Goal: Task Accomplishment & Management: Use online tool/utility

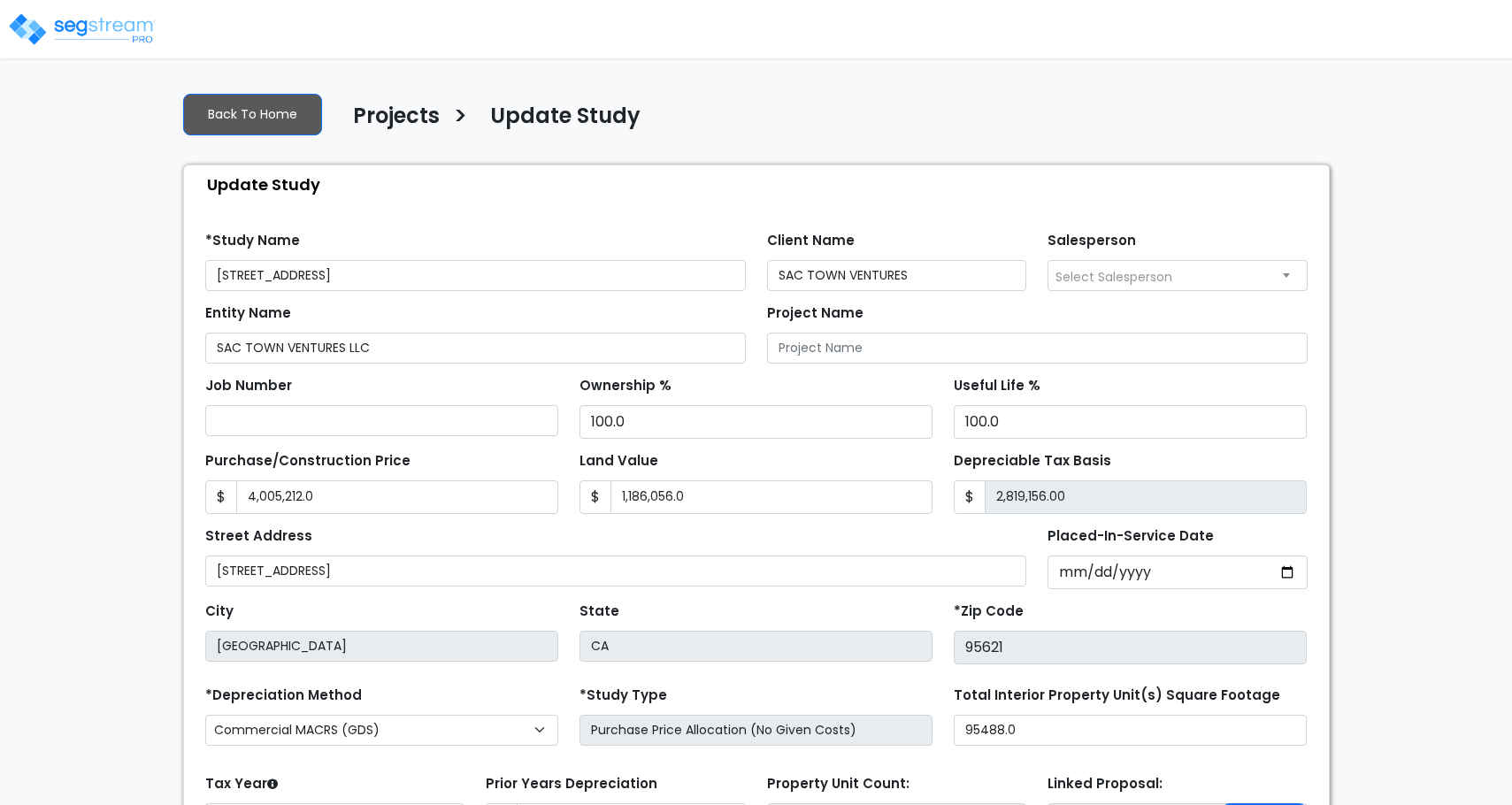
select select "2024"
click at [98, 31] on img at bounding box center [81, 28] width 151 height 35
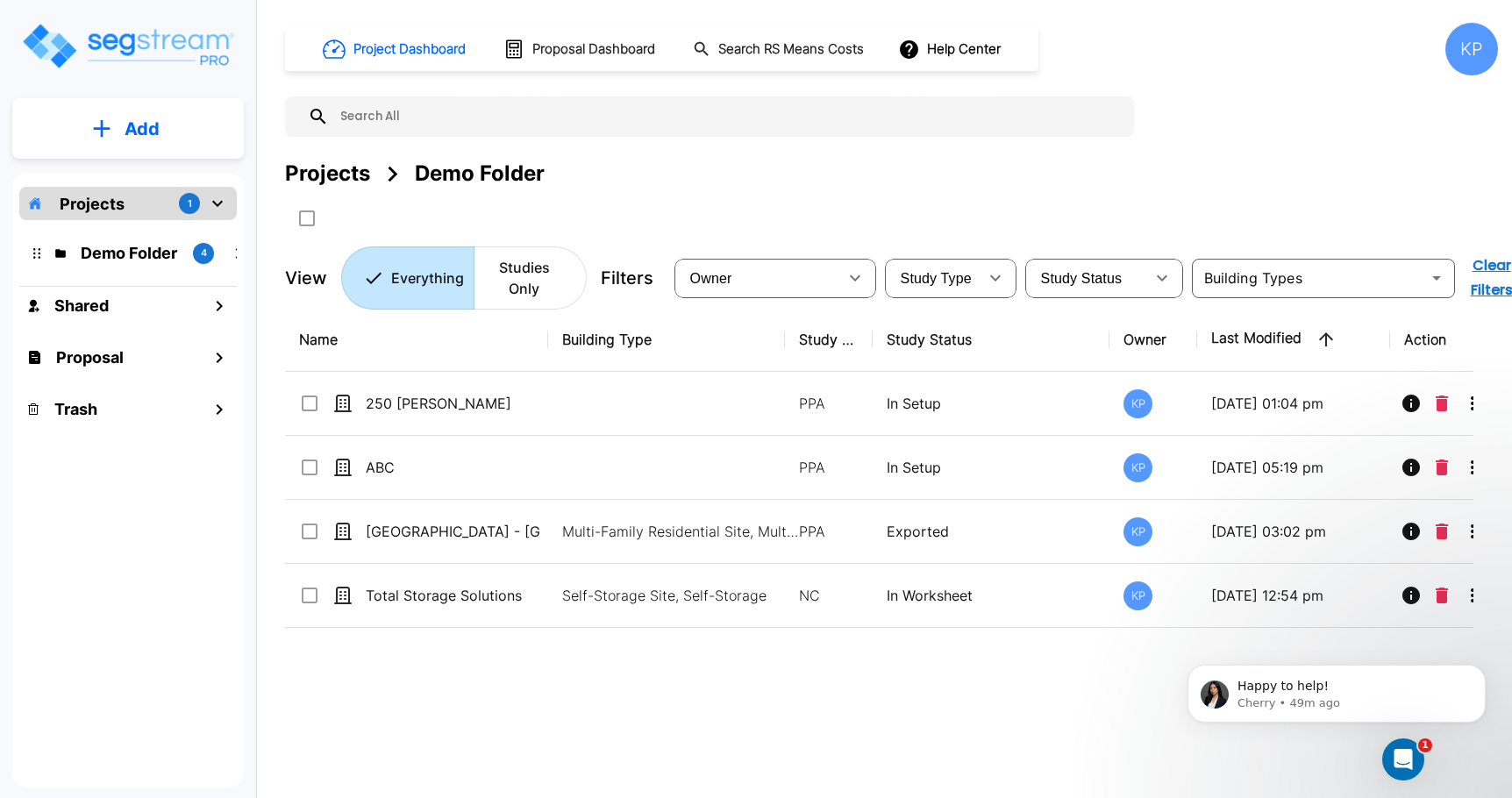
click at [138, 622] on div "Projects 1 Demo Folder 4 Shared Proposal Trash" at bounding box center [128, 480] width 232 height 615
click at [117, 207] on p "Projects" at bounding box center [92, 204] width 65 height 23
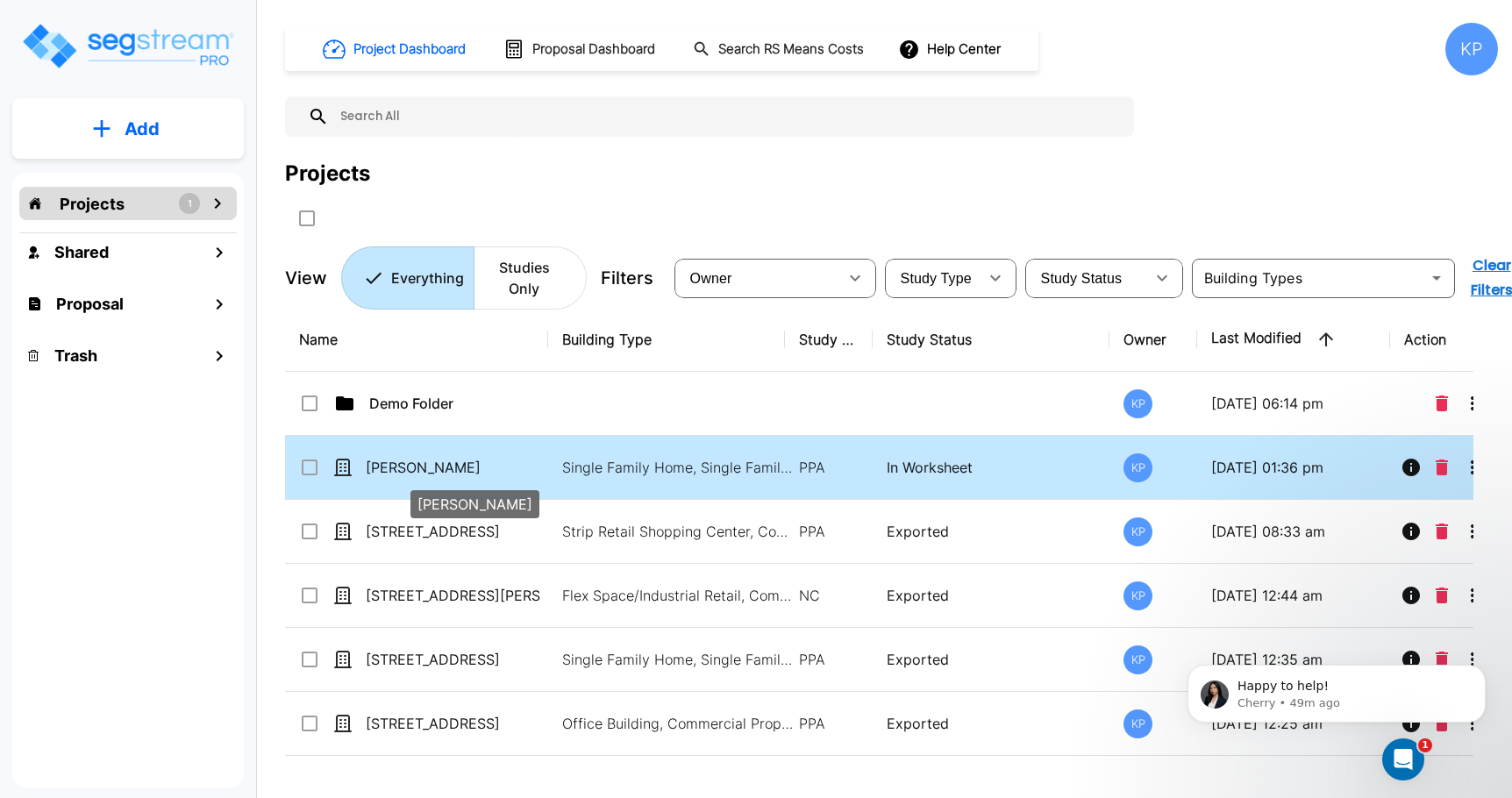
click at [399, 463] on p "[PERSON_NAME]" at bounding box center [453, 468] width 176 height 21
checkbox input "true"
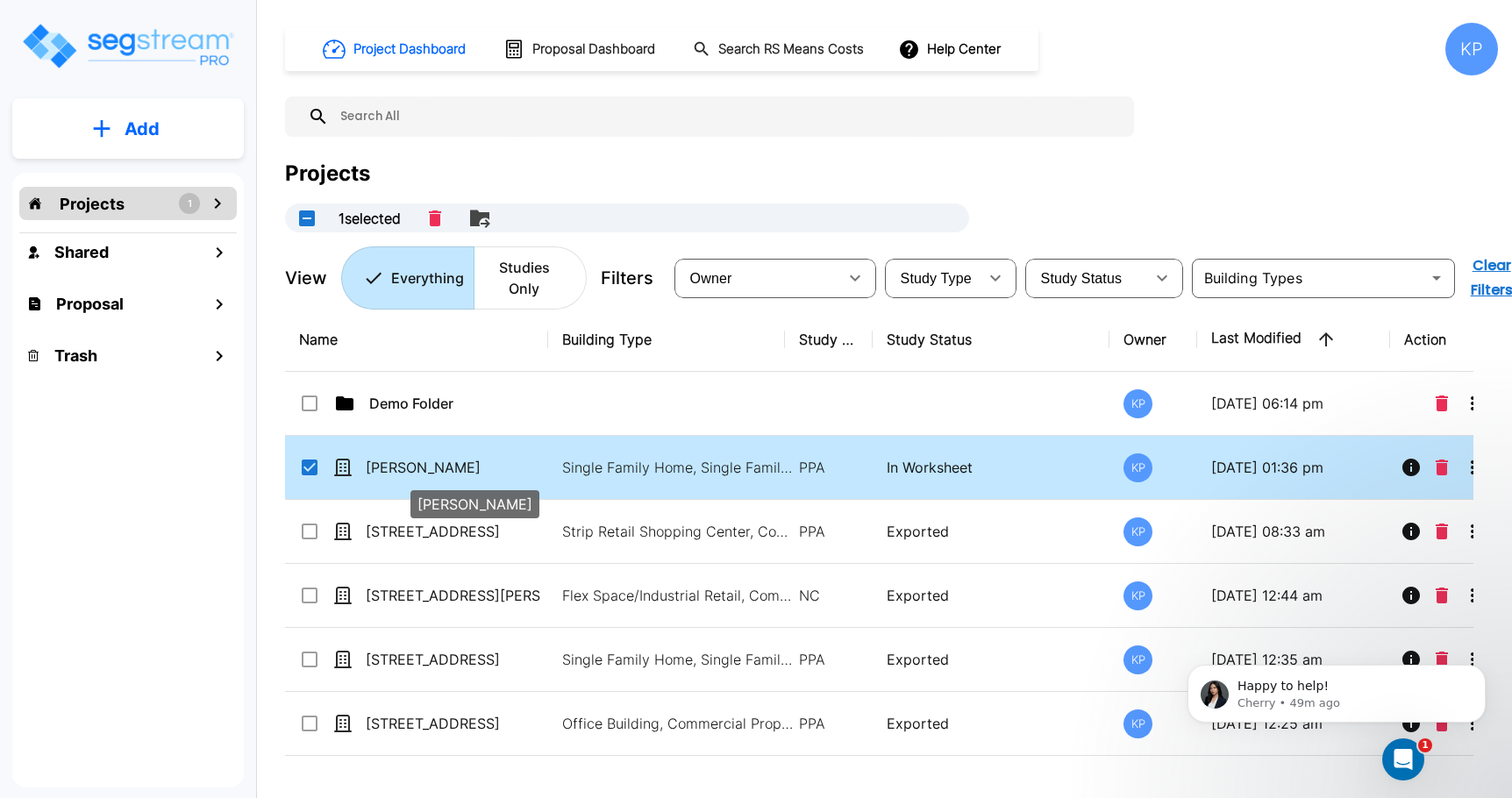
click at [399, 463] on p "[PERSON_NAME]" at bounding box center [453, 468] width 176 height 21
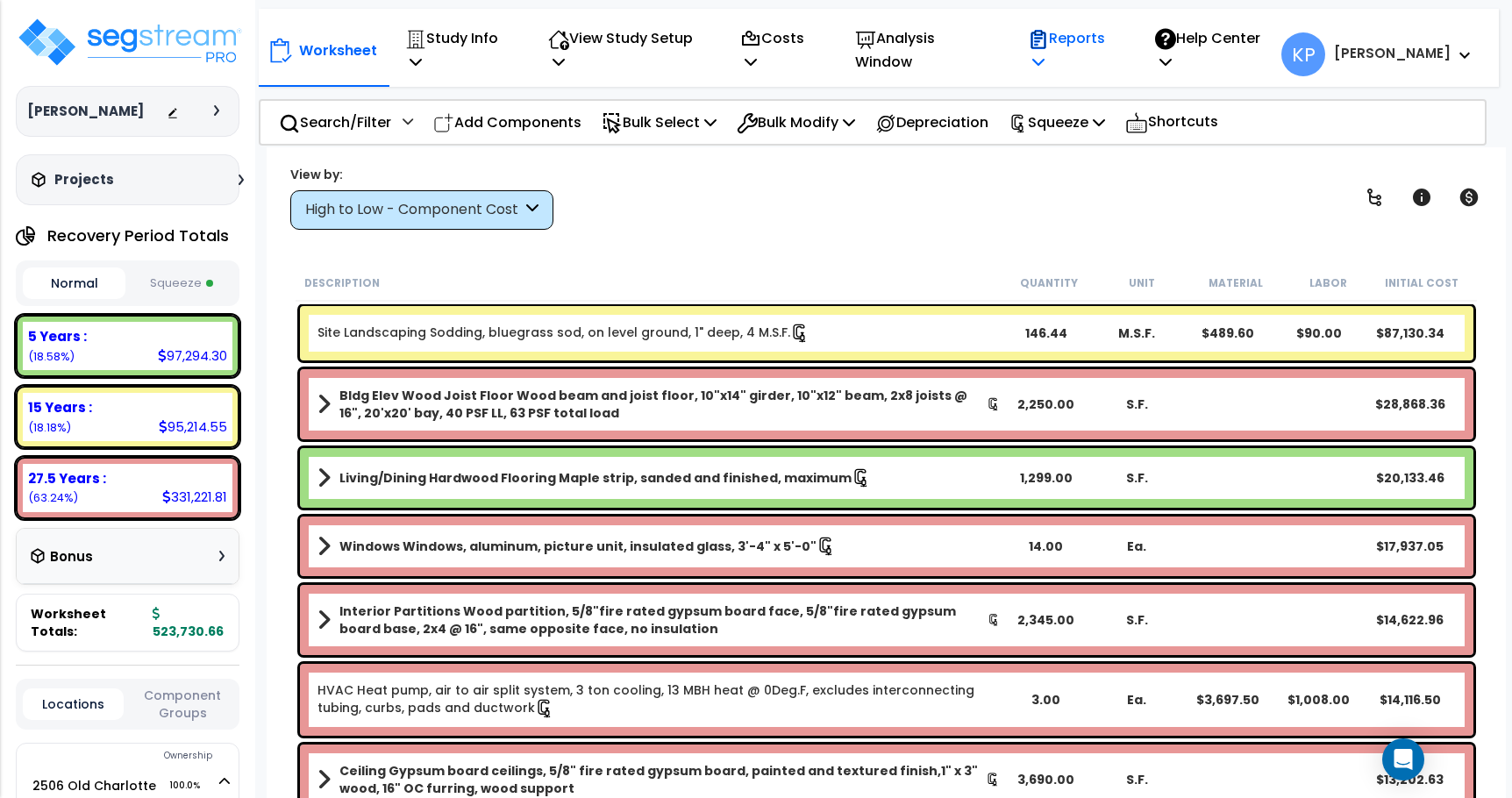
click at [1045, 54] on icon at bounding box center [1038, 61] width 12 height 14
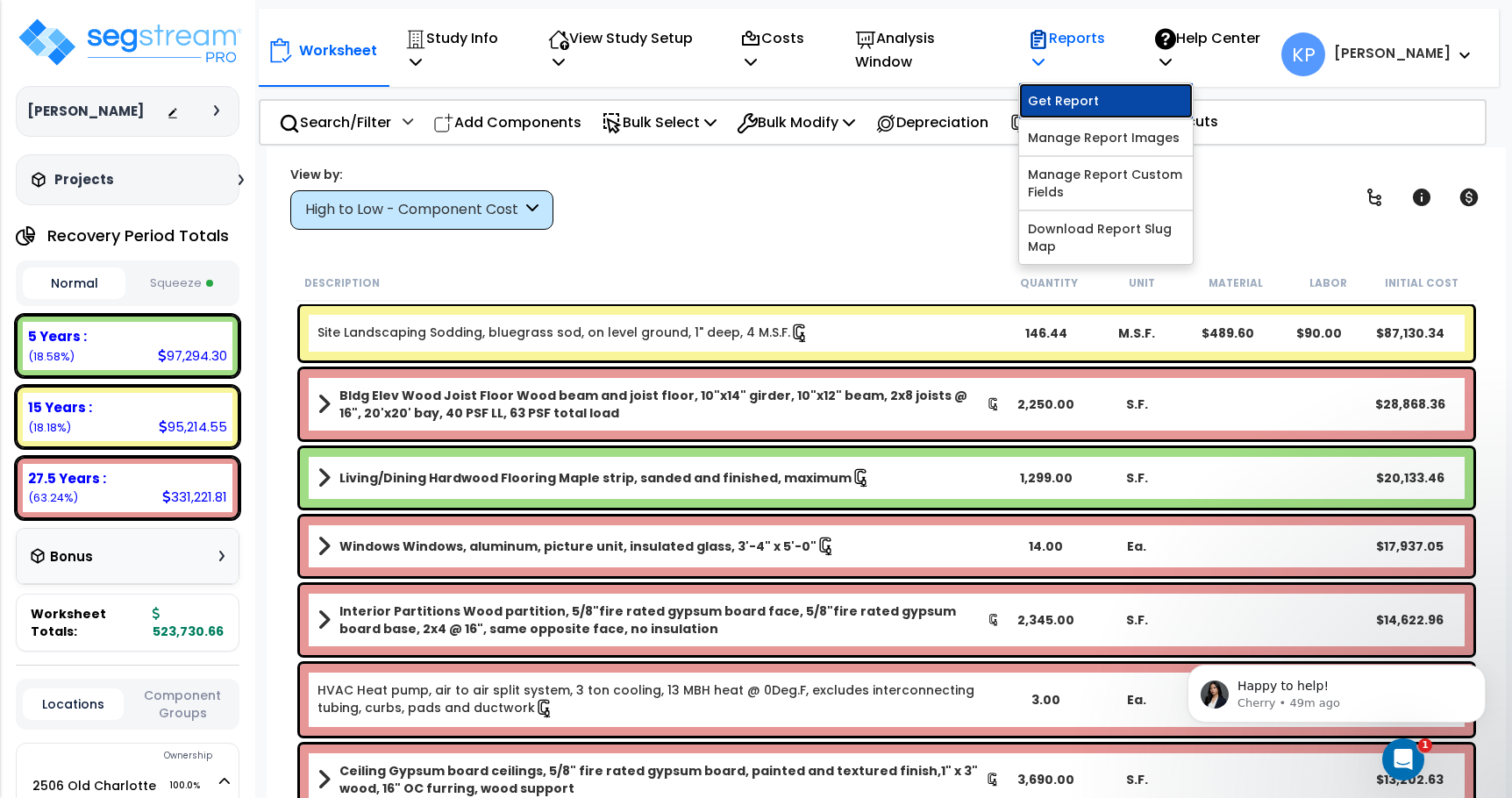
click at [1128, 88] on link "Get Report" at bounding box center [1106, 100] width 174 height 35
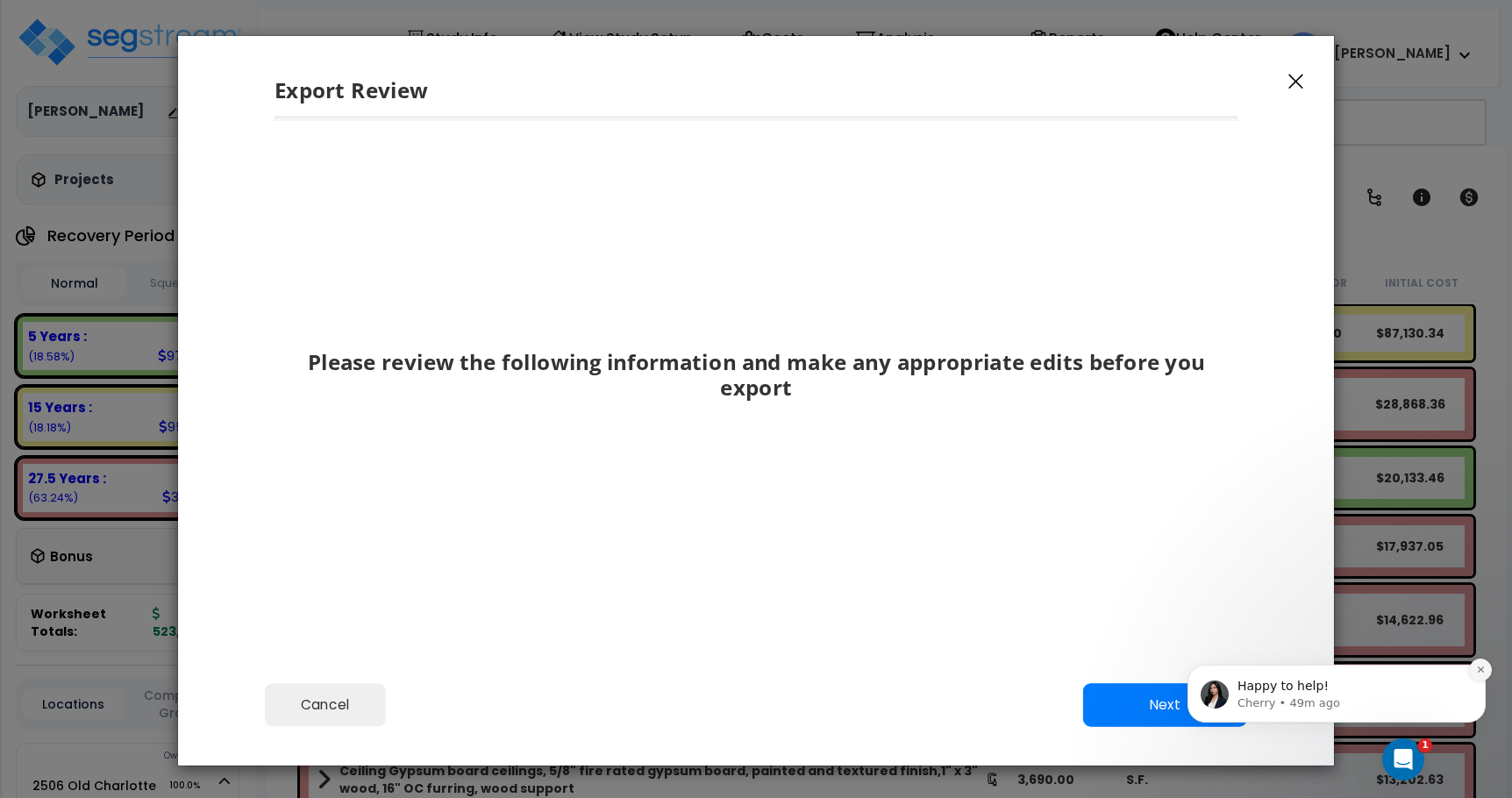
click at [1482, 668] on icon "Dismiss notification" at bounding box center [1480, 669] width 9 height 9
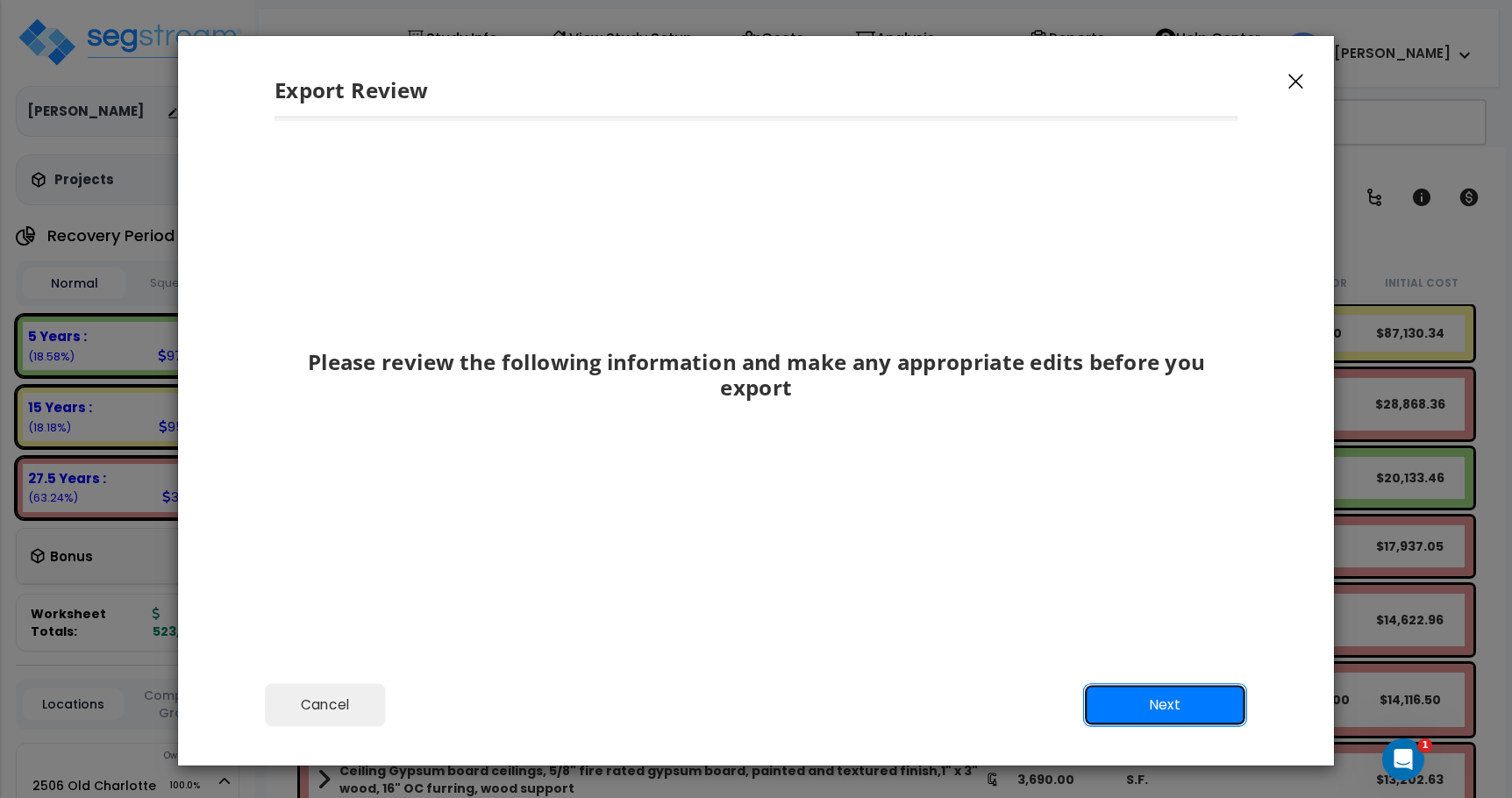
click at [1138, 701] on button "Next" at bounding box center [1165, 705] width 164 height 44
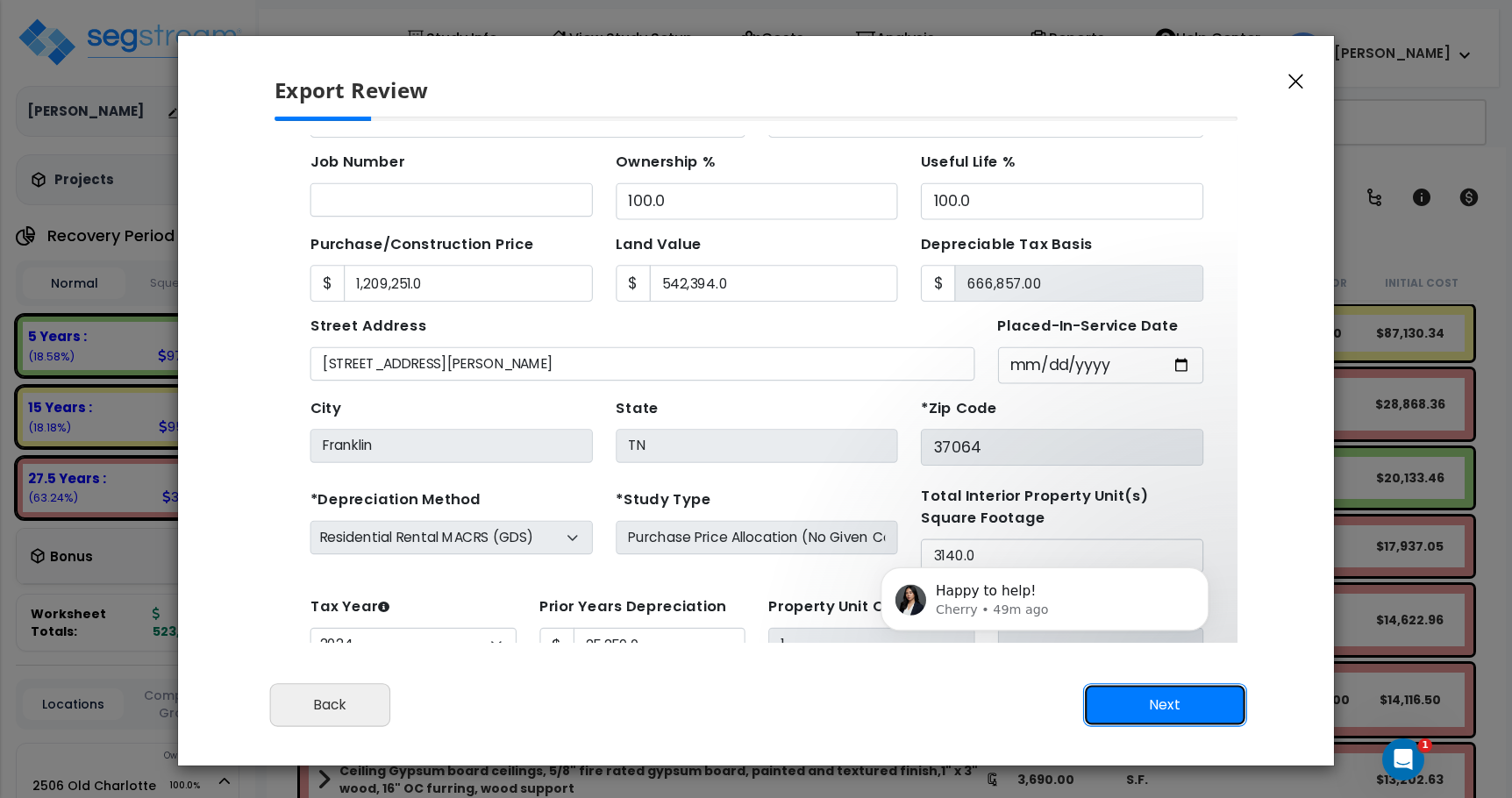
scroll to position [65, 0]
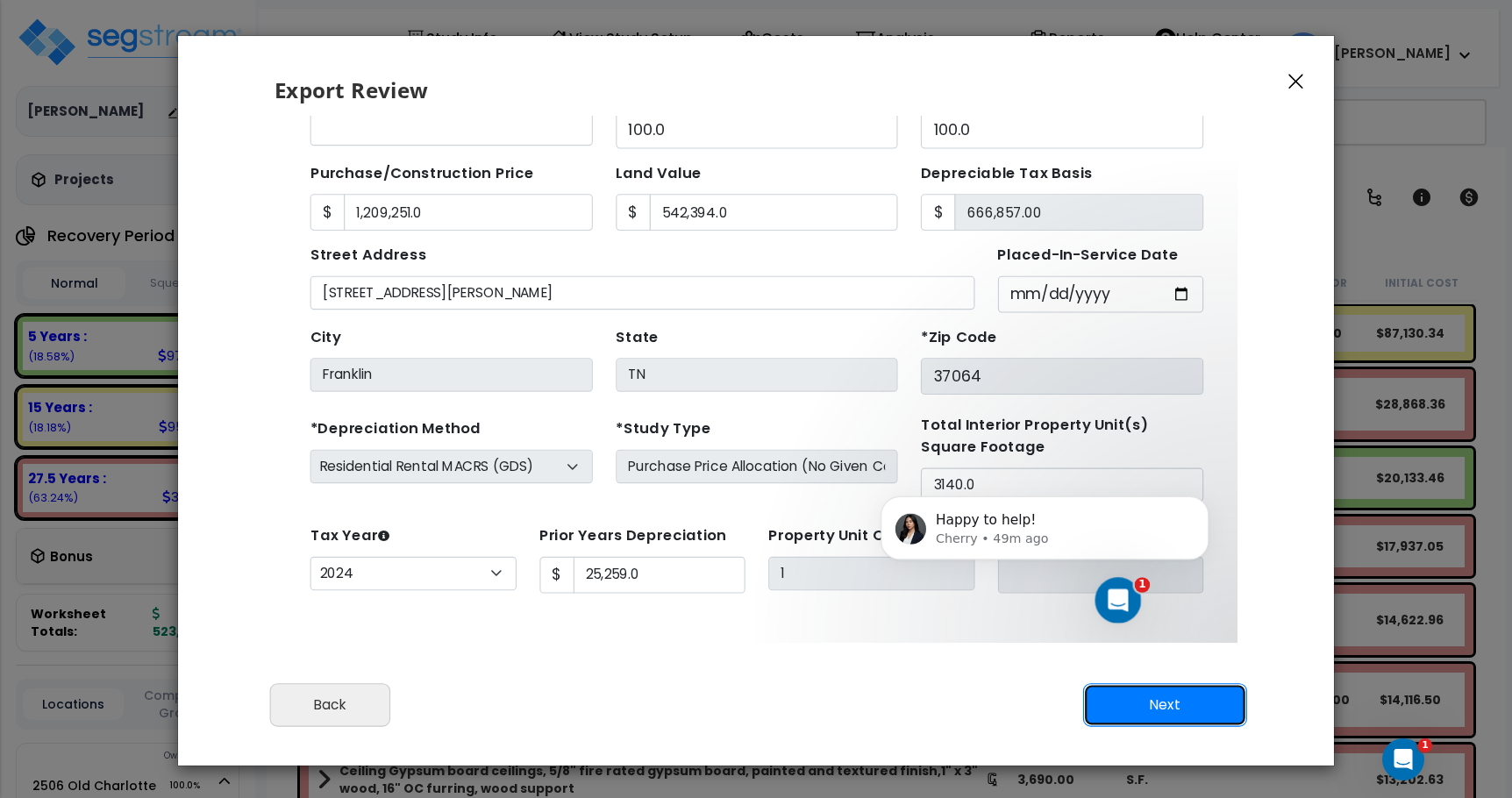
click at [1133, 709] on button "Next" at bounding box center [1165, 705] width 164 height 44
type input "1209251"
type input "542394"
type input "25259"
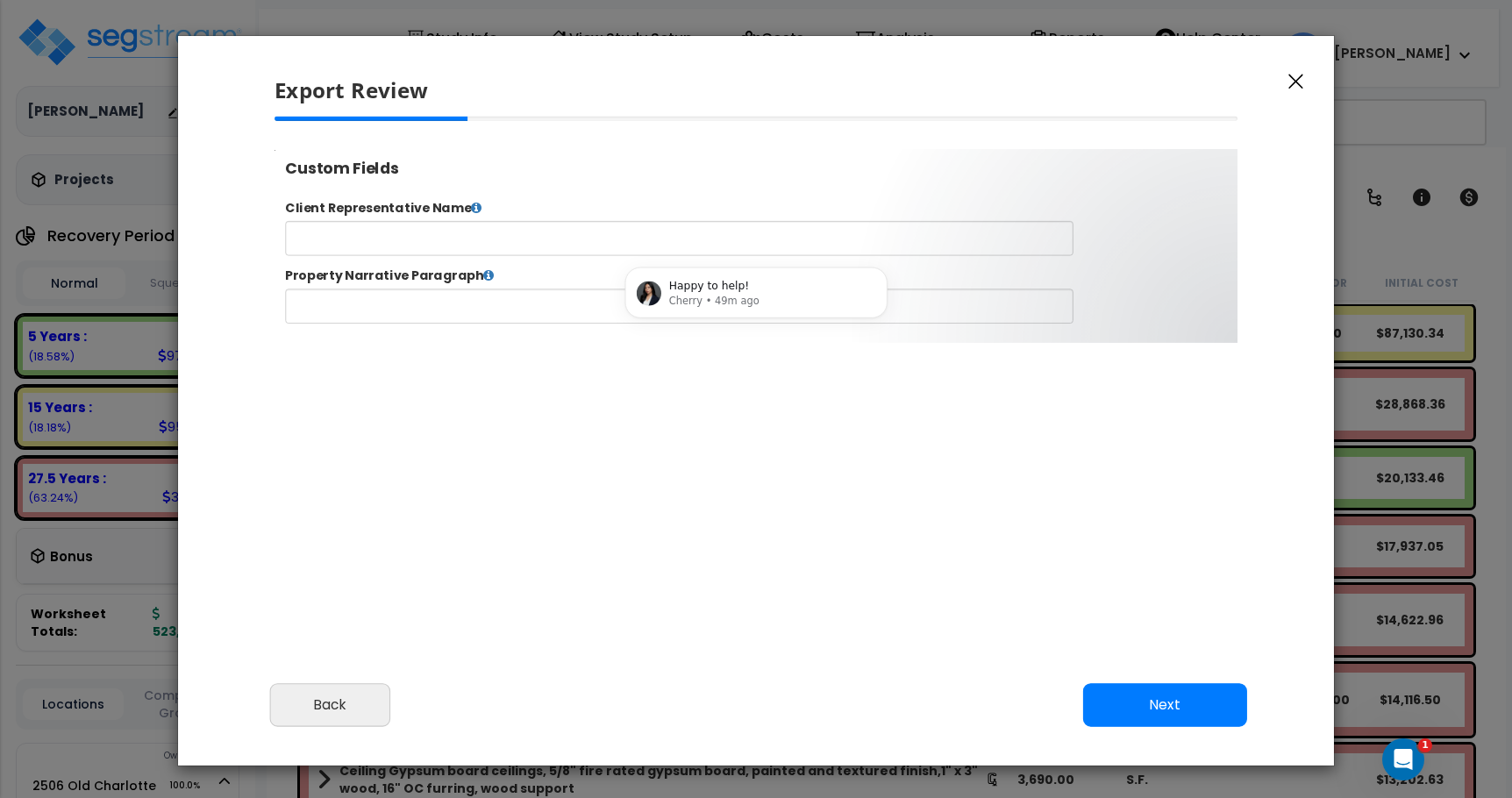
select select "2024"
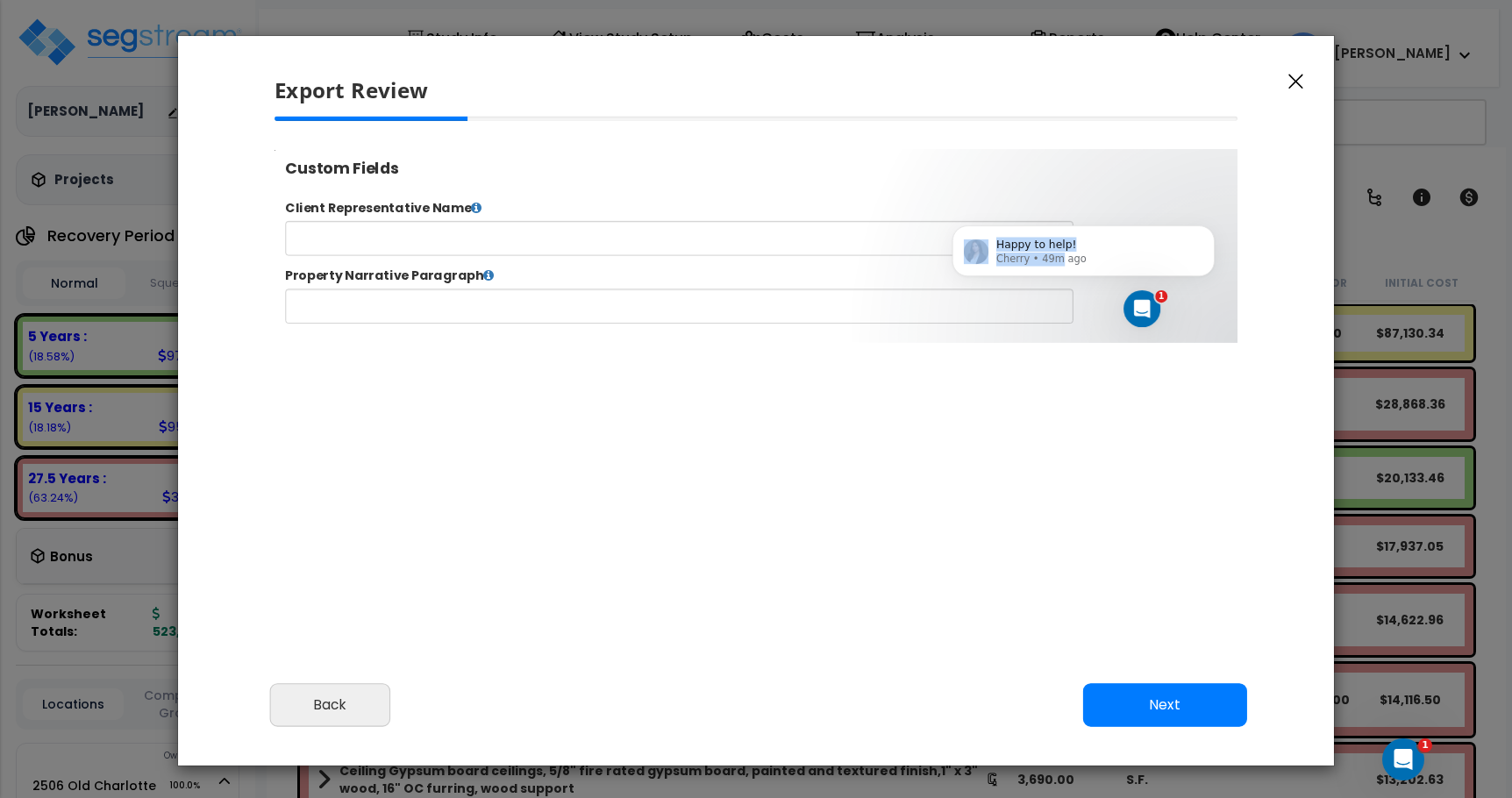
drag, startPoint x: 1071, startPoint y: 273, endPoint x: 1103, endPoint y: 158, distance: 119.4
click at [1103, 158] on div "Happy to help! Cherry • 49m ago" at bounding box center [1104, 187] width 323 height 220
click at [367, 238] on input "text" at bounding box center [734, 251] width 895 height 39
click at [498, 214] on icon at bounding box center [504, 215] width 12 height 14
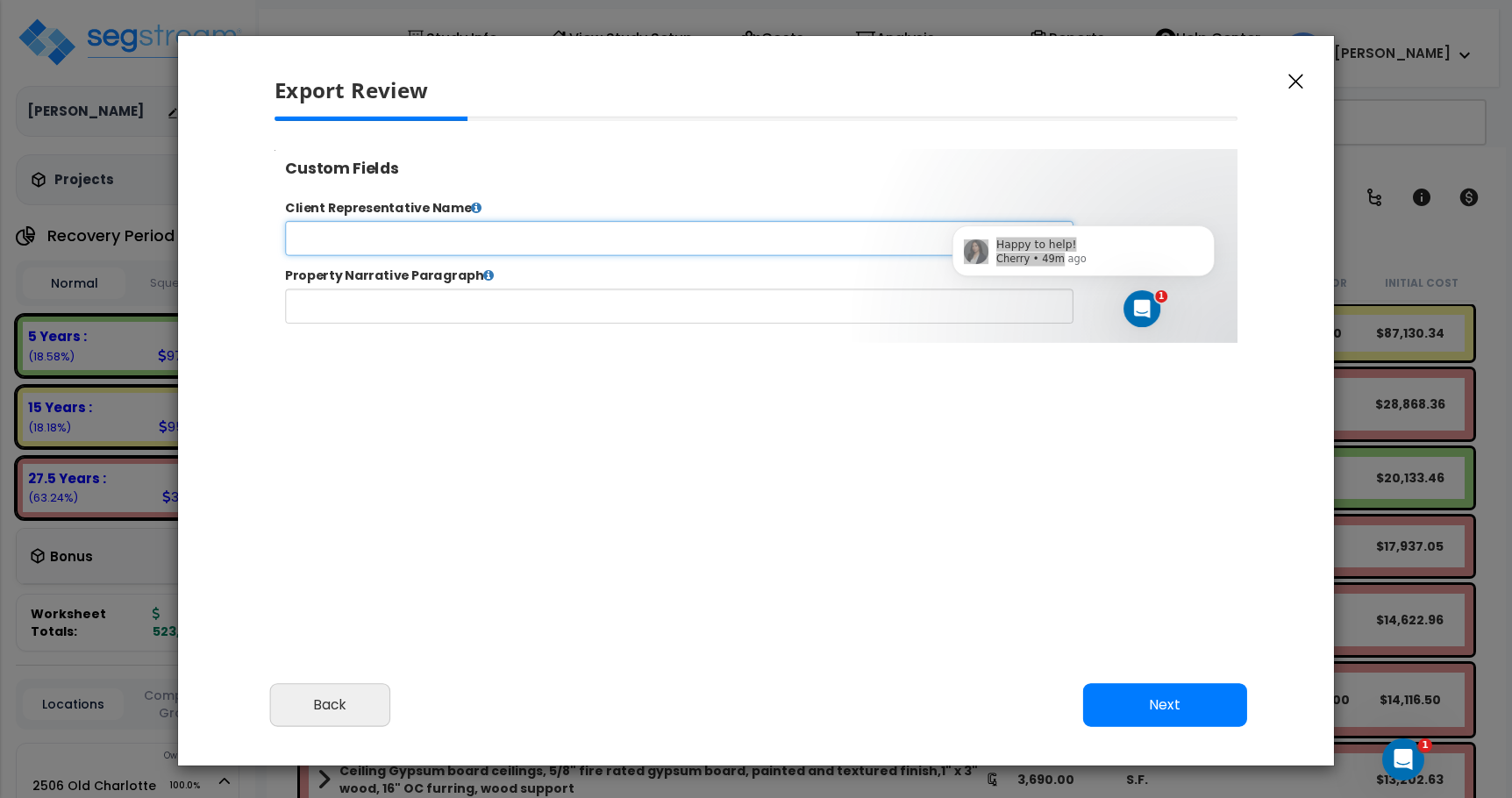
click at [469, 239] on input "text" at bounding box center [734, 251] width 895 height 39
click at [1244, 236] on button "Dismiss notification" at bounding box center [1247, 244] width 23 height 23
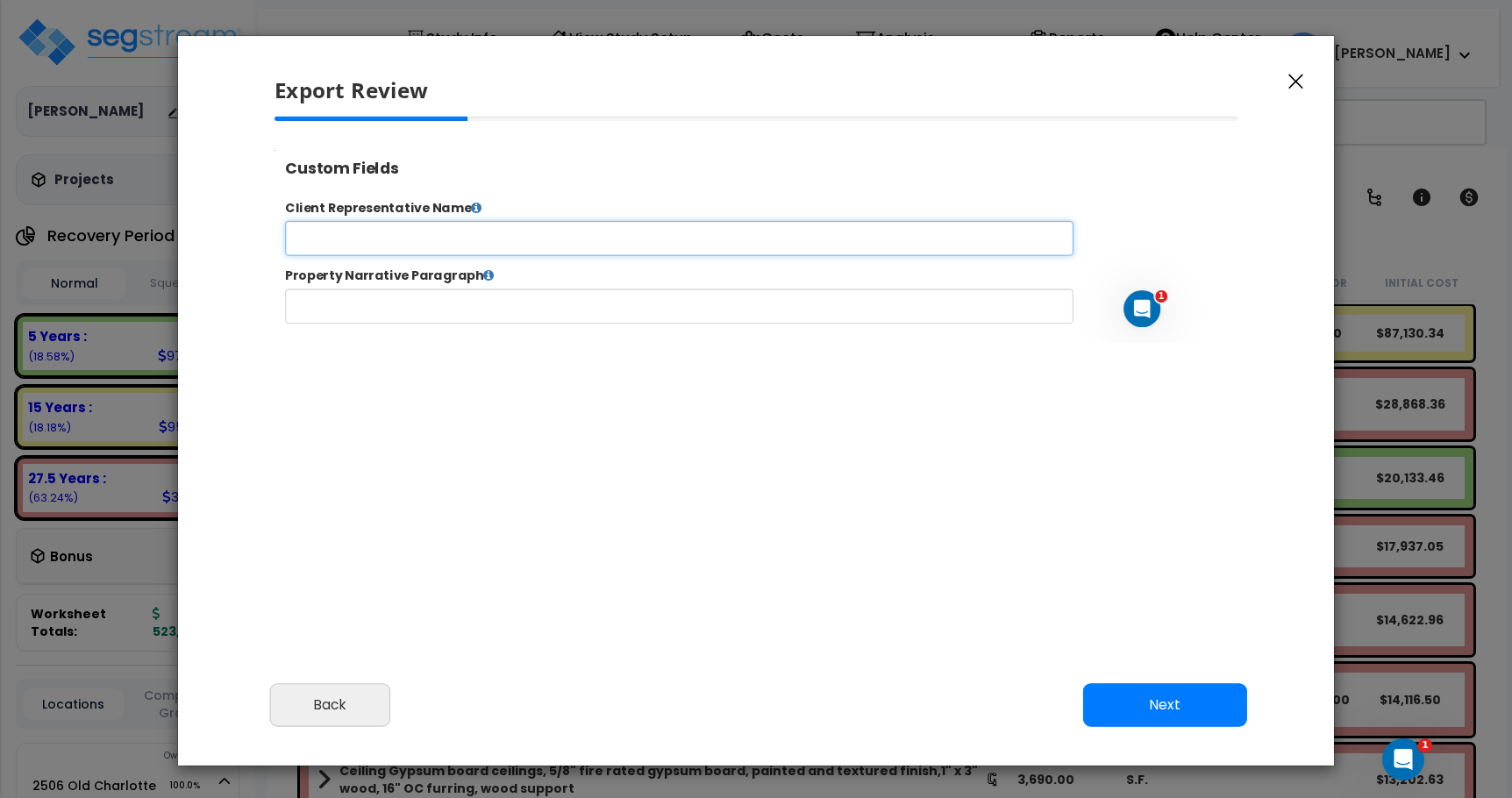
click at [520, 247] on input "text" at bounding box center [734, 251] width 895 height 39
click at [367, 255] on input "text" at bounding box center [734, 251] width 895 height 39
type input "[PERSON_NAME]"
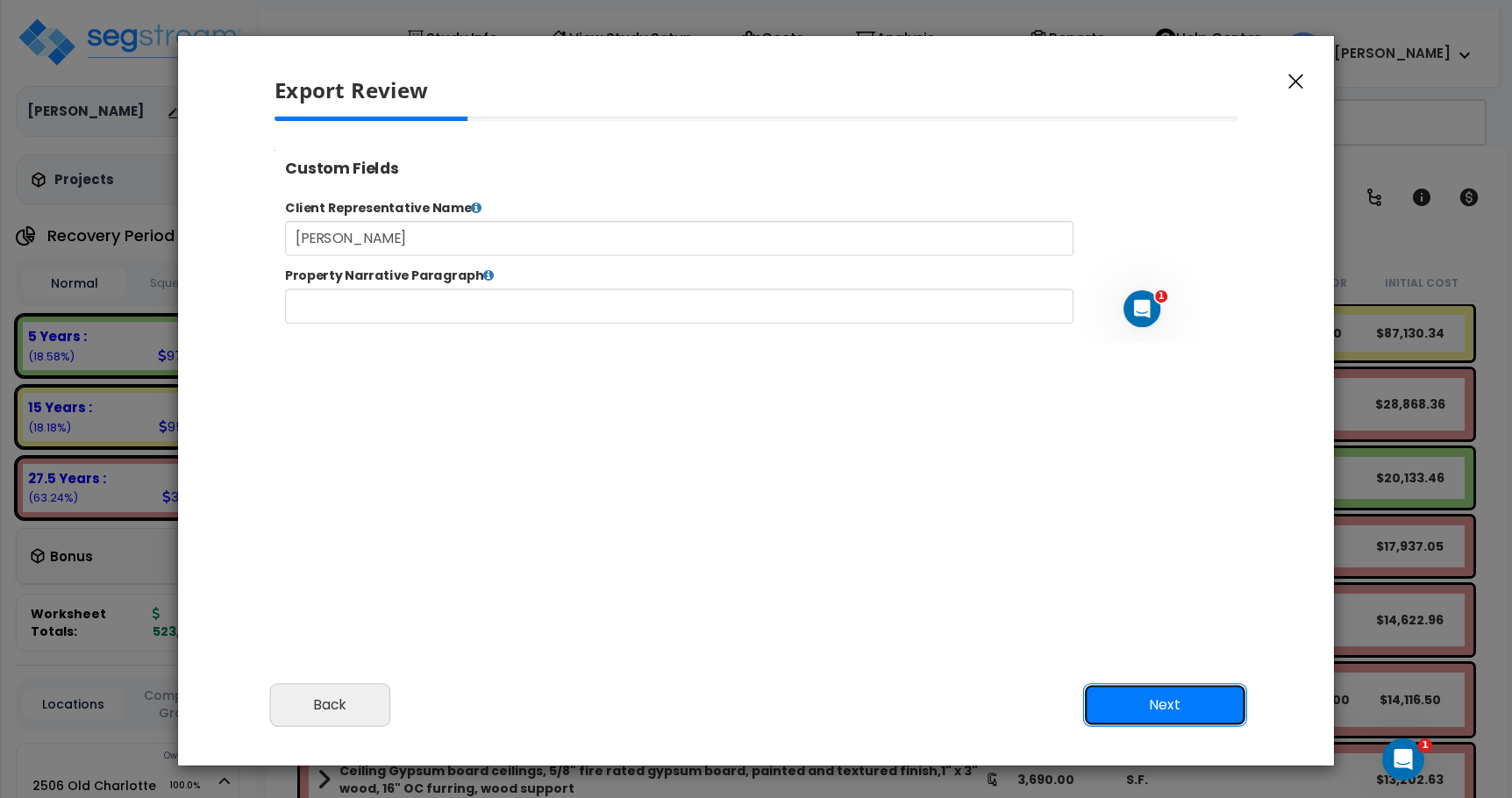
click at [1139, 711] on button "Next" at bounding box center [1165, 705] width 164 height 44
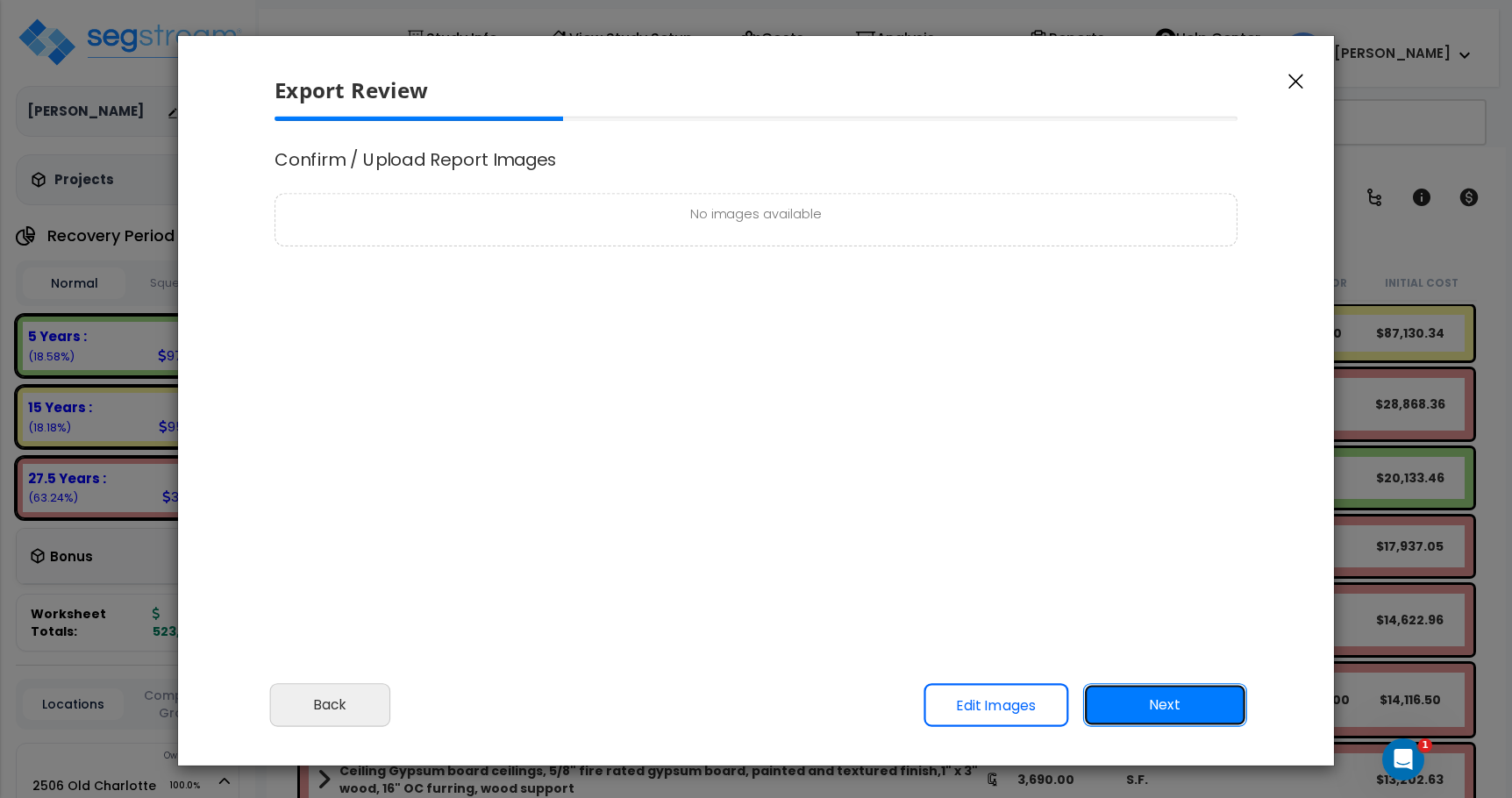
click at [1126, 704] on button "Next" at bounding box center [1165, 705] width 164 height 44
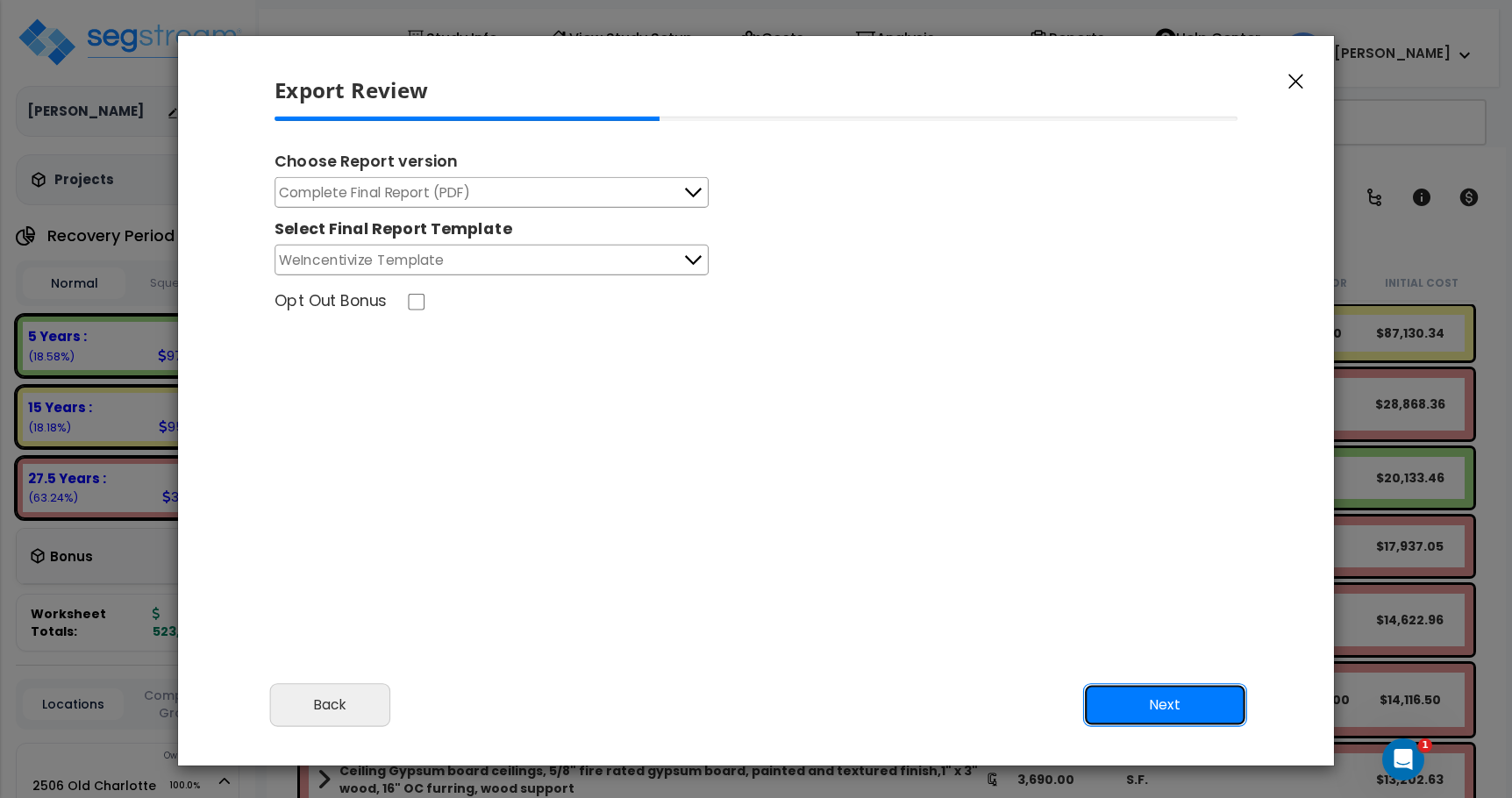
click at [1164, 721] on button "Next" at bounding box center [1165, 705] width 164 height 44
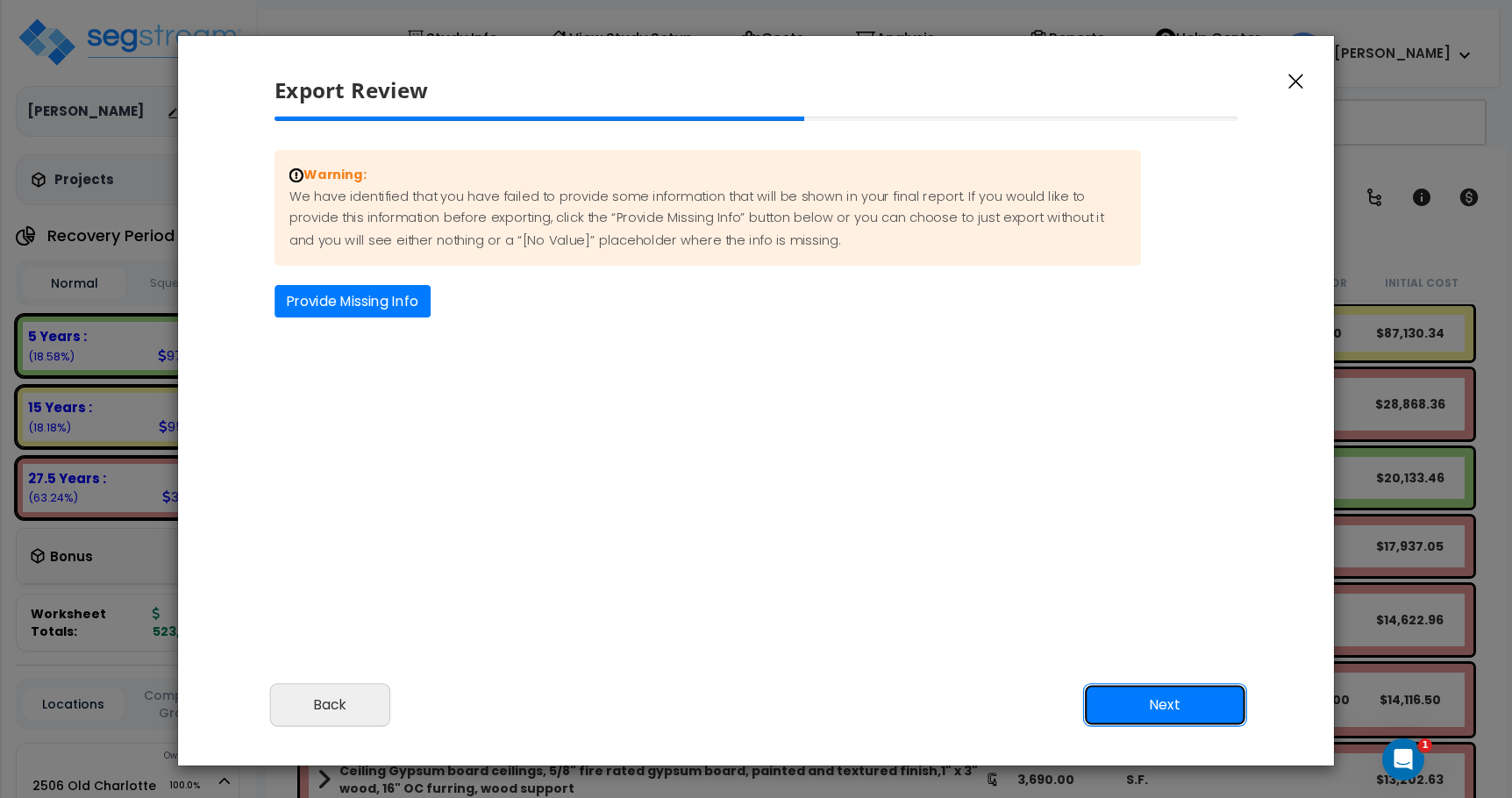
click at [1165, 706] on button "Next" at bounding box center [1165, 705] width 164 height 44
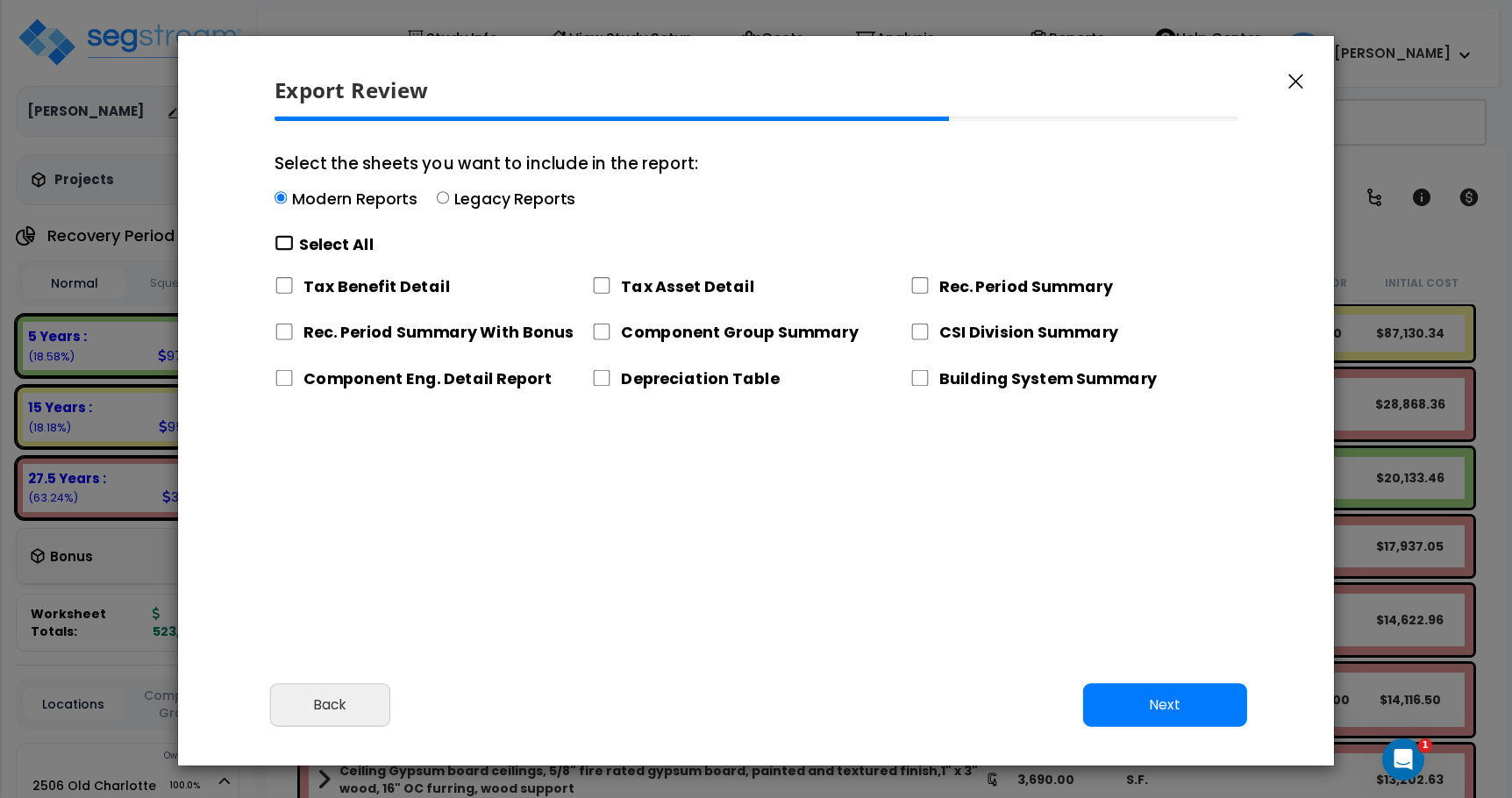
click at [283, 243] on input "Select the sheets you want to include in the report: Modern Reports Legacy Repo…" at bounding box center [283, 243] width 20 height 17
checkbox input "true"
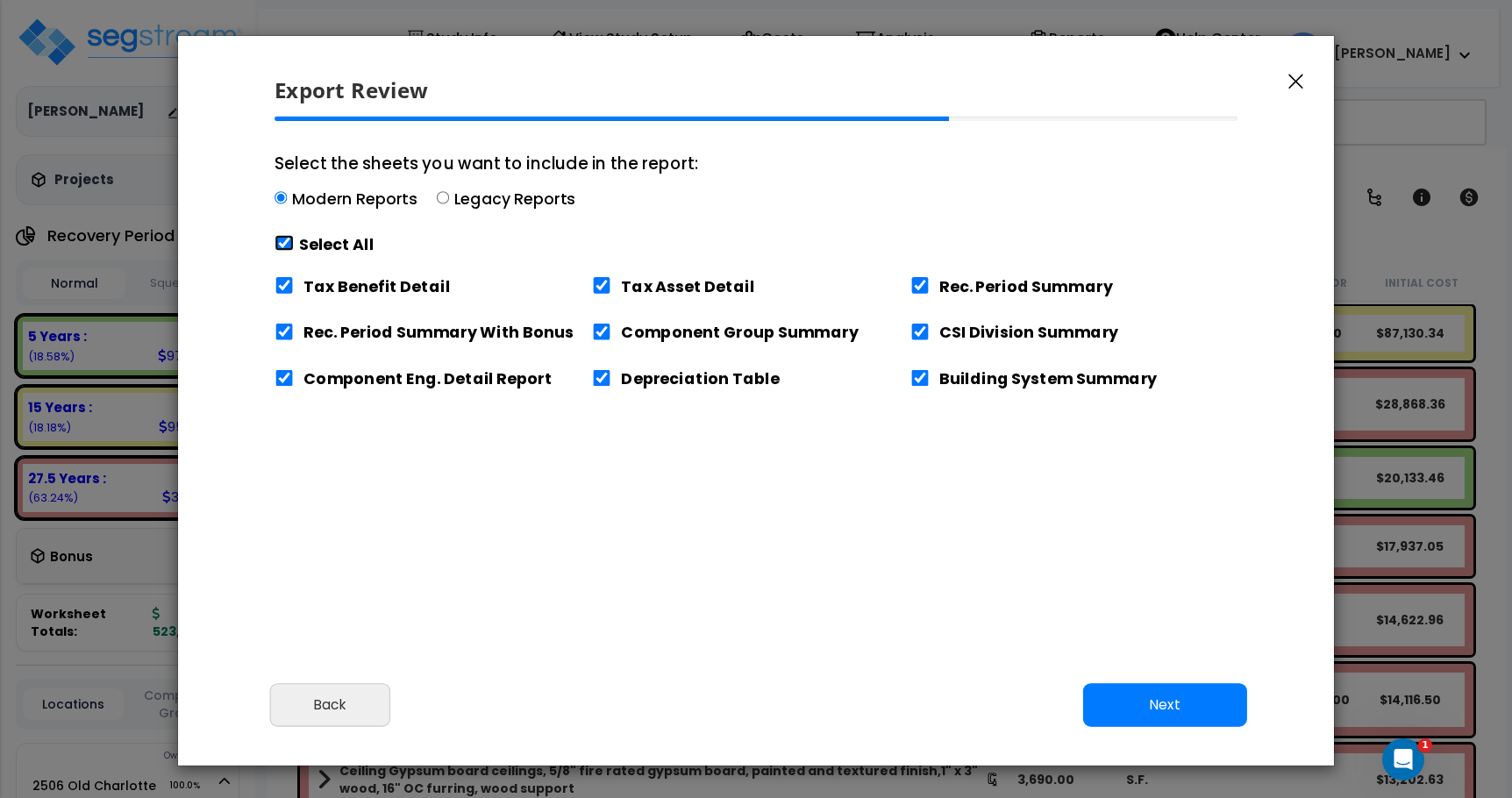
checkbox input "true"
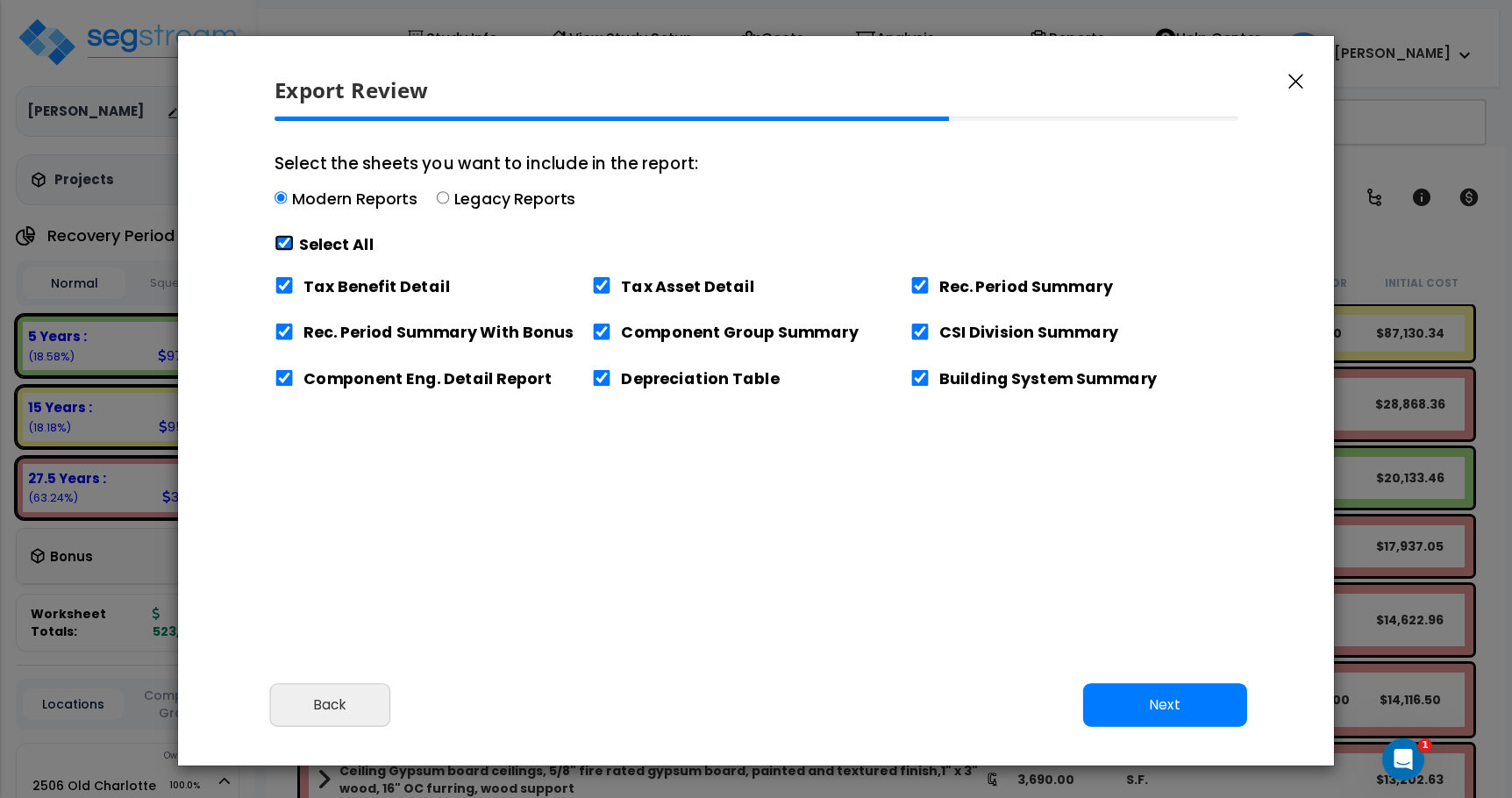
checkbox input "true"
click at [1190, 703] on button "Next" at bounding box center [1165, 705] width 164 height 44
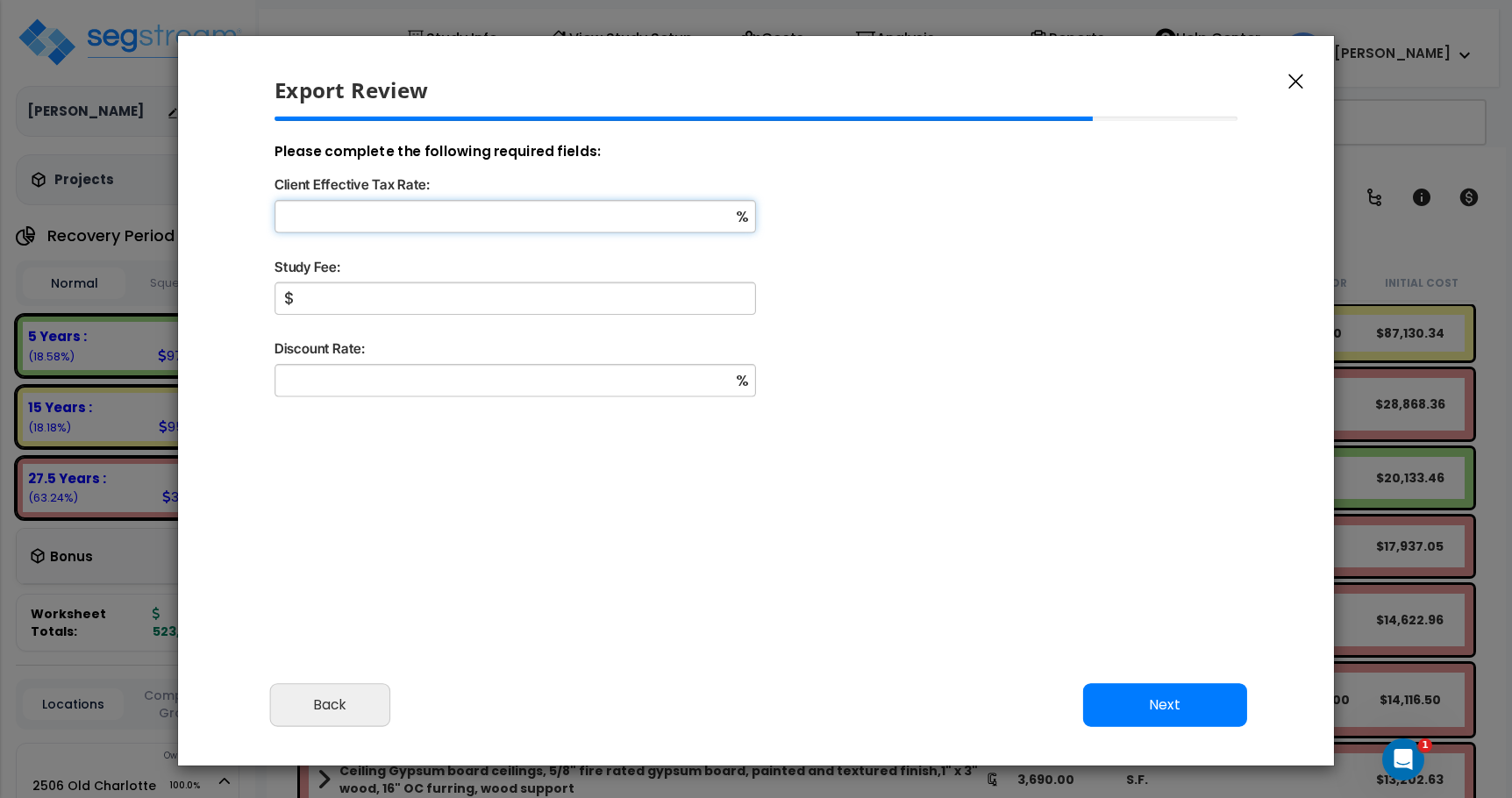
click at [527, 221] on input "Client Effective Tax Rate:" at bounding box center [514, 216] width 481 height 33
type input "28"
click at [1157, 699] on button "Next" at bounding box center [1165, 705] width 164 height 44
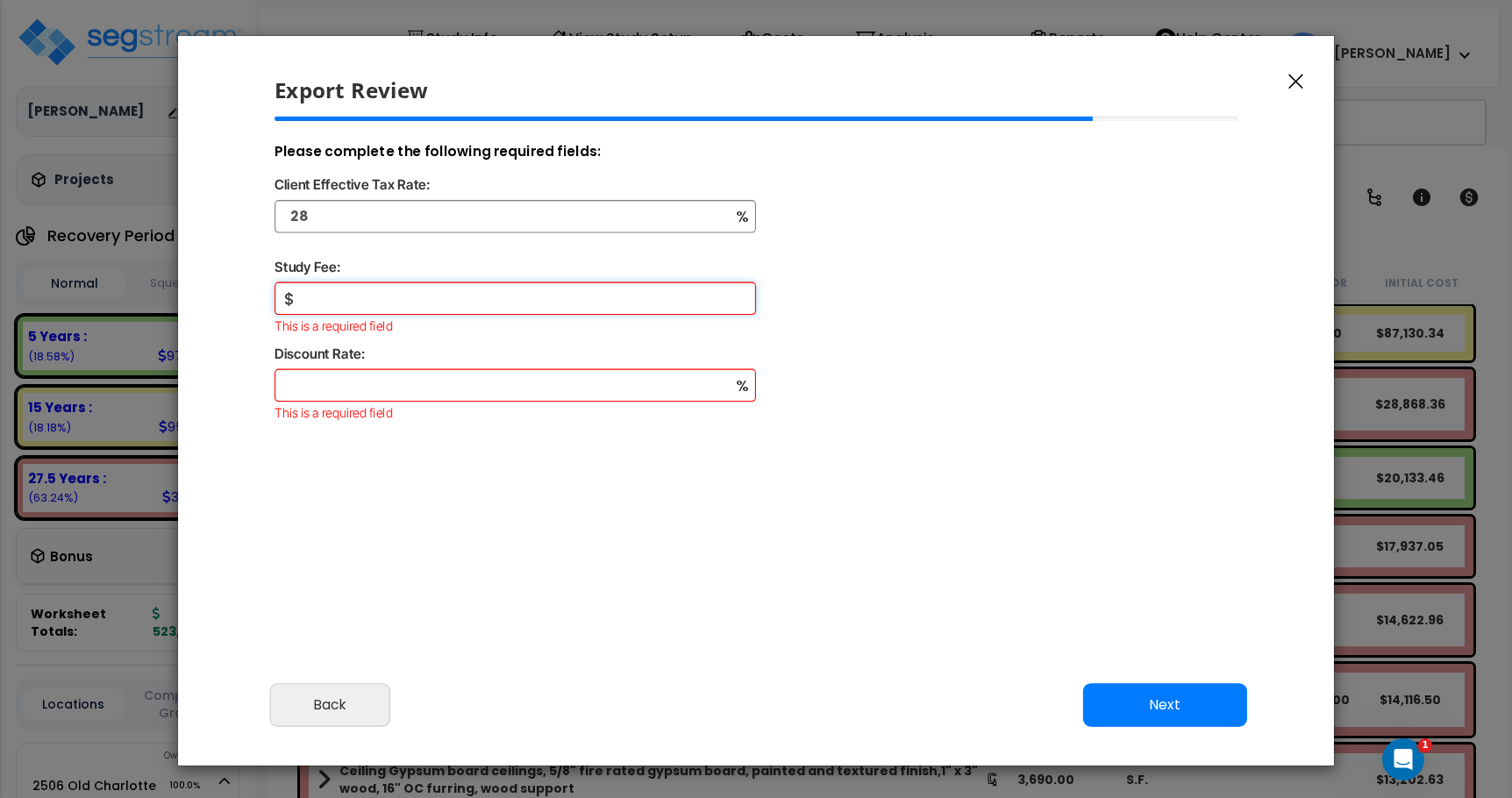
click at [388, 301] on input "Study Fee:" at bounding box center [514, 299] width 481 height 33
type input "7,500"
click at [343, 386] on input "Discount Rate:" at bounding box center [514, 385] width 481 height 33
type input "8"
click at [1160, 715] on button "Next" at bounding box center [1165, 705] width 164 height 44
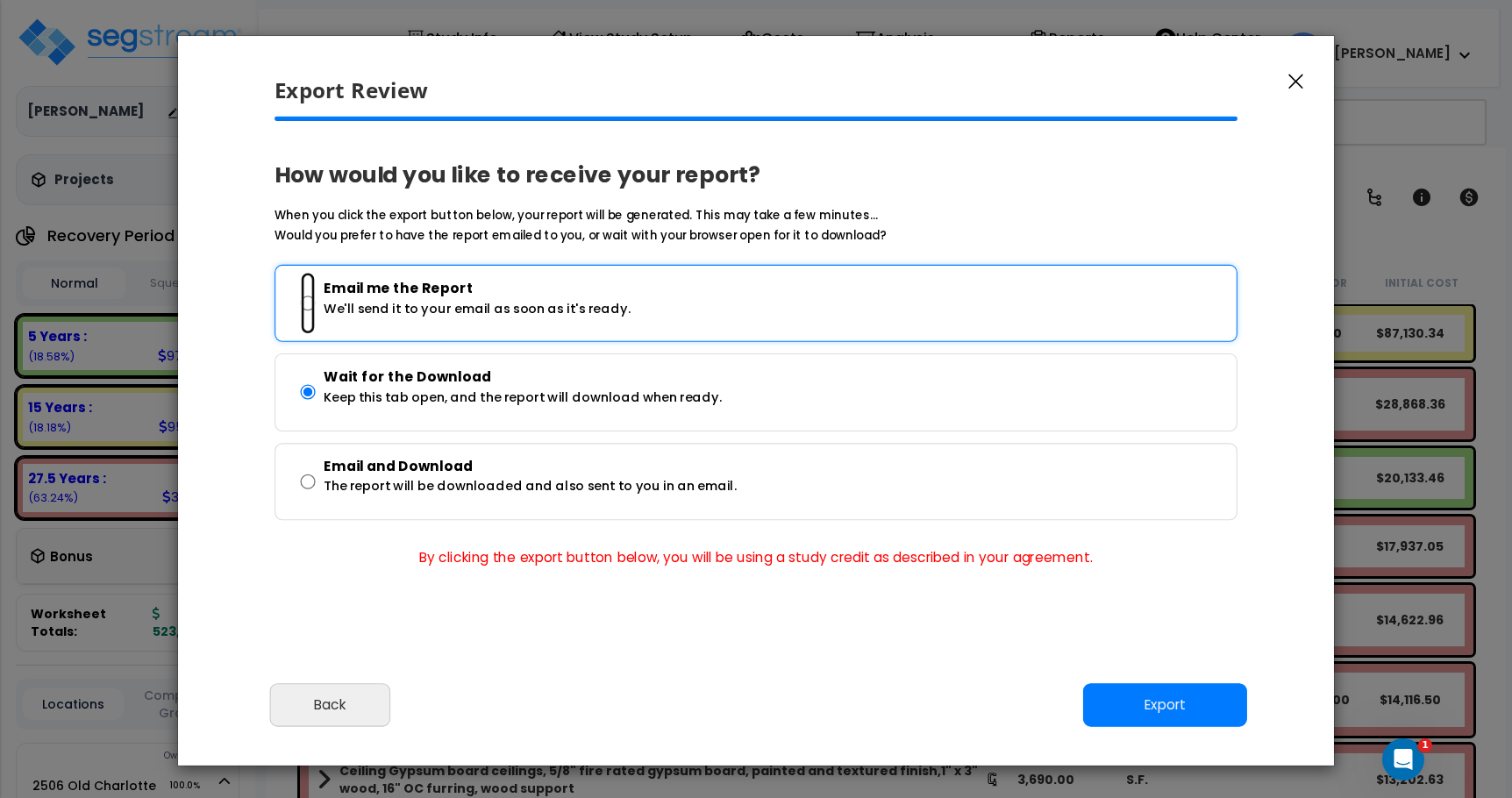
click at [305, 302] on input "Email me the Report We'll send it to your email as soon as it's ready." at bounding box center [308, 303] width 15 height 63
radio input "true"
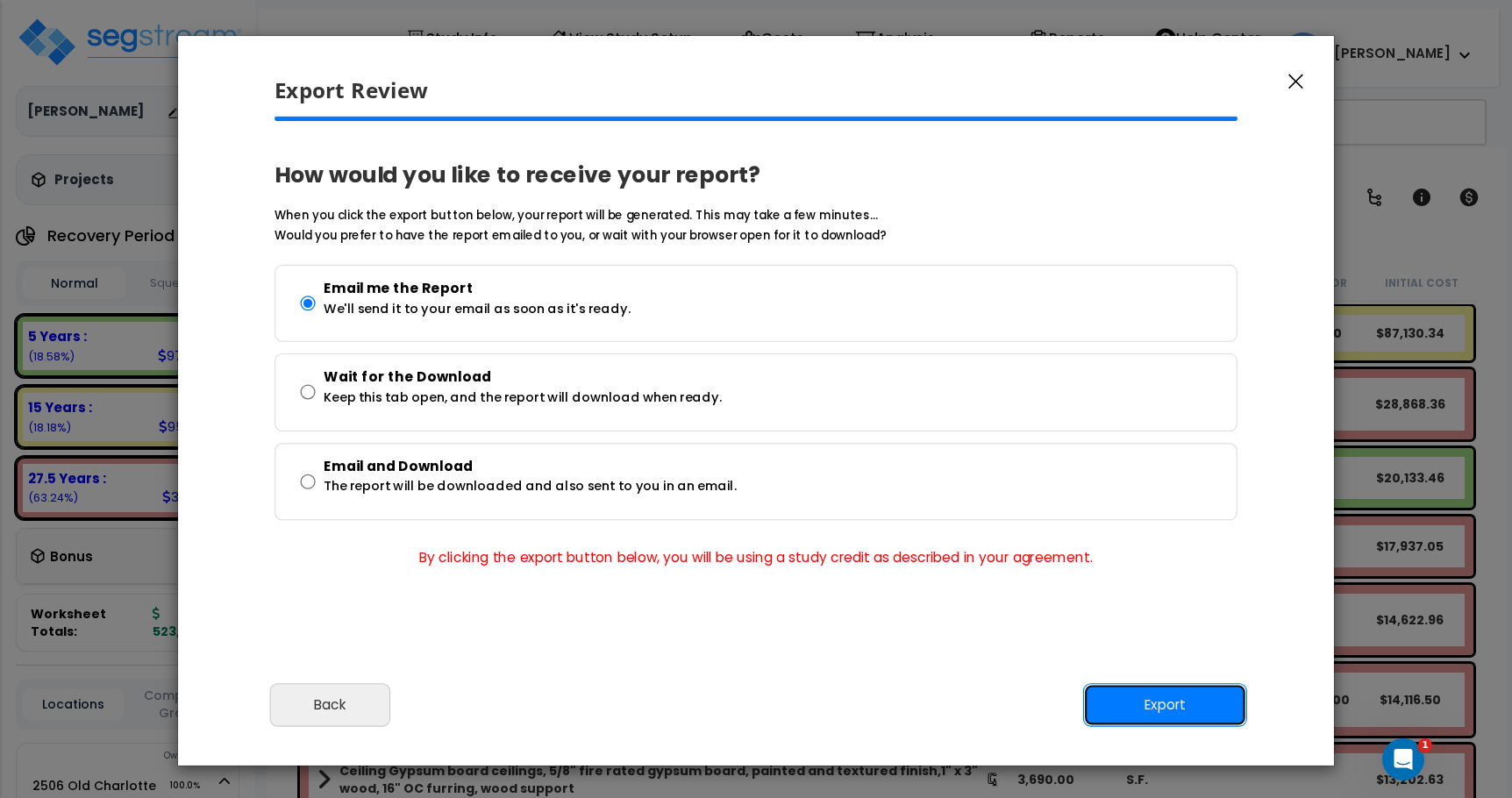
click at [1126, 704] on button "Export" at bounding box center [1165, 705] width 164 height 44
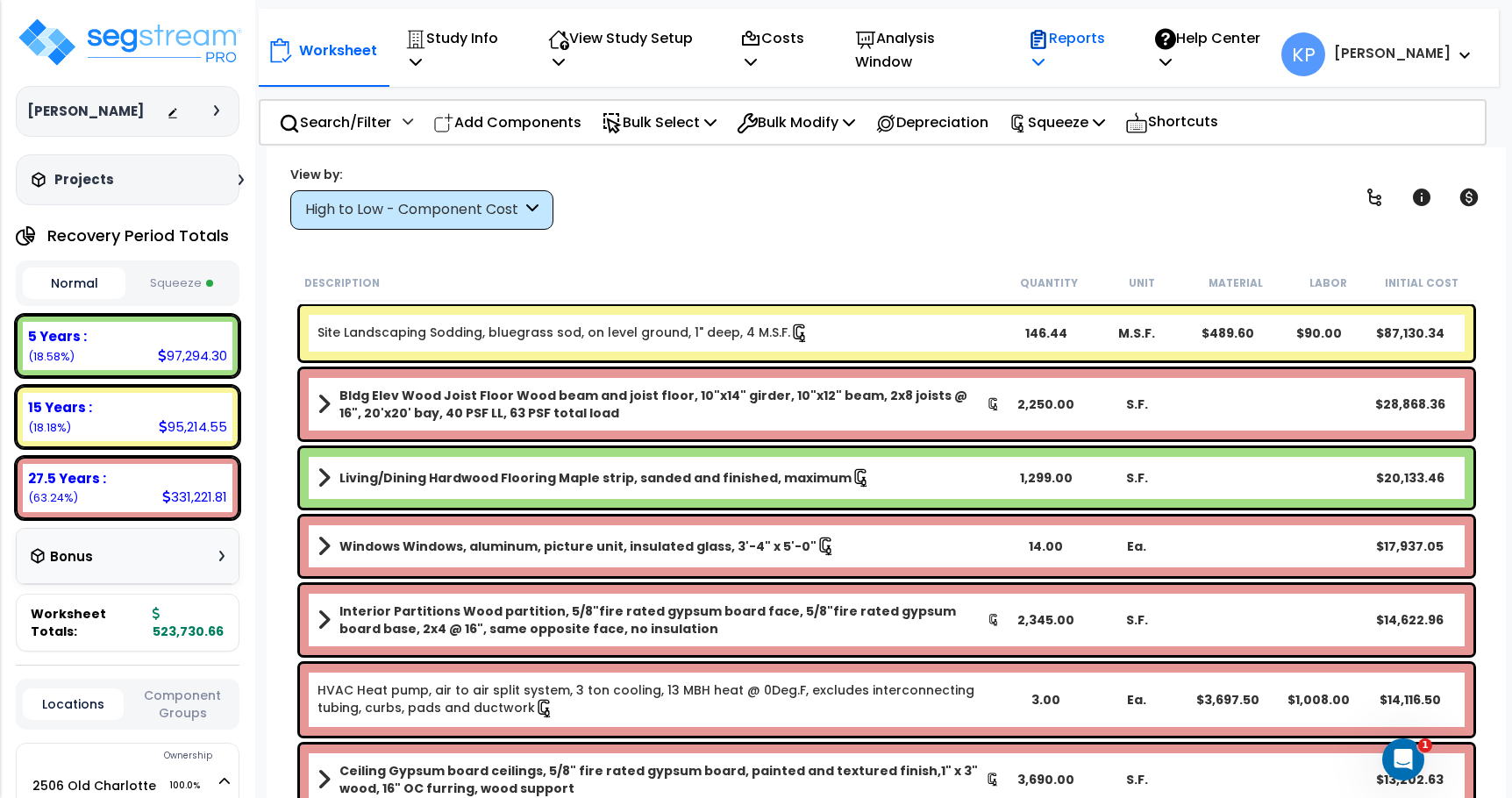
click at [1117, 44] on p "Reports" at bounding box center [1072, 50] width 89 height 47
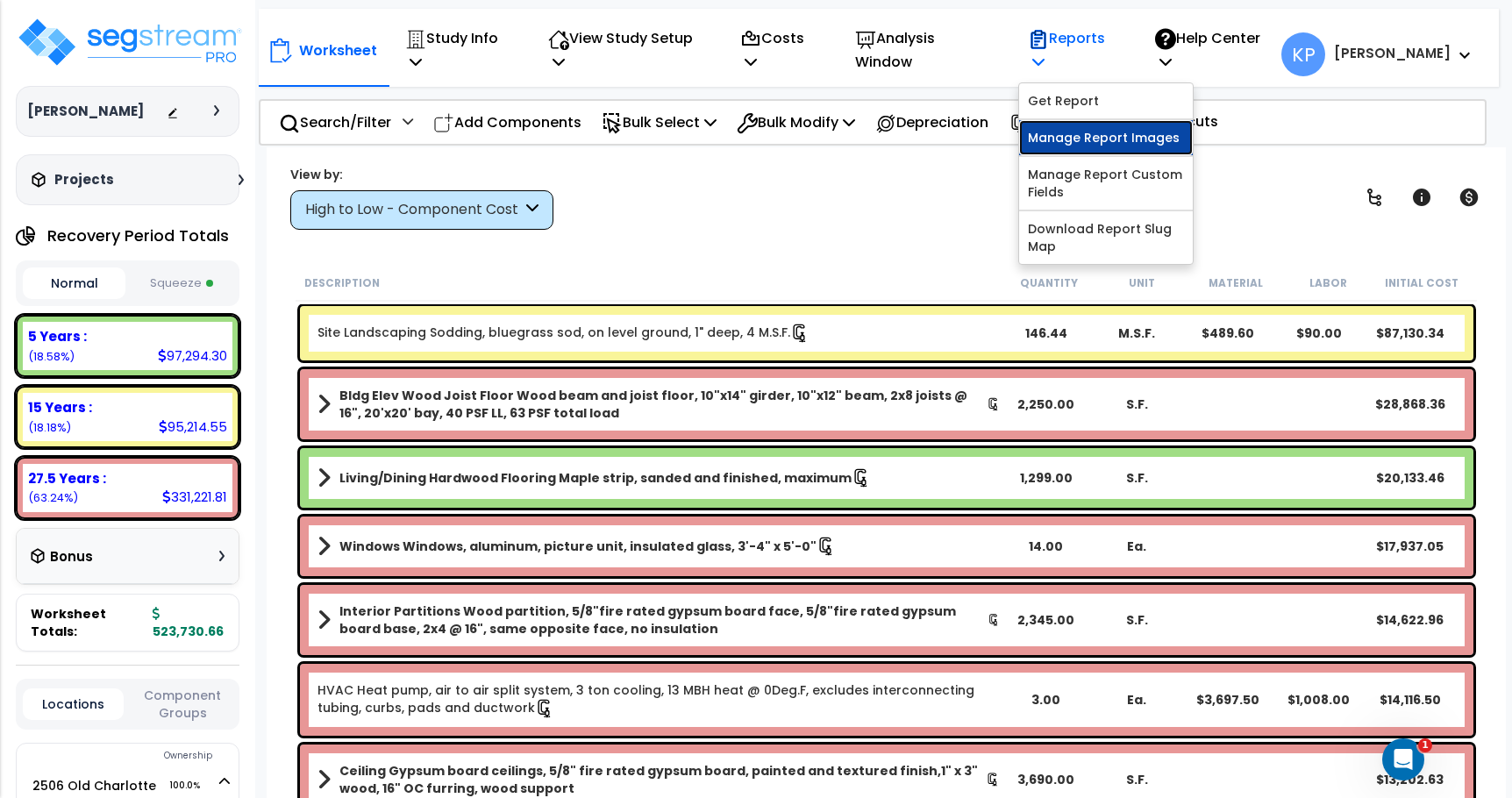
click at [1125, 129] on link "Manage Report Images" at bounding box center [1106, 137] width 174 height 35
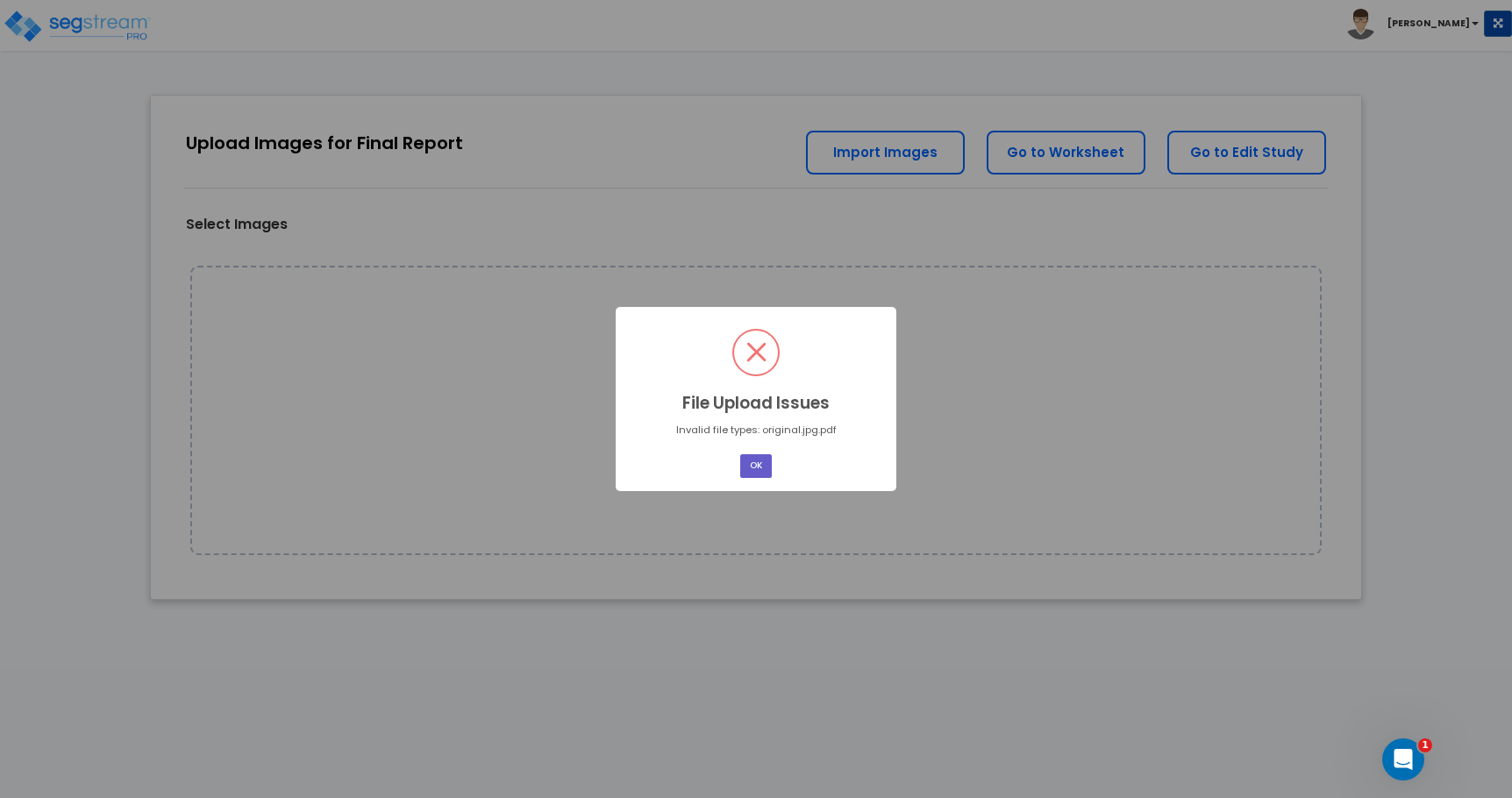
click at [761, 473] on button "OK" at bounding box center [756, 466] width 32 height 23
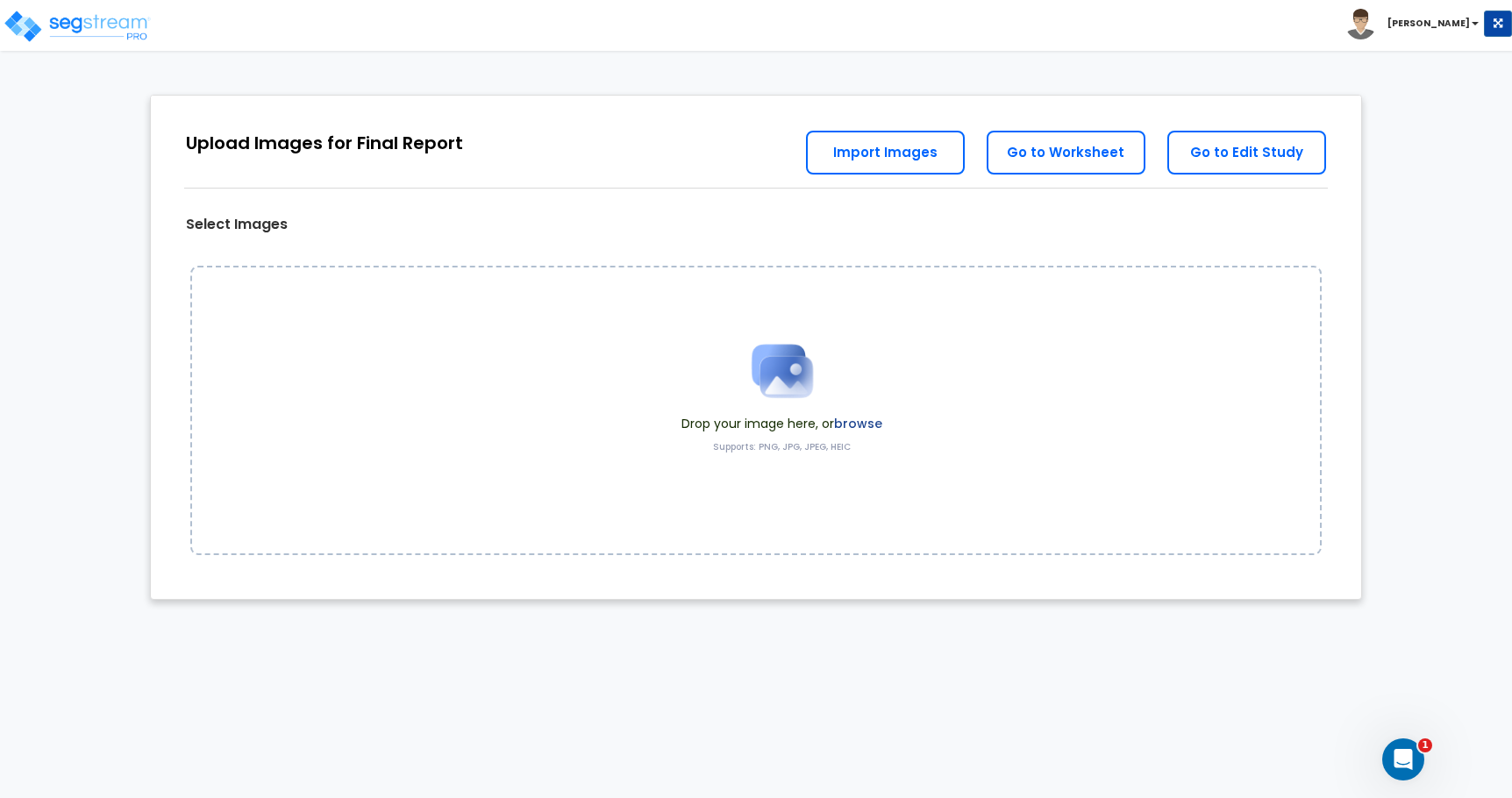
click at [731, 479] on div "Drop your image here, or browse Supports: PNG, JPG, JPEG, HEIC" at bounding box center [782, 409] width 227 height 166
click at [767, 388] on img at bounding box center [782, 370] width 87 height 87
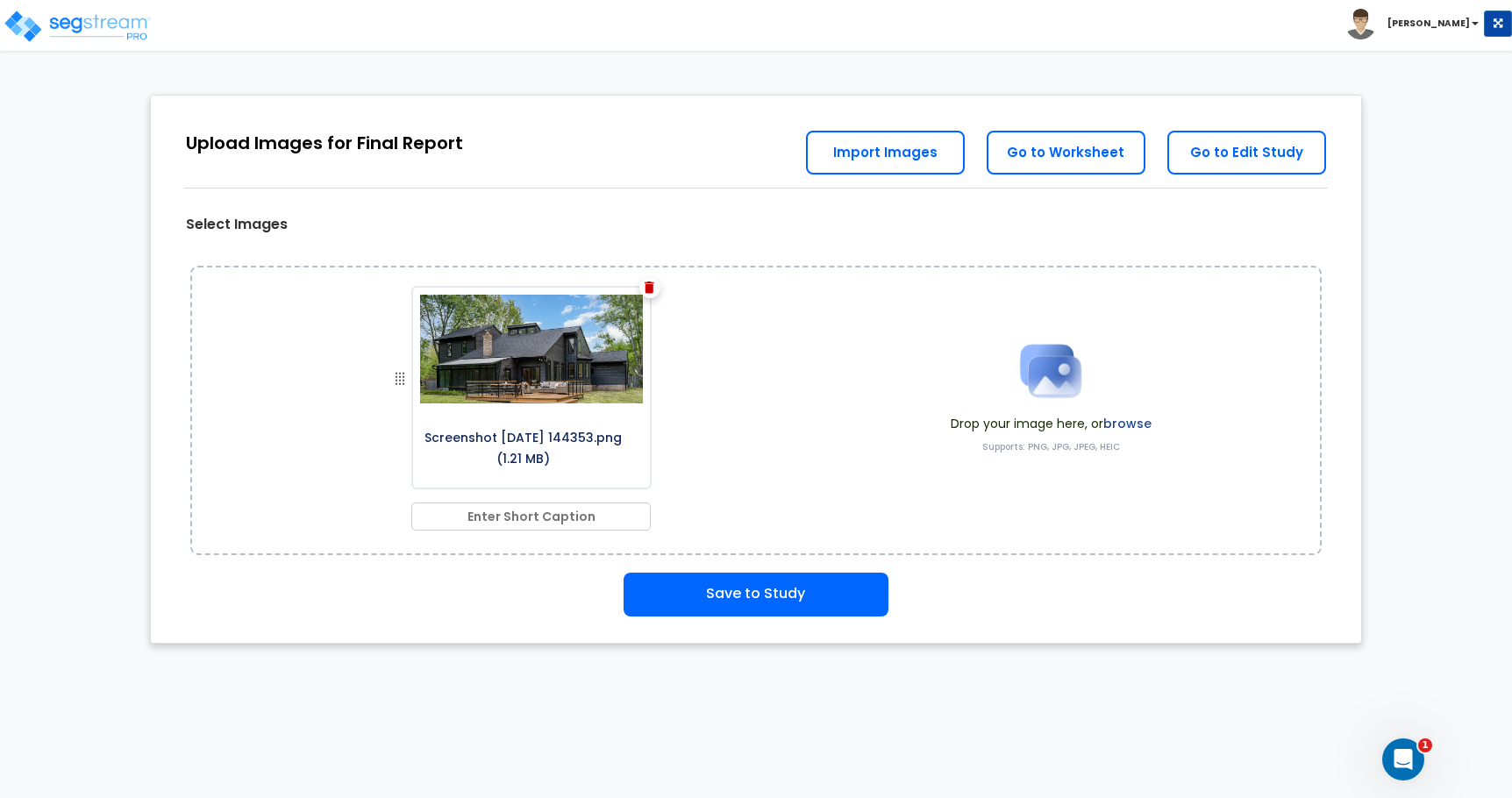
click at [507, 524] on input "text" at bounding box center [531, 516] width 240 height 28
type input "f"
type input "F"
click at [706, 605] on button "Save to Study" at bounding box center [756, 594] width 265 height 44
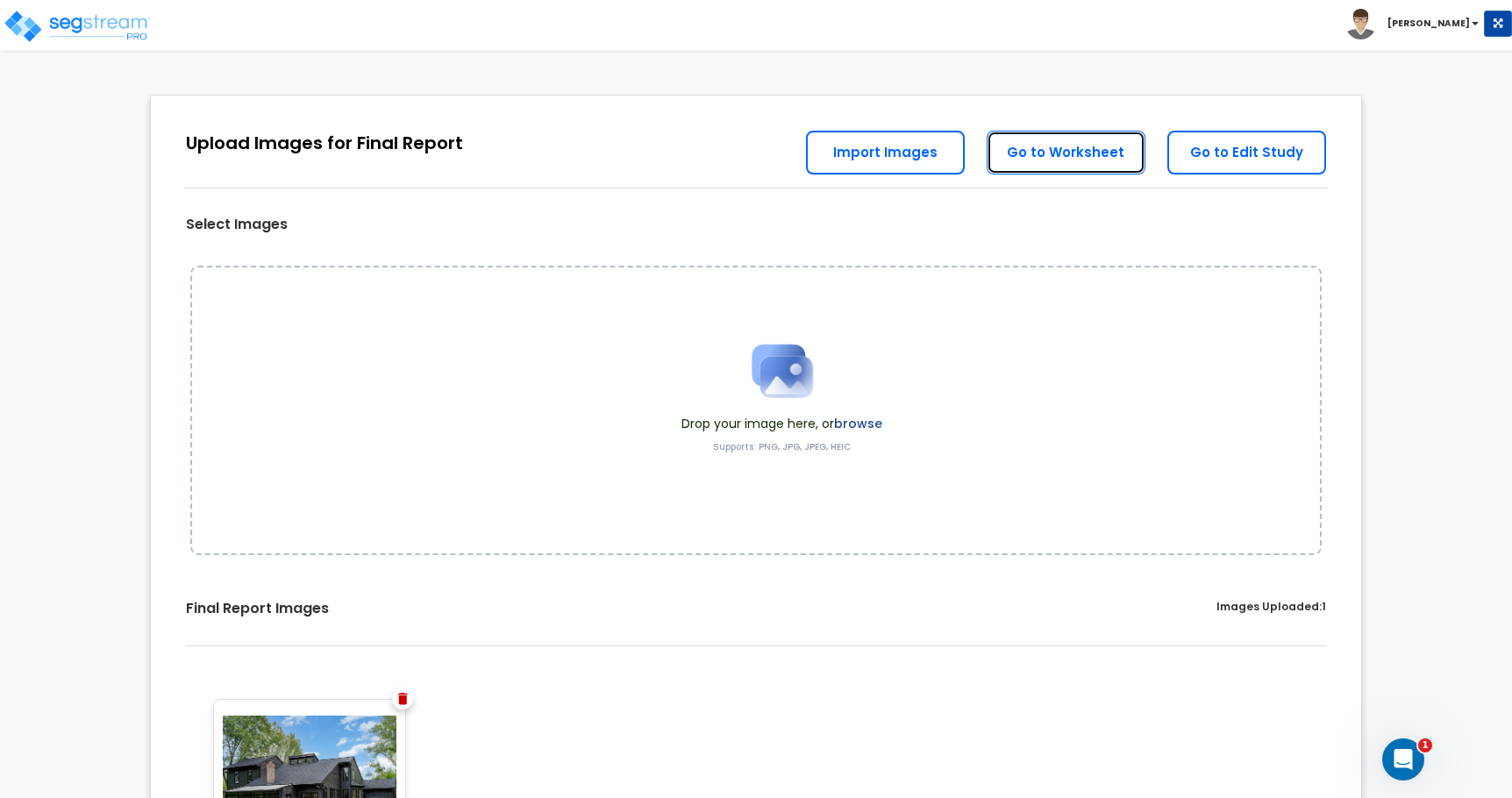
click at [1096, 158] on link "Go to Worksheet" at bounding box center [1065, 152] width 159 height 44
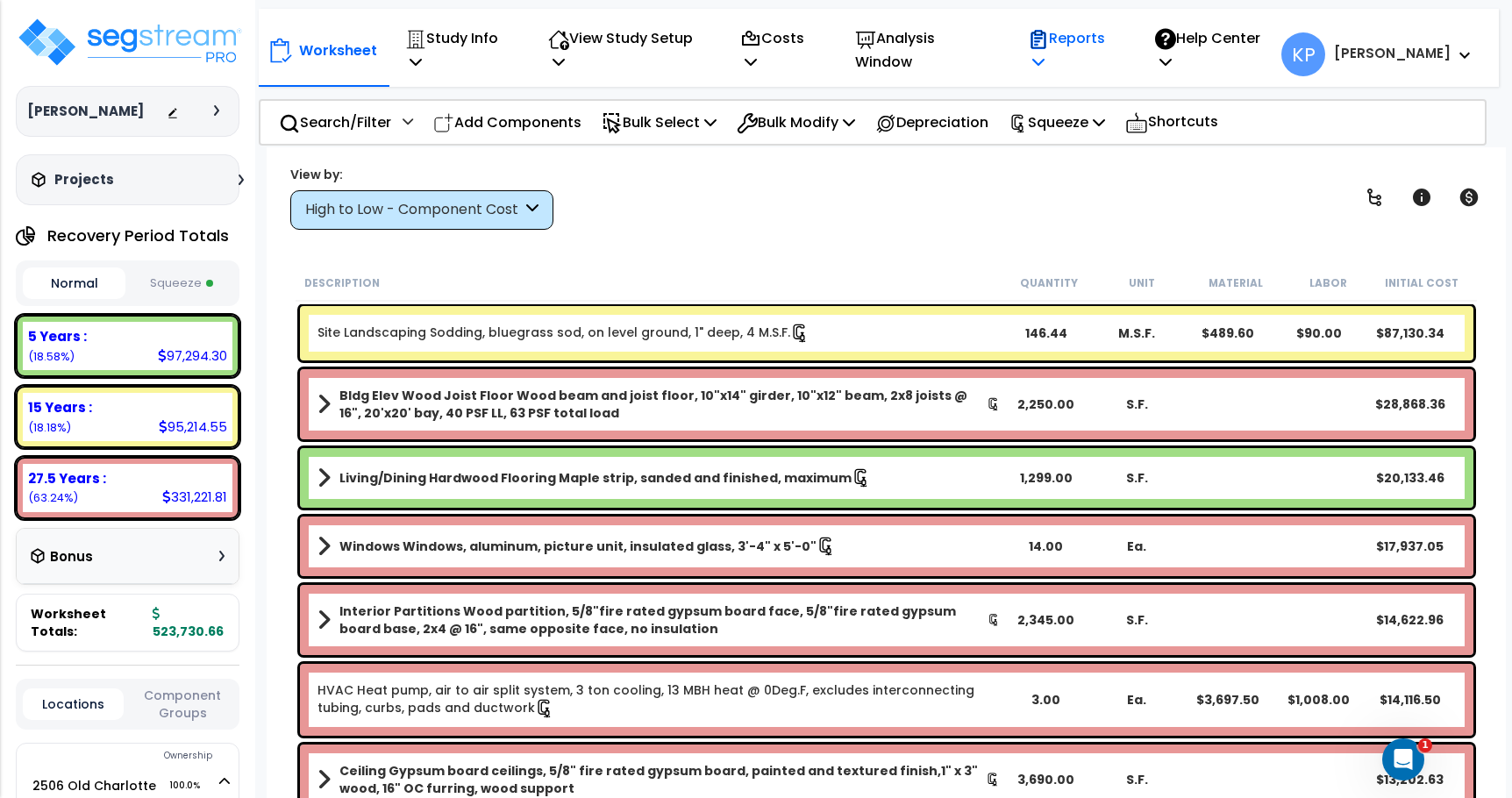
click at [1045, 54] on icon at bounding box center [1038, 61] width 12 height 14
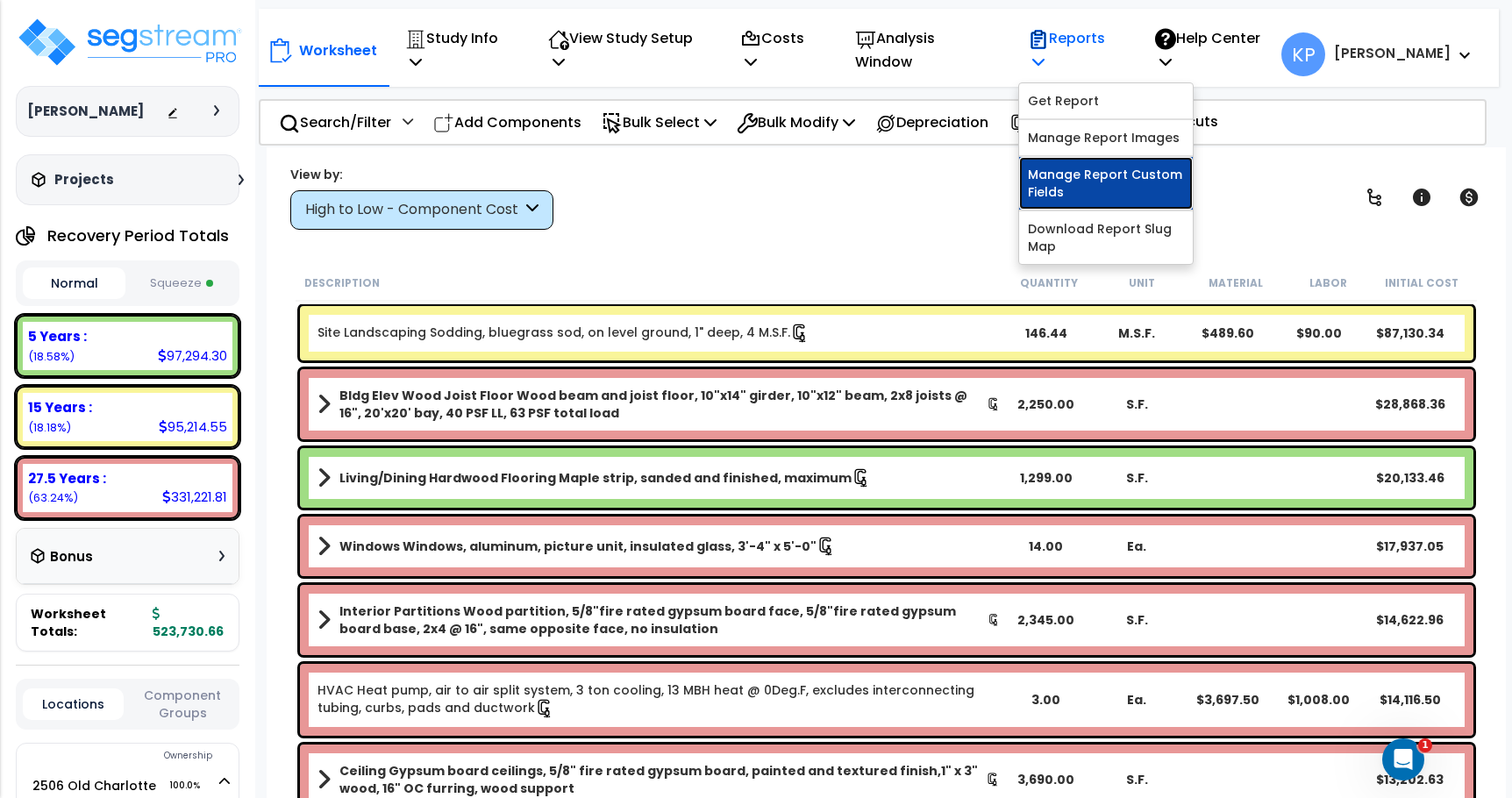
click at [1120, 162] on link "Manage Report Custom Fields" at bounding box center [1106, 183] width 174 height 53
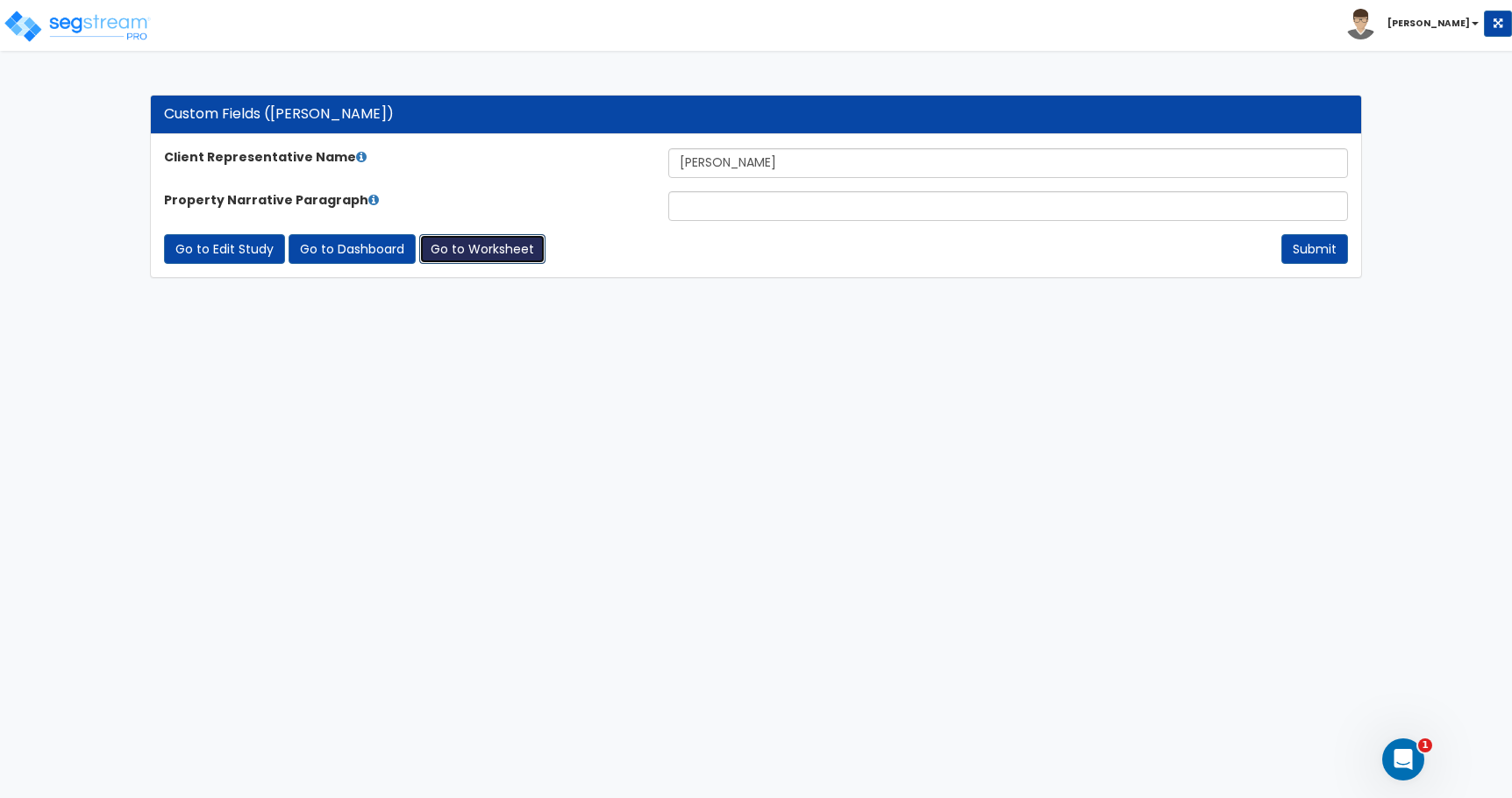
click at [496, 248] on link "Go to Worksheet" at bounding box center [482, 249] width 127 height 30
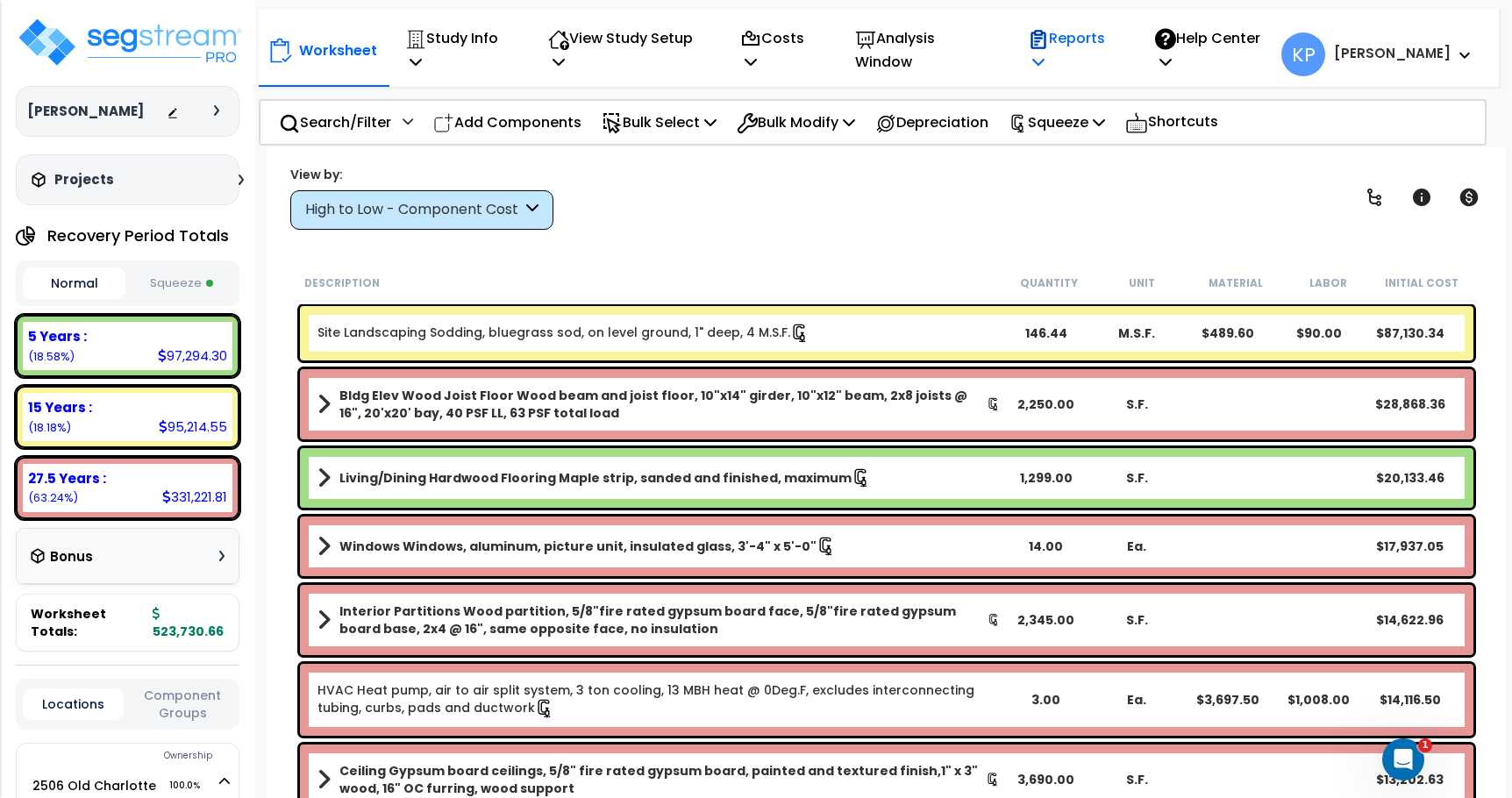
drag, startPoint x: 1164, startPoint y: 38, endPoint x: 1154, endPoint y: 39, distance: 10.0
click at [1045, 54] on icon at bounding box center [1038, 61] width 12 height 14
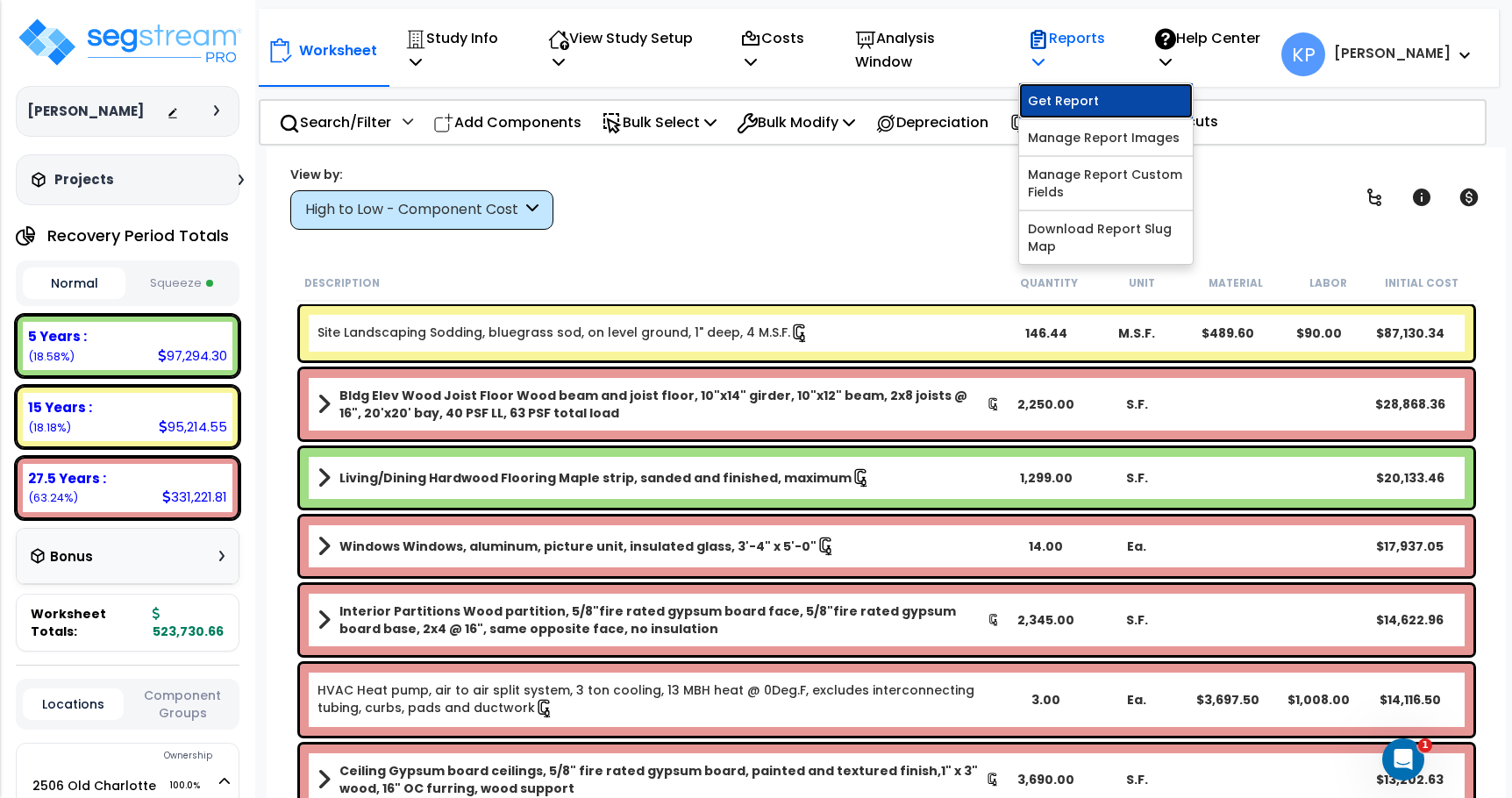
click at [1134, 84] on link "Get Report" at bounding box center [1106, 100] width 174 height 35
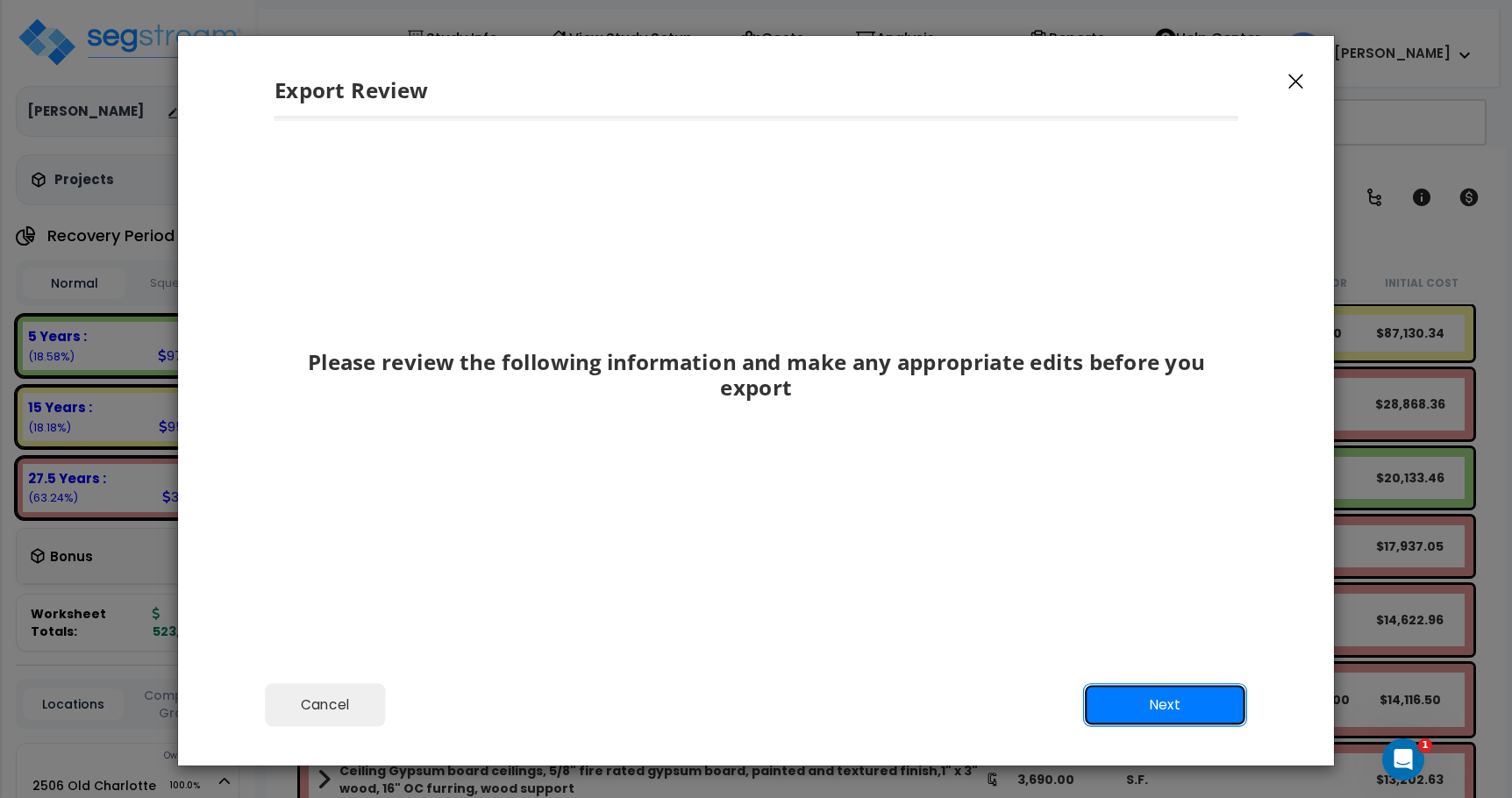
click at [1129, 714] on button "Next" at bounding box center [1165, 705] width 164 height 44
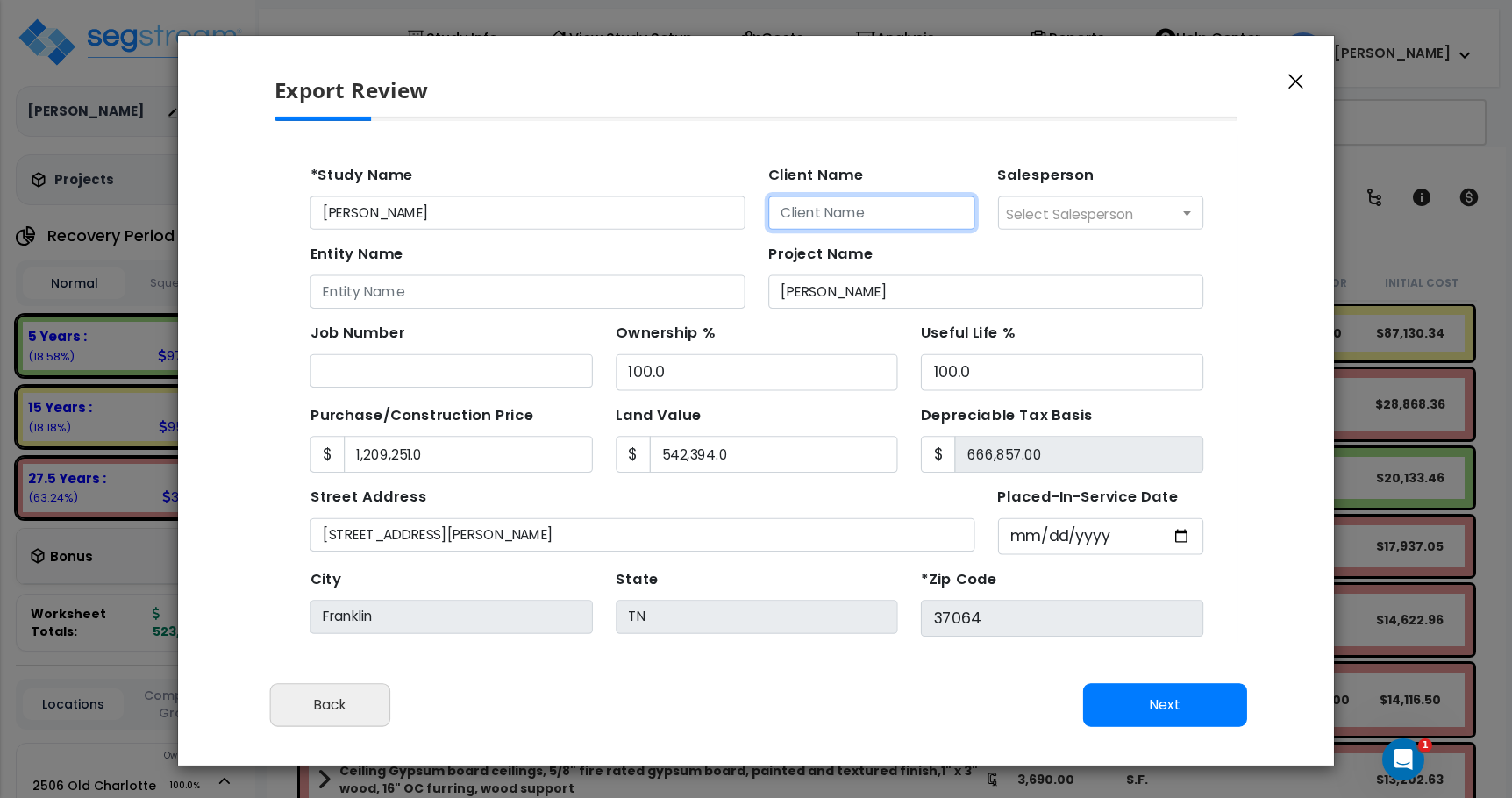
click at [759, 207] on input "Client Name" at bounding box center [817, 206] width 188 height 31
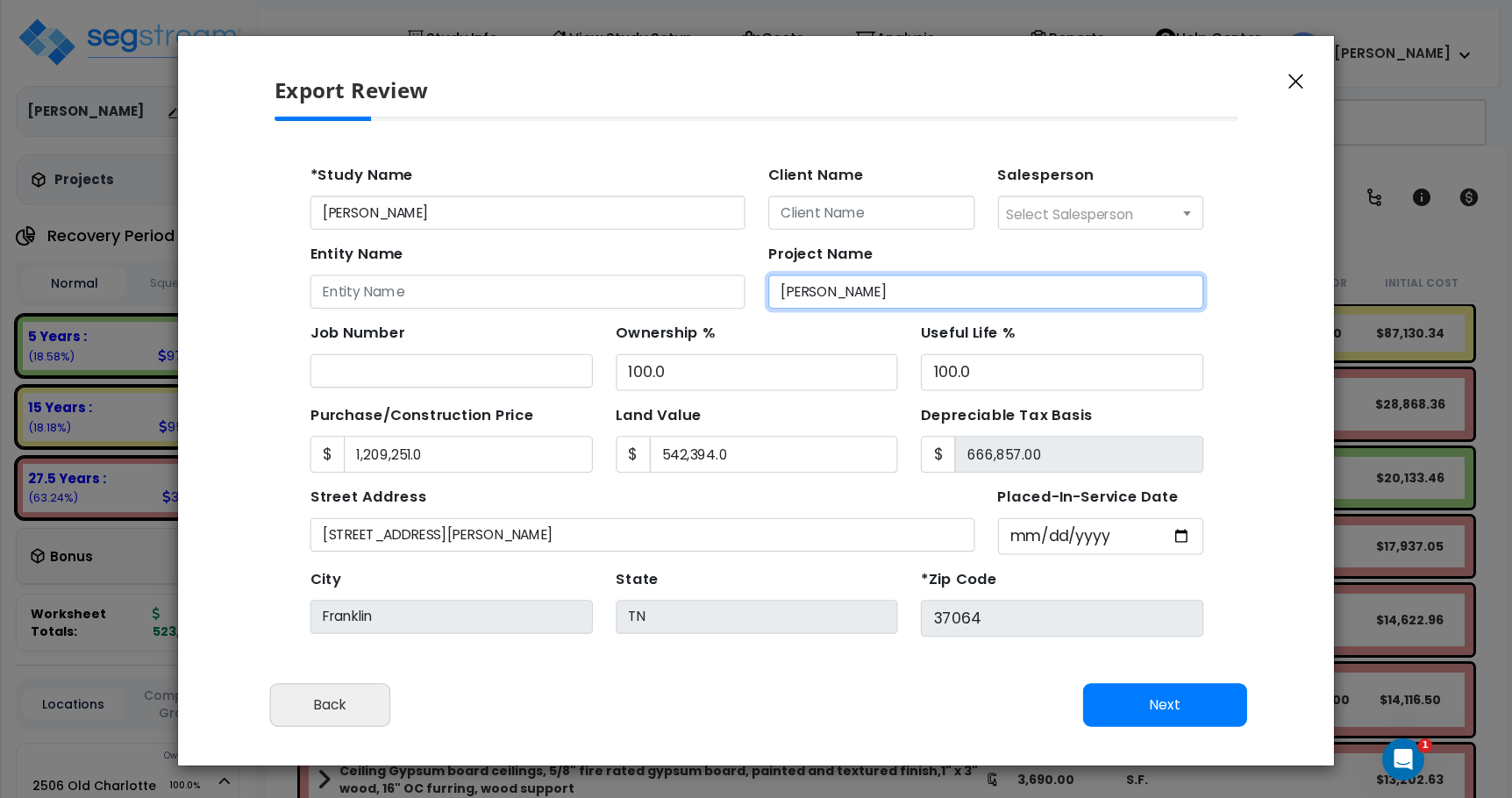
drag, startPoint x: 808, startPoint y: 279, endPoint x: 721, endPoint y: 286, distance: 87.3
click at [723, 286] on input "[PERSON_NAME]" at bounding box center [920, 277] width 395 height 31
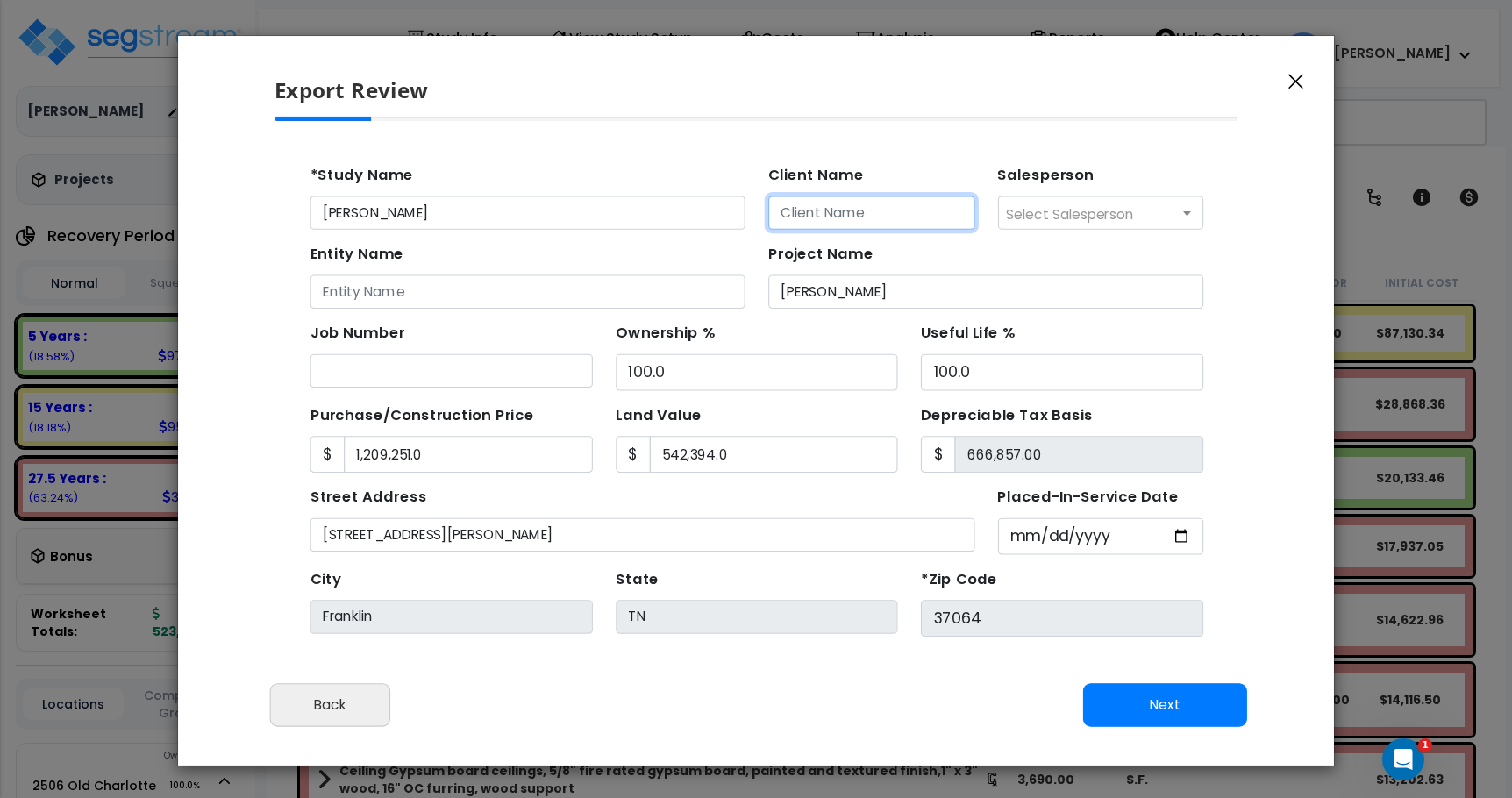
click at [730, 207] on input "Client Name" at bounding box center [817, 206] width 188 height 31
paste input "[PERSON_NAME]"
type input "[PERSON_NAME]"
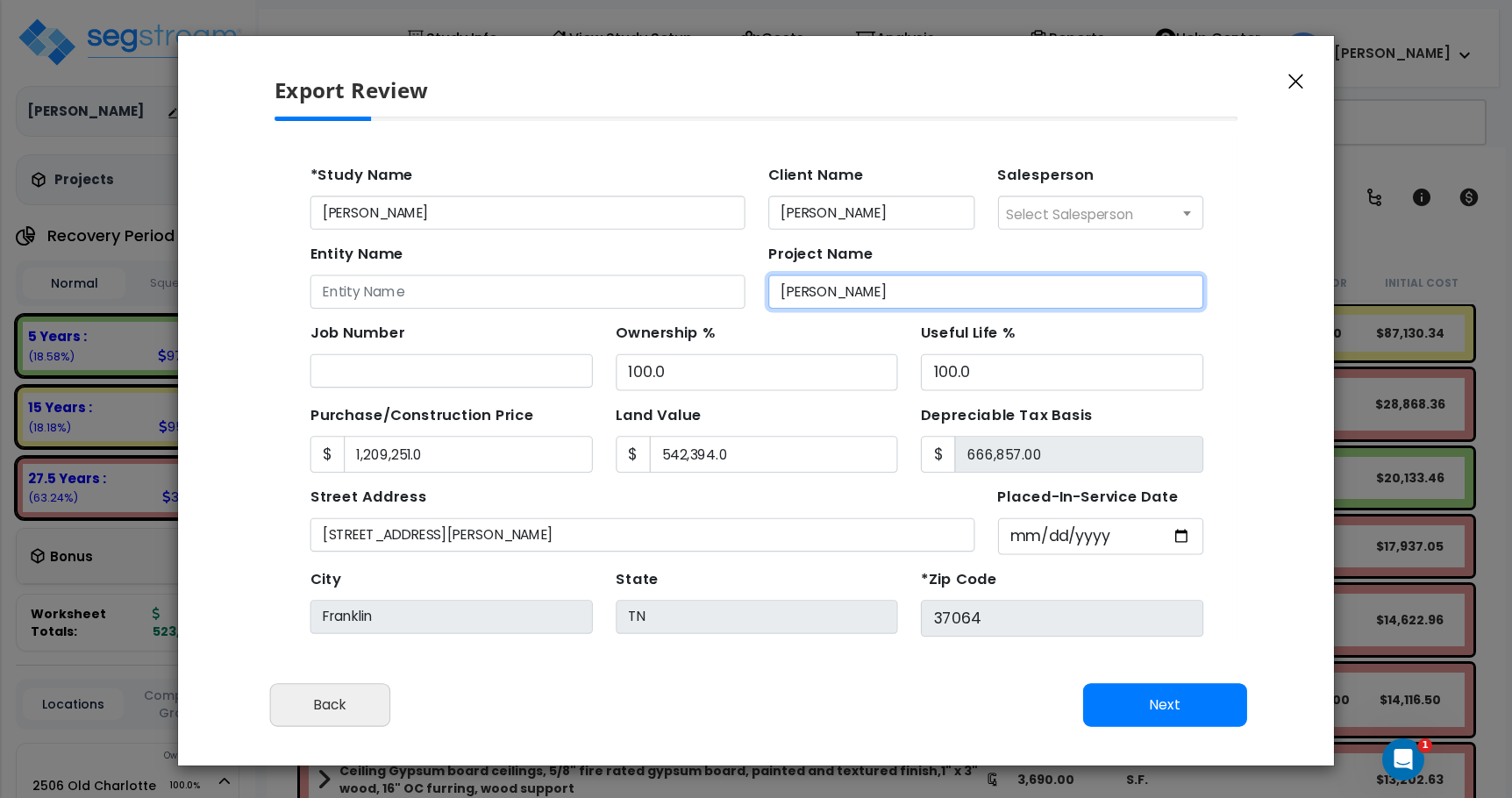
drag, startPoint x: 847, startPoint y: 276, endPoint x: 721, endPoint y: 285, distance: 126.3
click at [723, 285] on input "[PERSON_NAME]" at bounding box center [920, 277] width 395 height 31
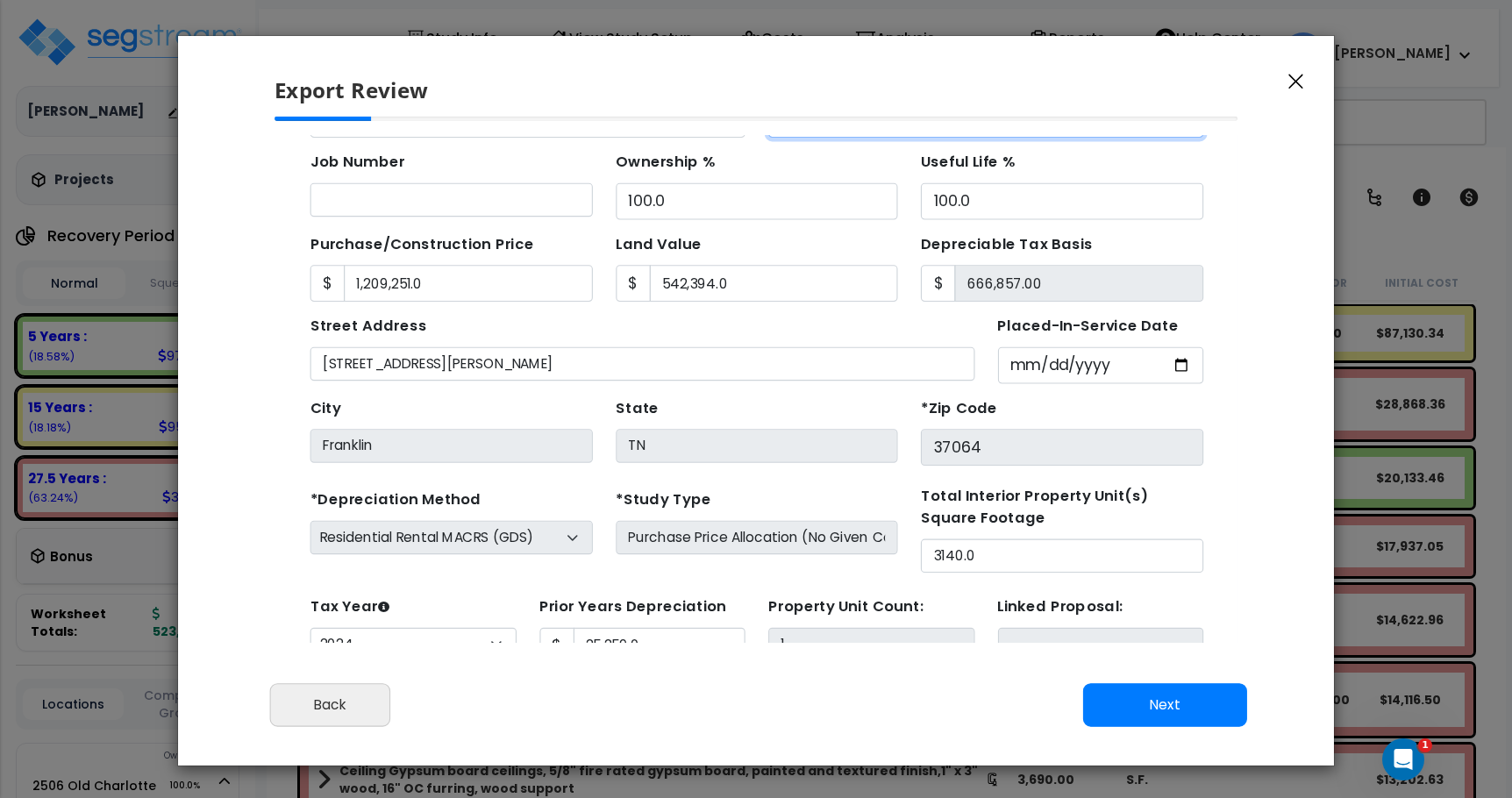
scroll to position [65, 0]
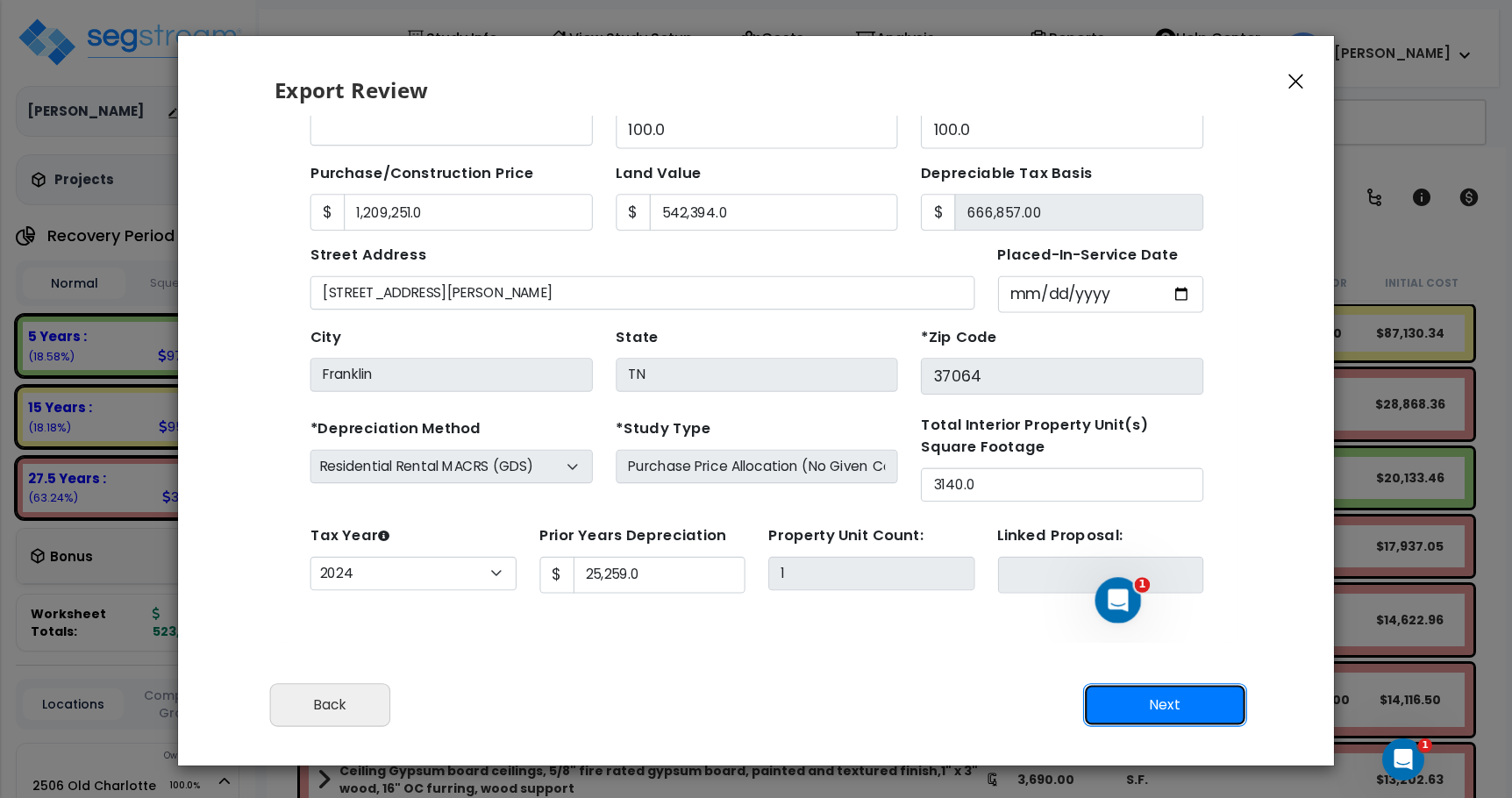
click at [1134, 695] on button "Next" at bounding box center [1165, 705] width 164 height 44
type input "1209251"
type input "542394"
type input "25259"
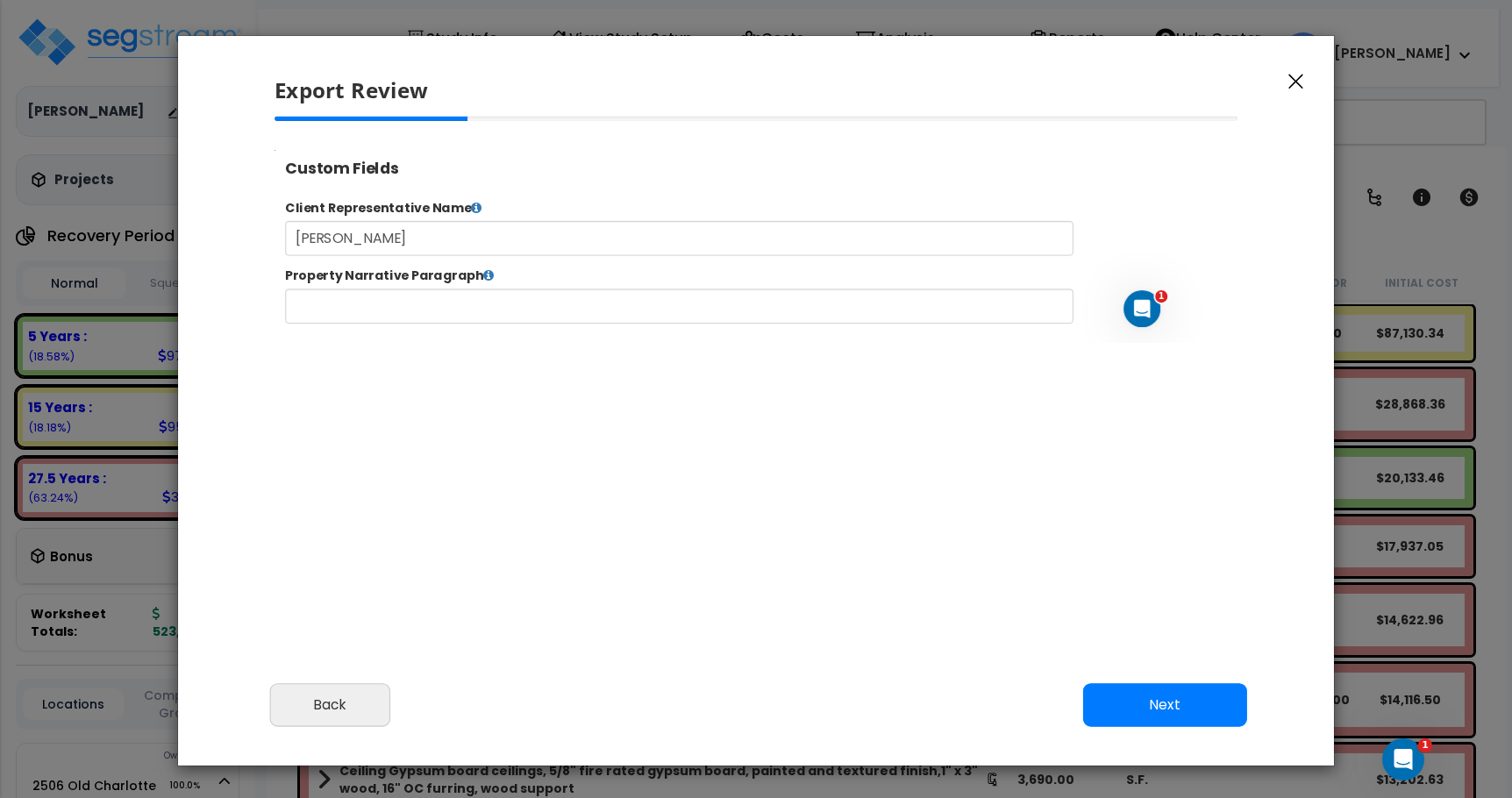
select select "2024"
click at [422, 323] on input "text" at bounding box center [734, 328] width 895 height 39
click at [512, 293] on icon at bounding box center [518, 292] width 12 height 14
click at [1131, 708] on button "Next" at bounding box center [1165, 705] width 164 height 44
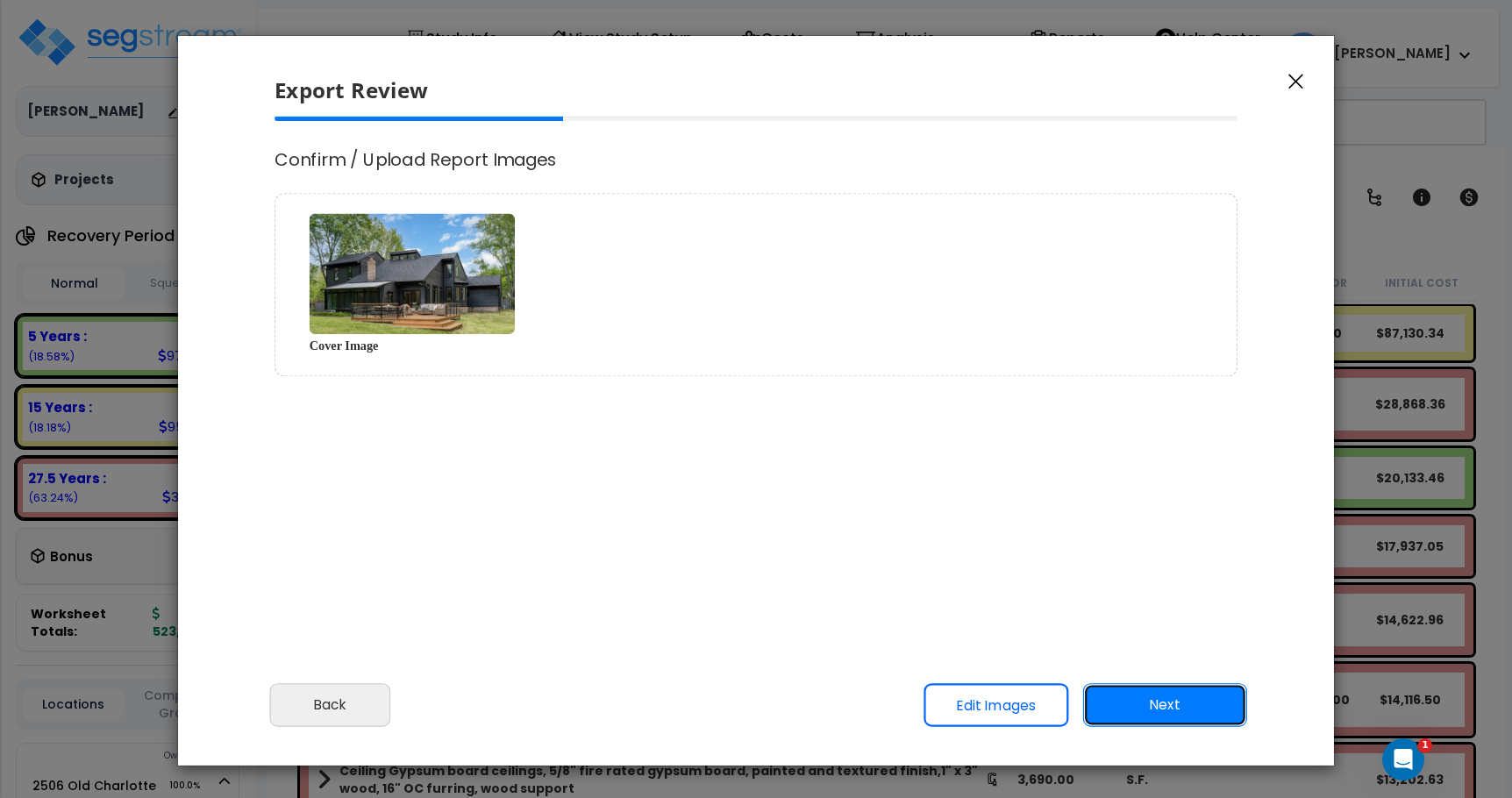
click at [1140, 712] on button "Next" at bounding box center [1165, 705] width 164 height 44
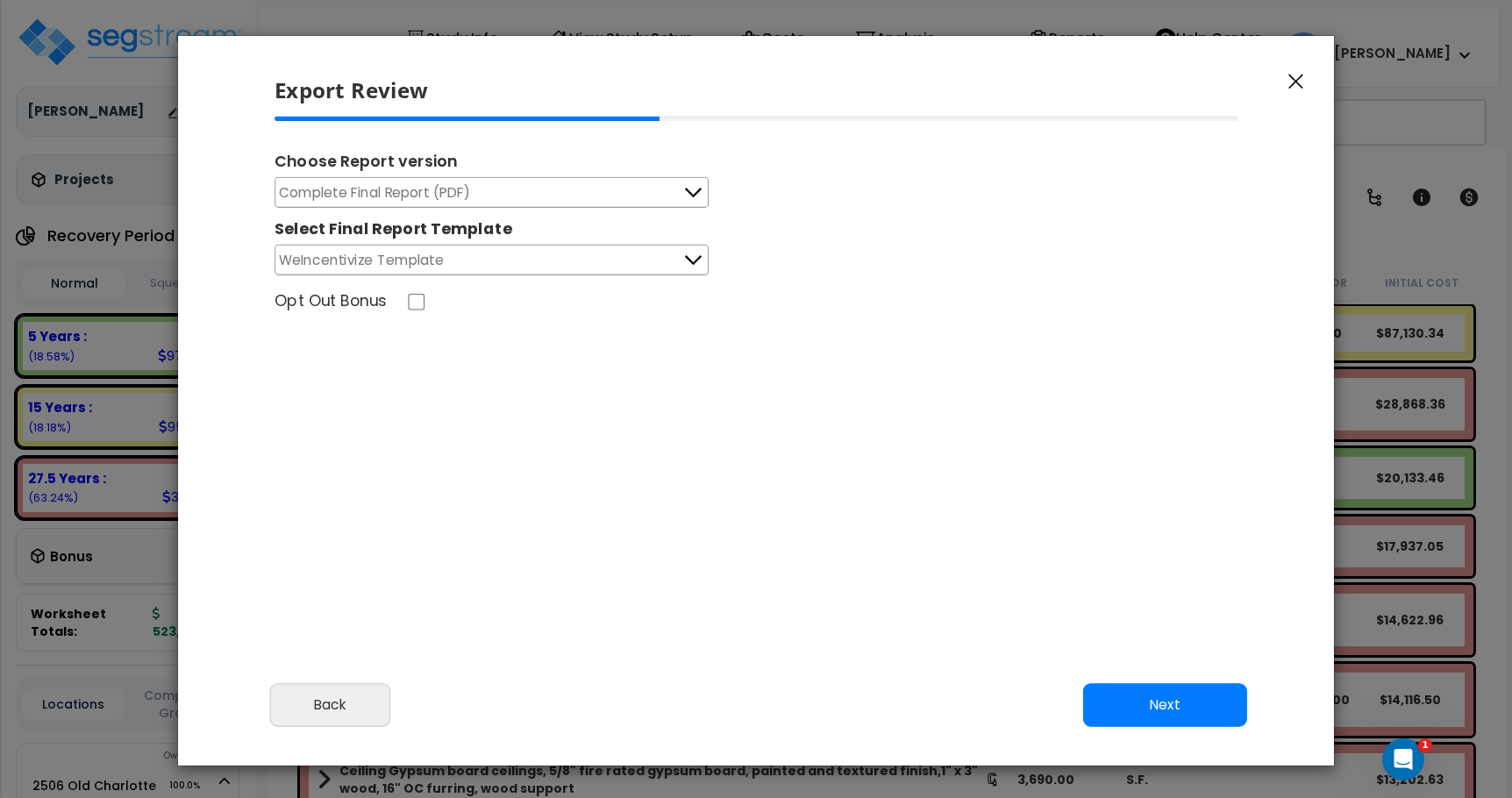
click at [512, 261] on button "WeIncentivize Template" at bounding box center [491, 260] width 434 height 31
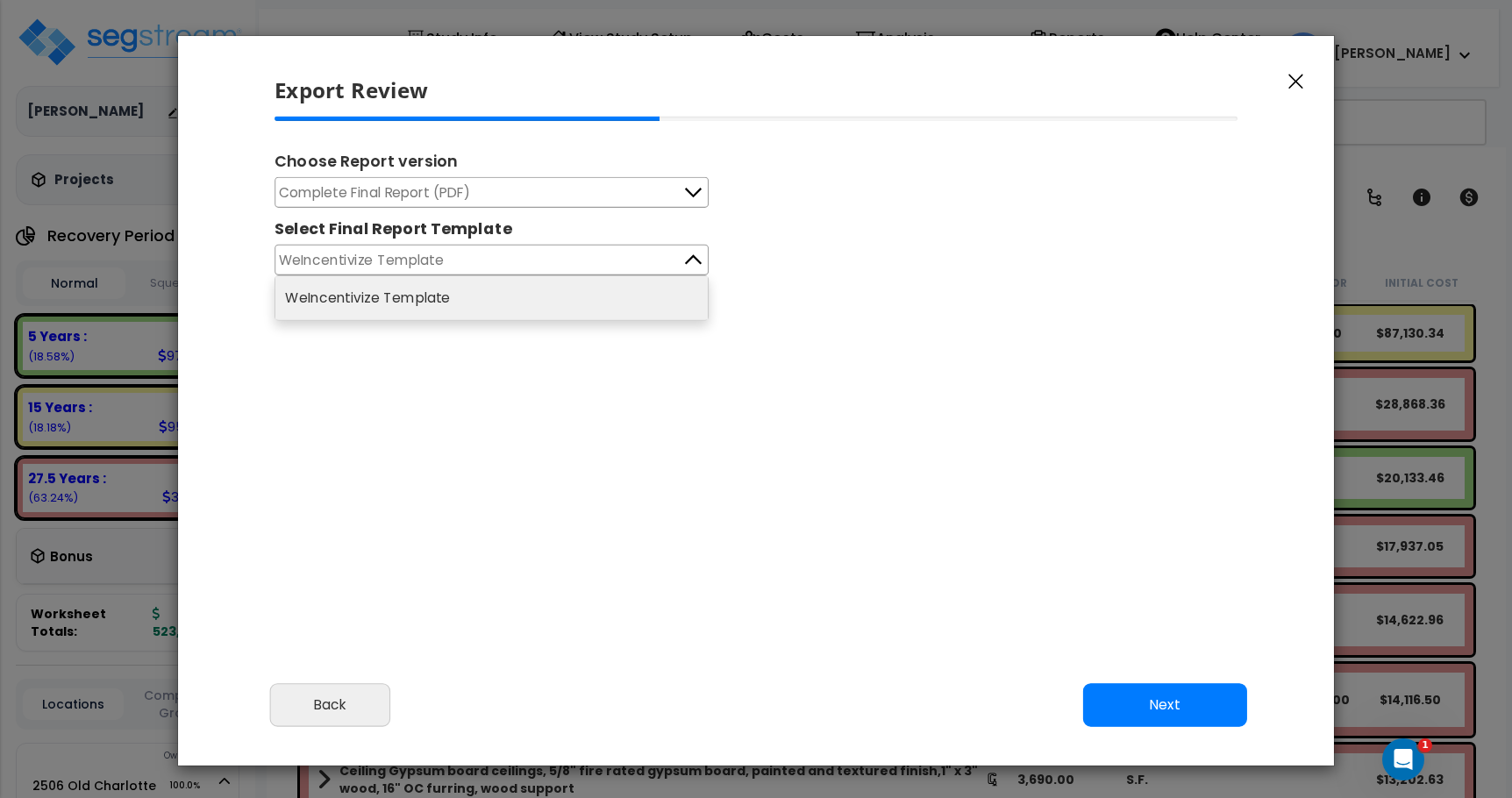
click at [512, 261] on button "WeIncentivize Template" at bounding box center [491, 260] width 434 height 31
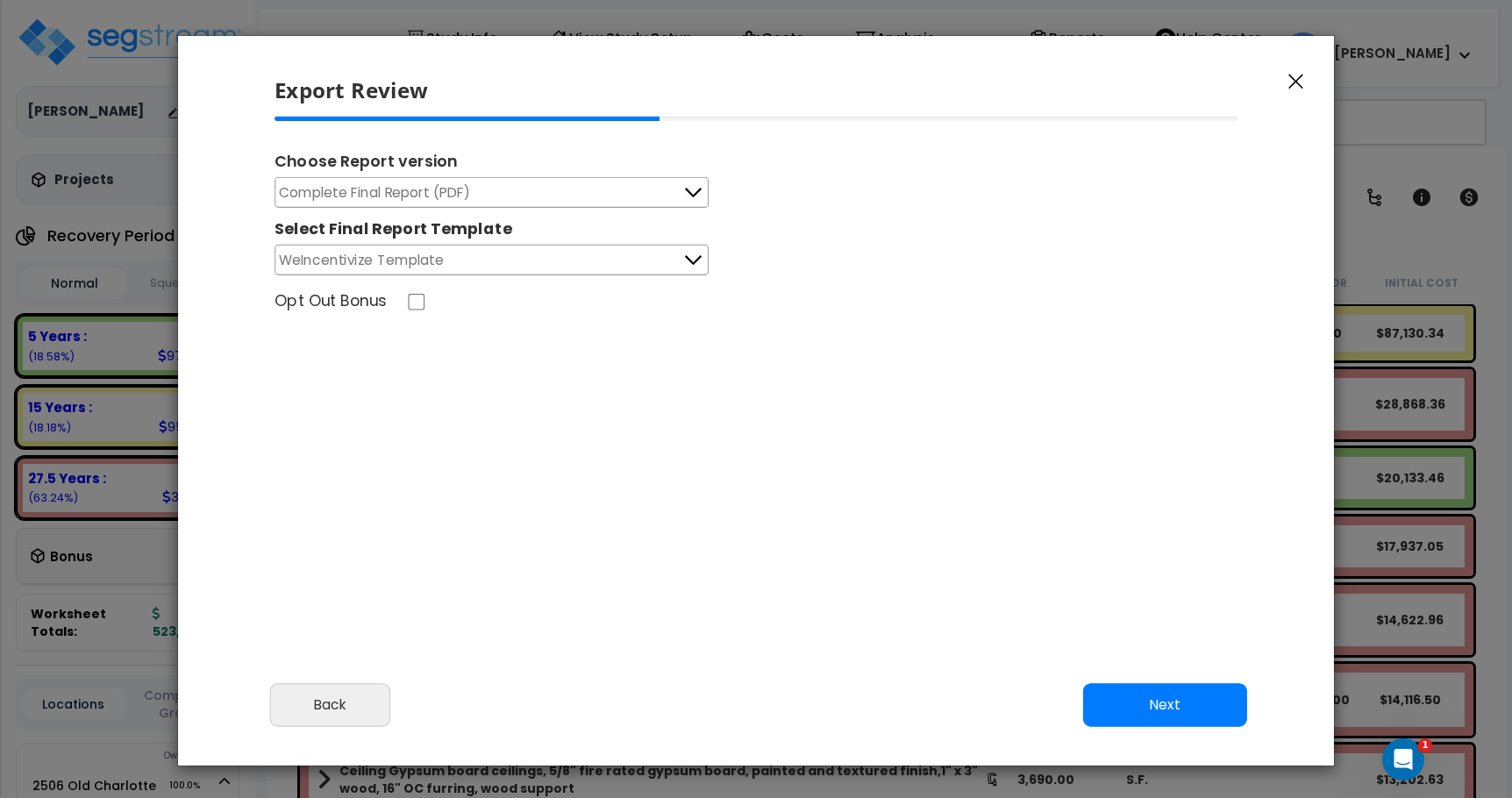
click at [503, 194] on button "Complete Final Report (PDF)" at bounding box center [491, 192] width 434 height 31
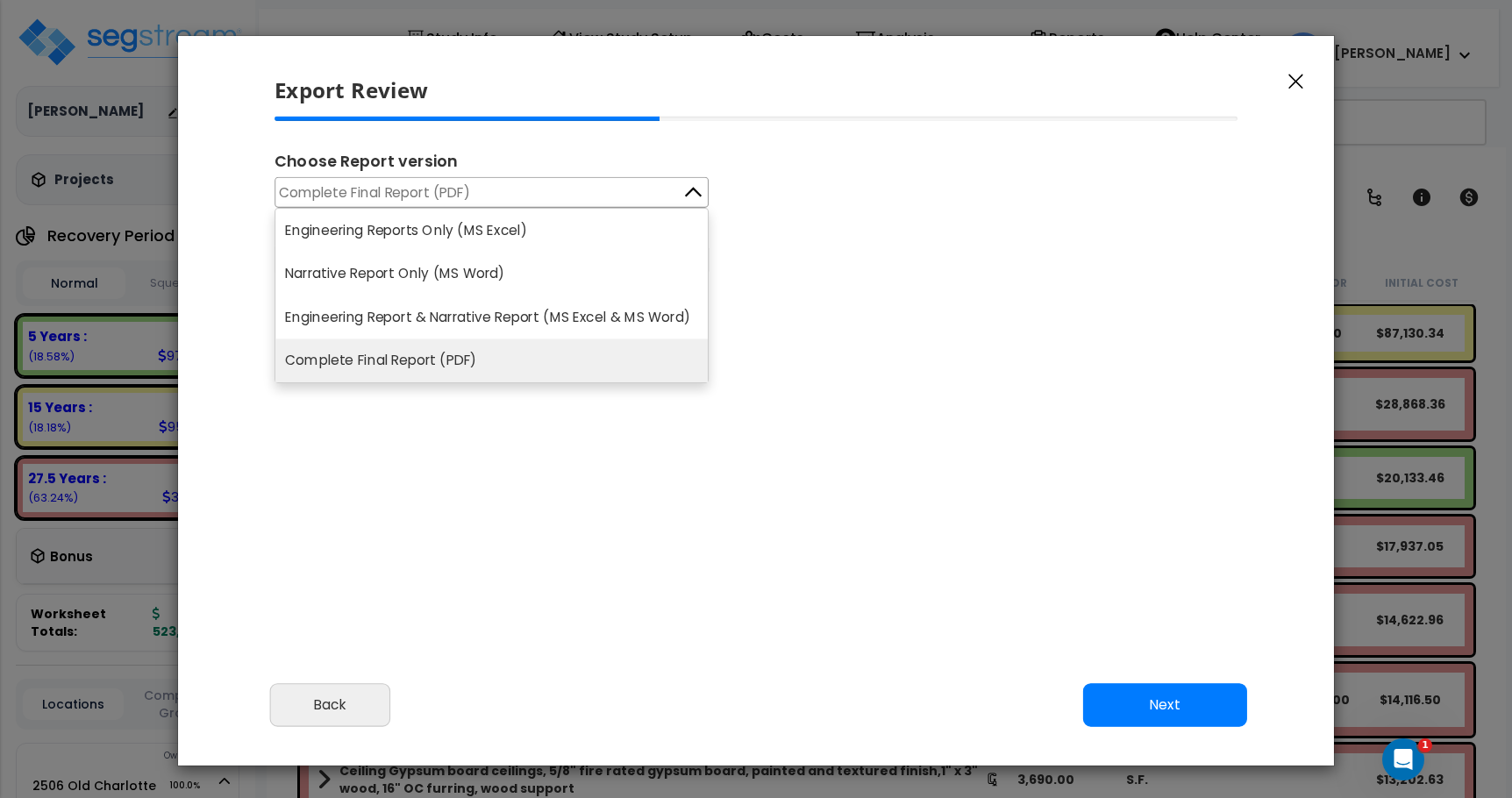
click at [503, 194] on button "Complete Final Report (PDF)" at bounding box center [491, 192] width 434 height 31
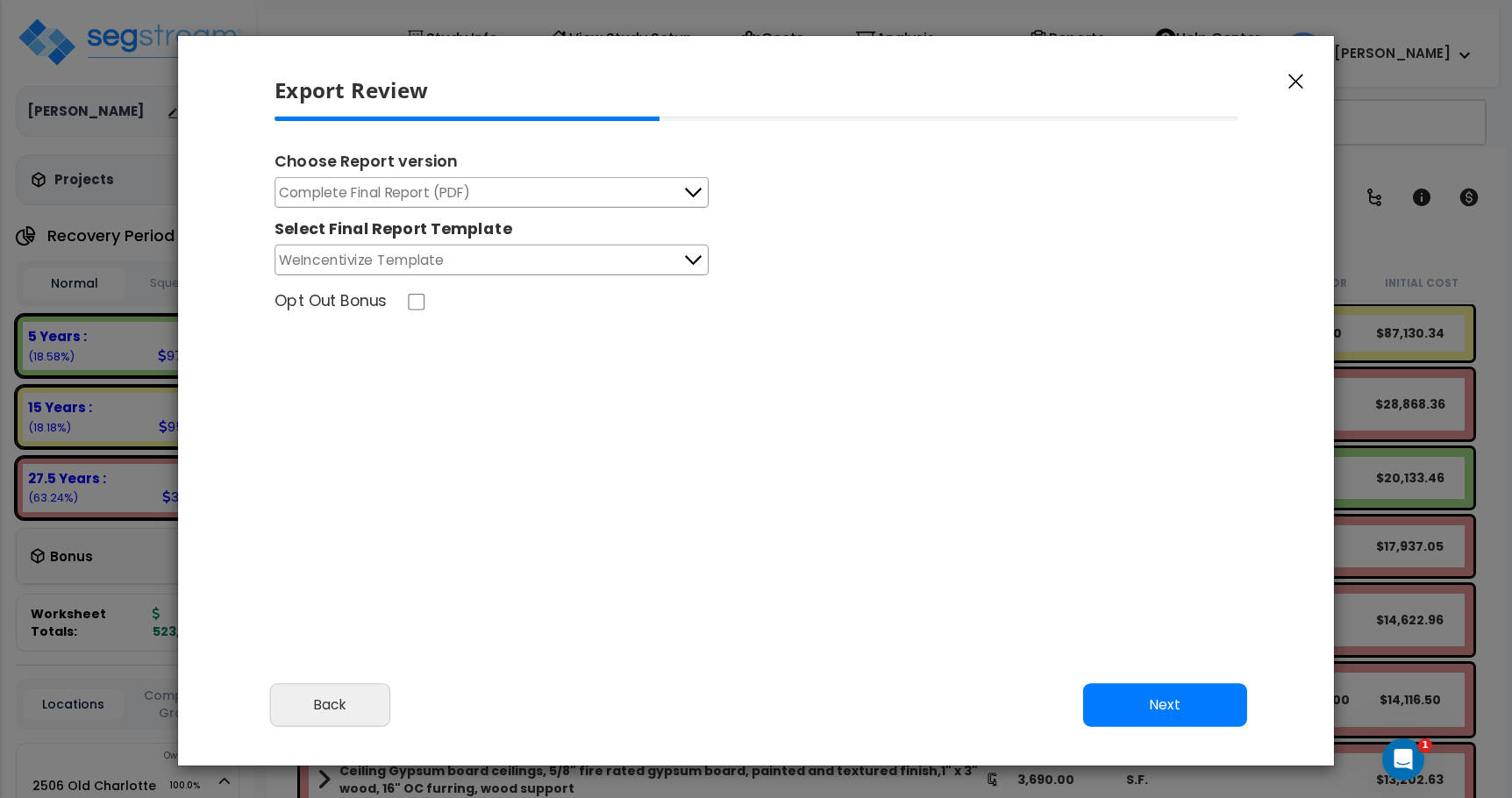
click at [578, 196] on button "Complete Final Report (PDF)" at bounding box center [491, 192] width 434 height 31
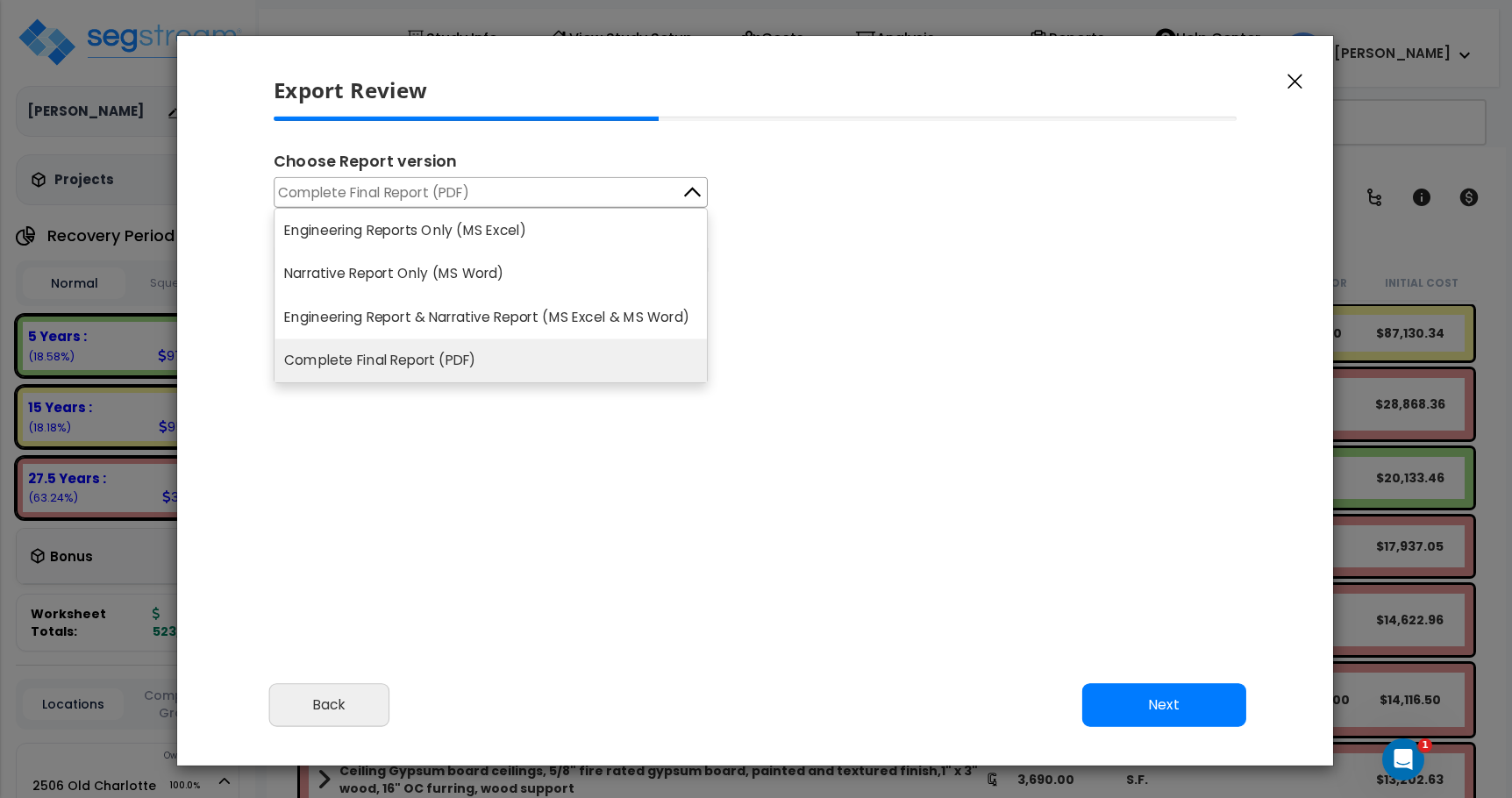
click at [1026, 358] on div "Choose Report version Complete Final Report (PDF) Engineering Reports Only (MS …" at bounding box center [756, 358] width 992 height 483
click at [602, 362] on li "Complete Final Report (PDF)" at bounding box center [490, 361] width 433 height 44
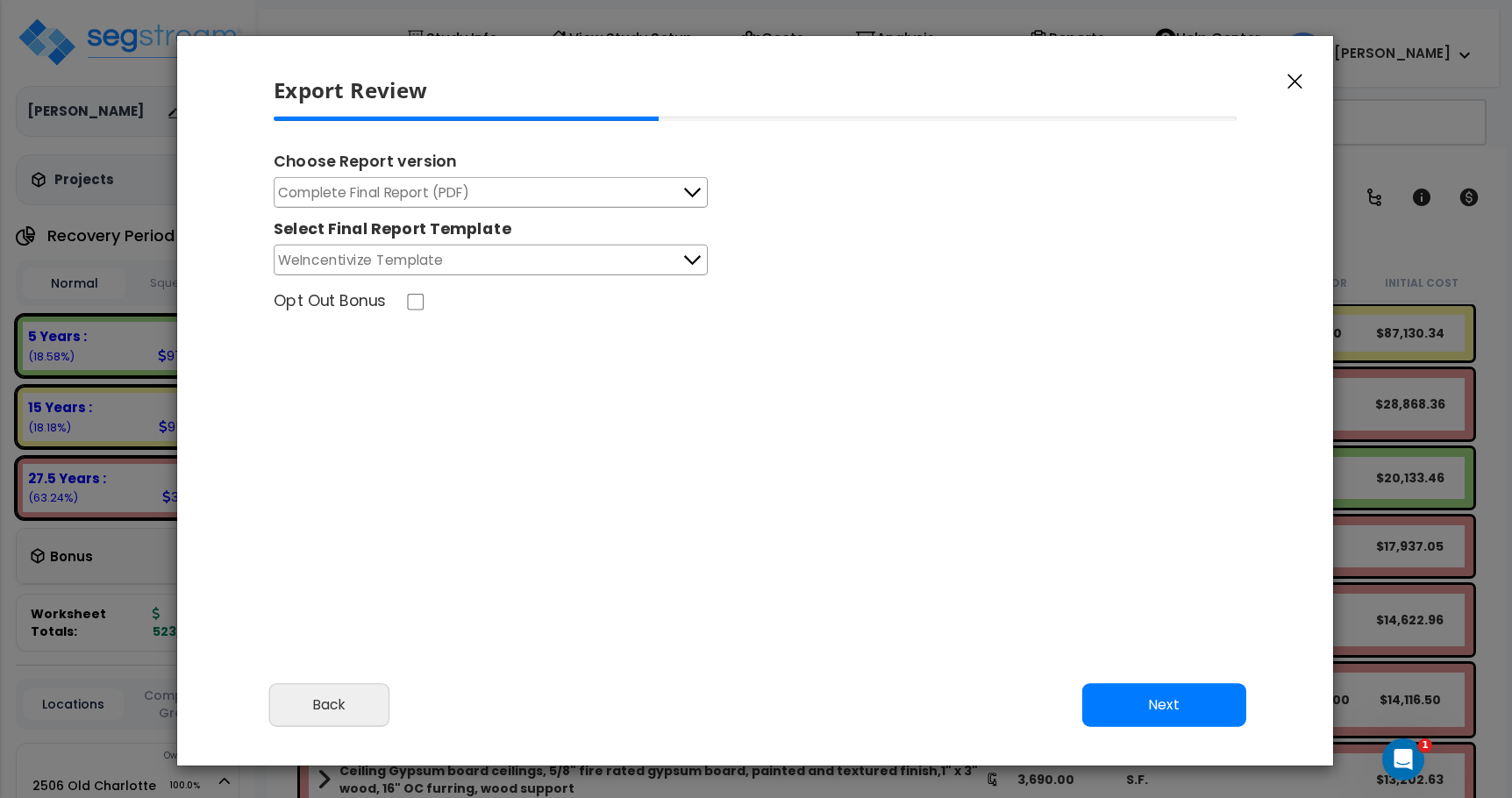
click at [616, 261] on button "WeIncentivize Template" at bounding box center [490, 260] width 434 height 31
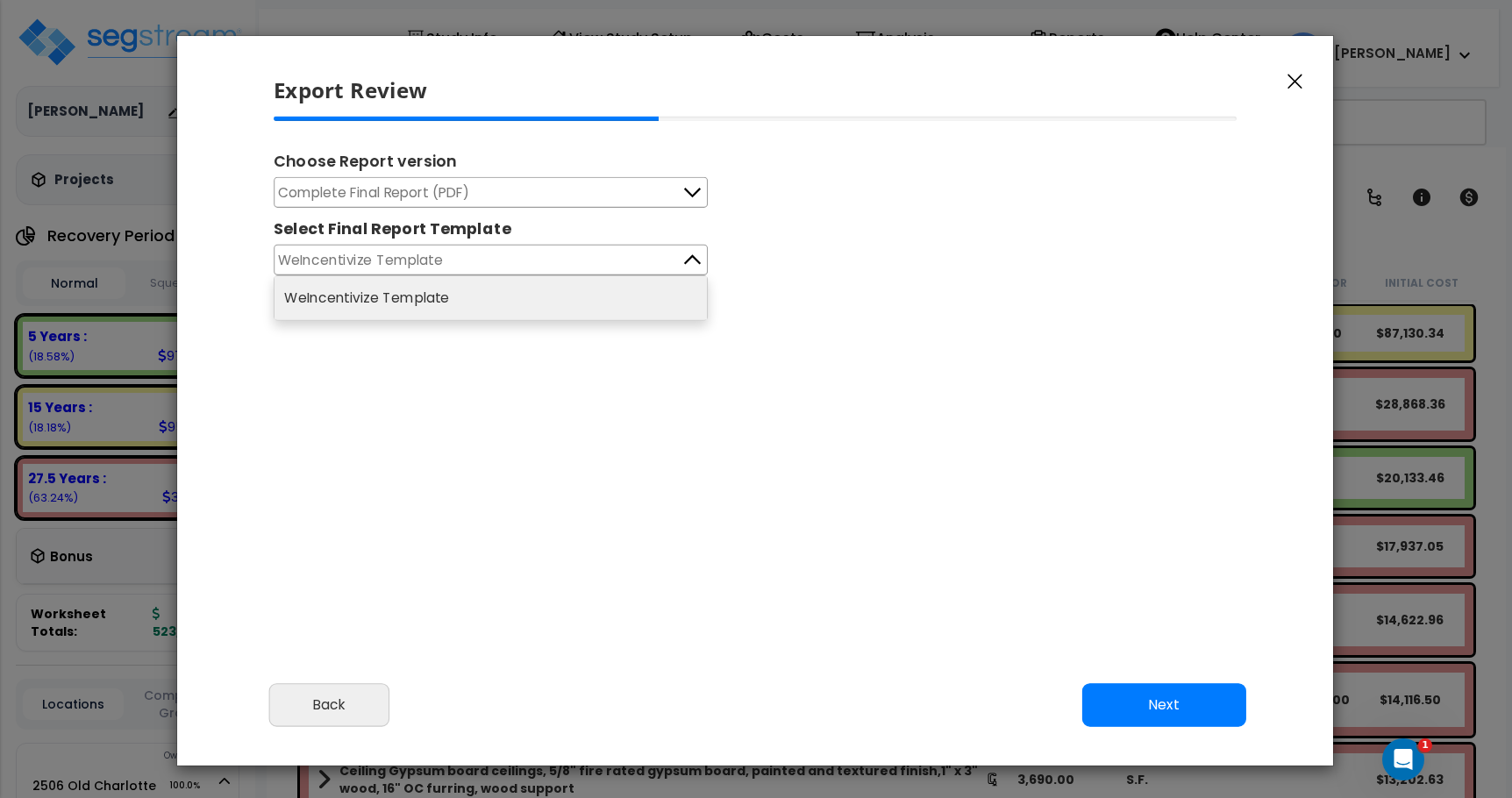
click at [610, 391] on div "Choose Report version Complete Final Report (PDF) Engineering Reports Only (MS …" at bounding box center [756, 358] width 992 height 483
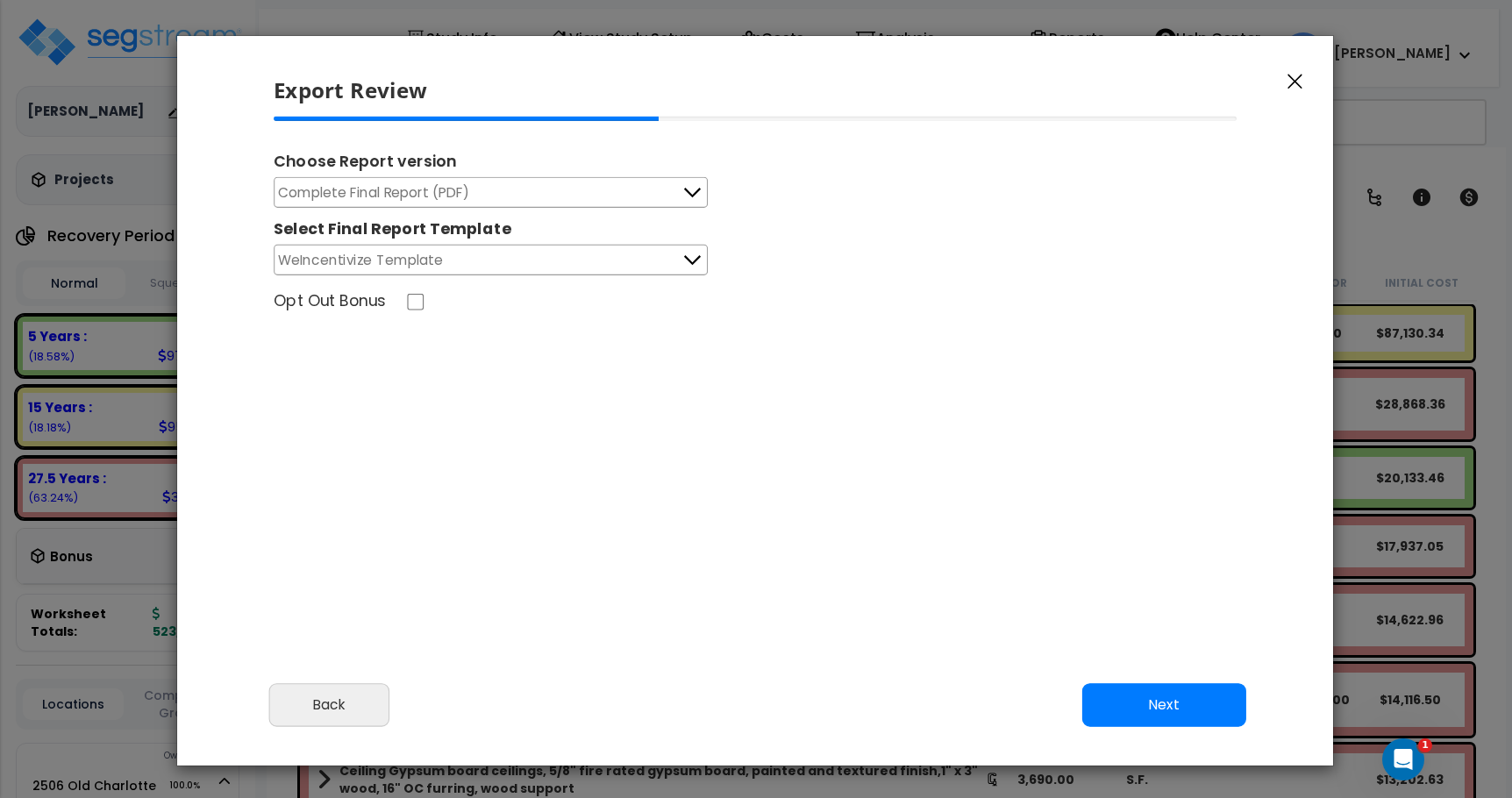
click at [695, 261] on icon at bounding box center [693, 261] width 17 height 9
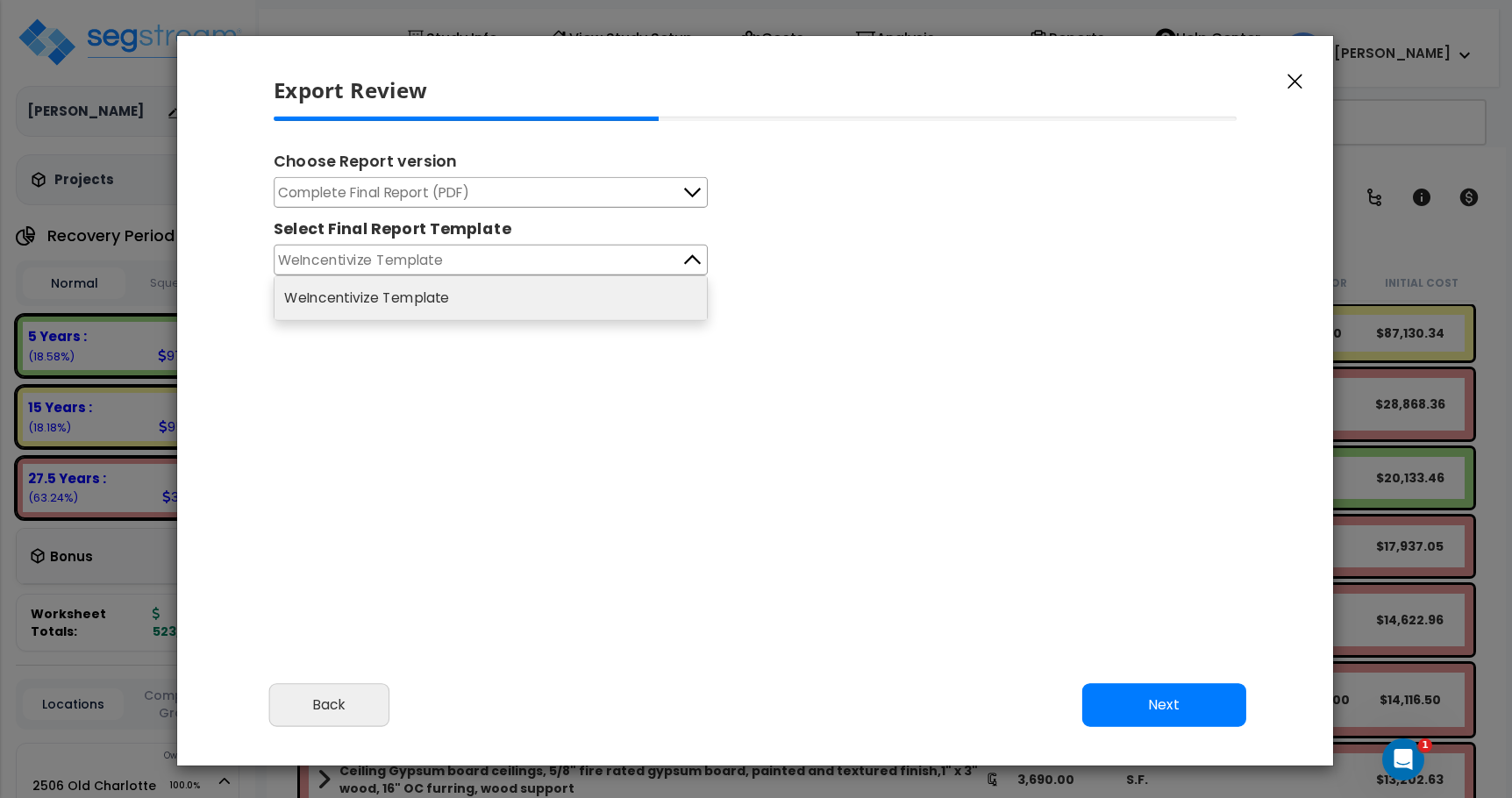
click at [695, 261] on icon at bounding box center [692, 260] width 23 height 23
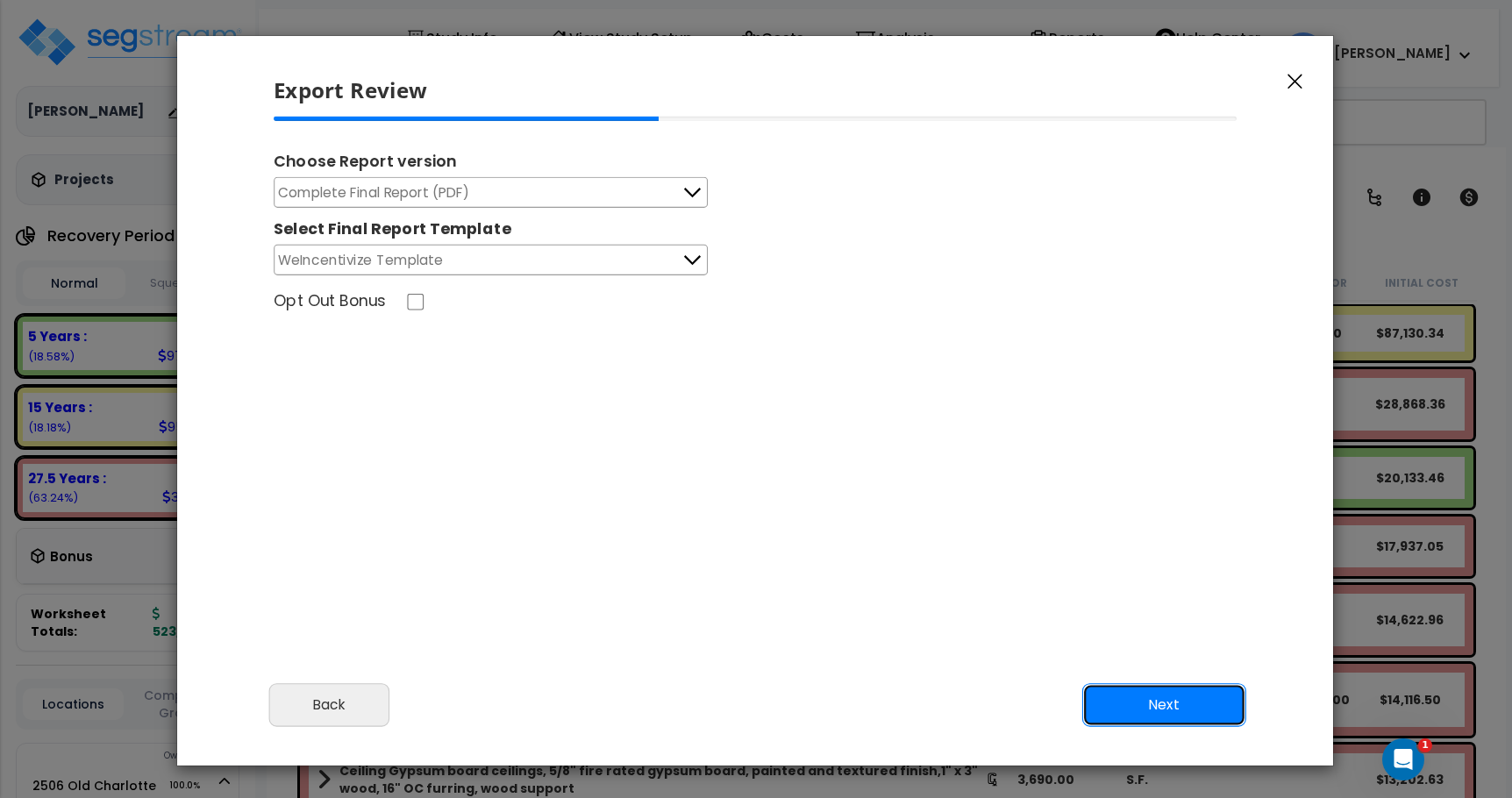
click at [1113, 698] on button "Next" at bounding box center [1164, 705] width 164 height 44
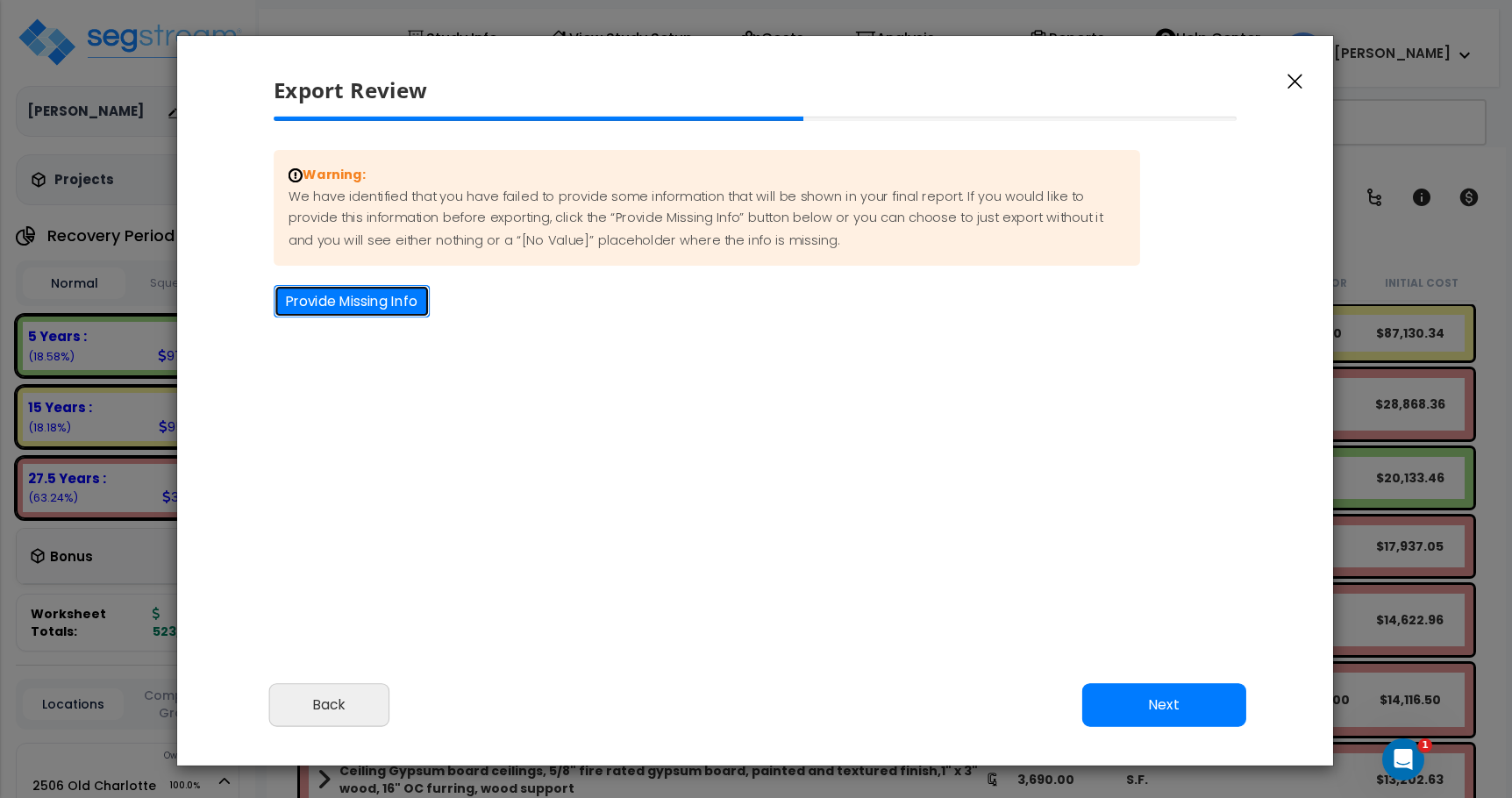
click at [383, 307] on button "Provide Missing Info" at bounding box center [351, 301] width 156 height 33
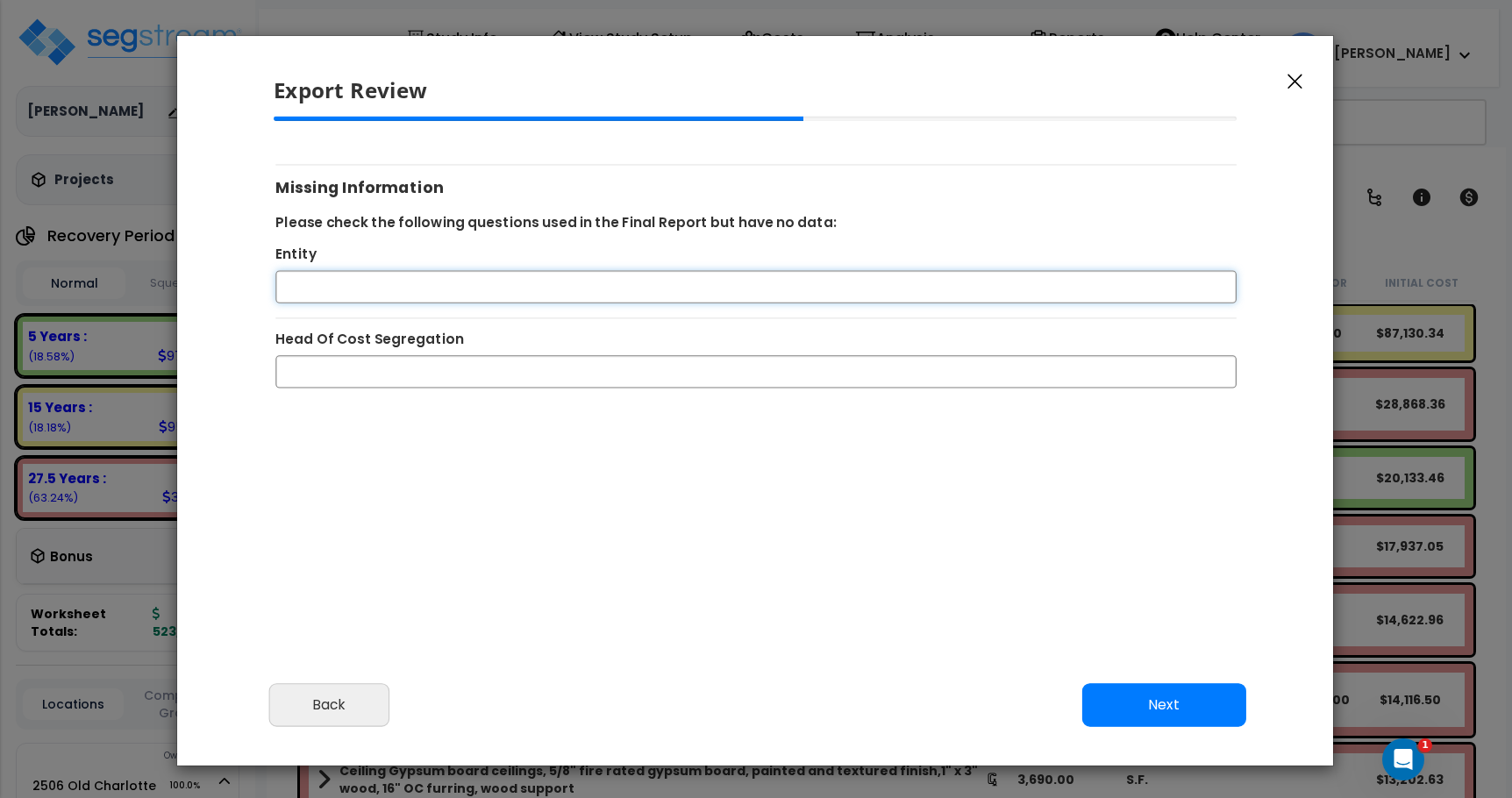
click at [374, 294] on input "Entity" at bounding box center [756, 287] width 961 height 33
type input "[PERSON_NAME]"
click at [330, 366] on input "Head Of Cost Segregation" at bounding box center [756, 372] width 961 height 33
drag, startPoint x: 387, startPoint y: 293, endPoint x: 265, endPoint y: 295, distance: 122.0
click at [265, 295] on div "[PERSON_NAME]" at bounding box center [756, 287] width 990 height 33
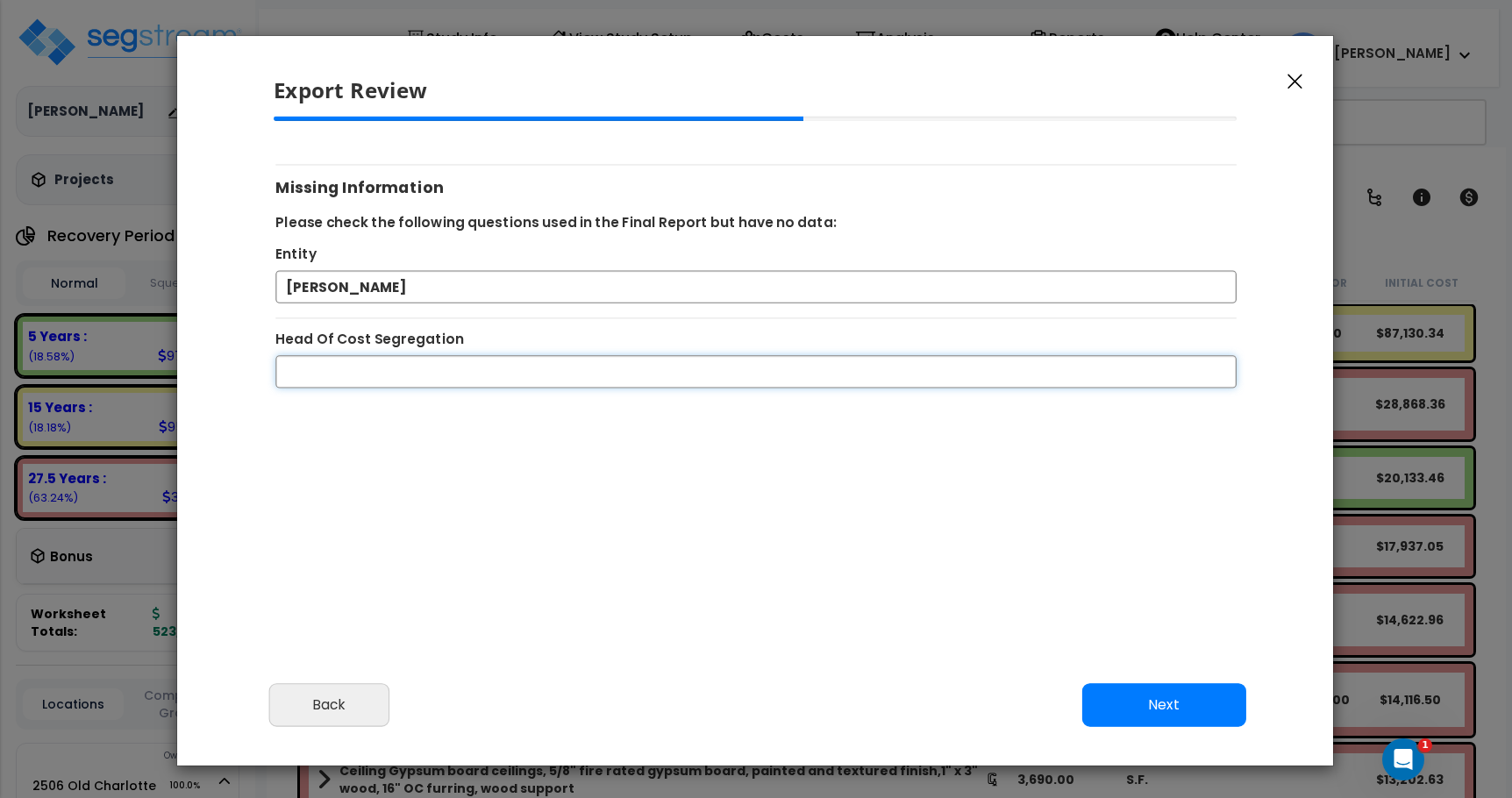
click at [297, 369] on input "Head Of Cost Segregation" at bounding box center [756, 372] width 961 height 33
paste input "[PERSON_NAME]"
type input "[PERSON_NAME]"
drag, startPoint x: 409, startPoint y: 286, endPoint x: 277, endPoint y: 290, distance: 132.1
click at [277, 290] on input "[PERSON_NAME]" at bounding box center [756, 287] width 961 height 33
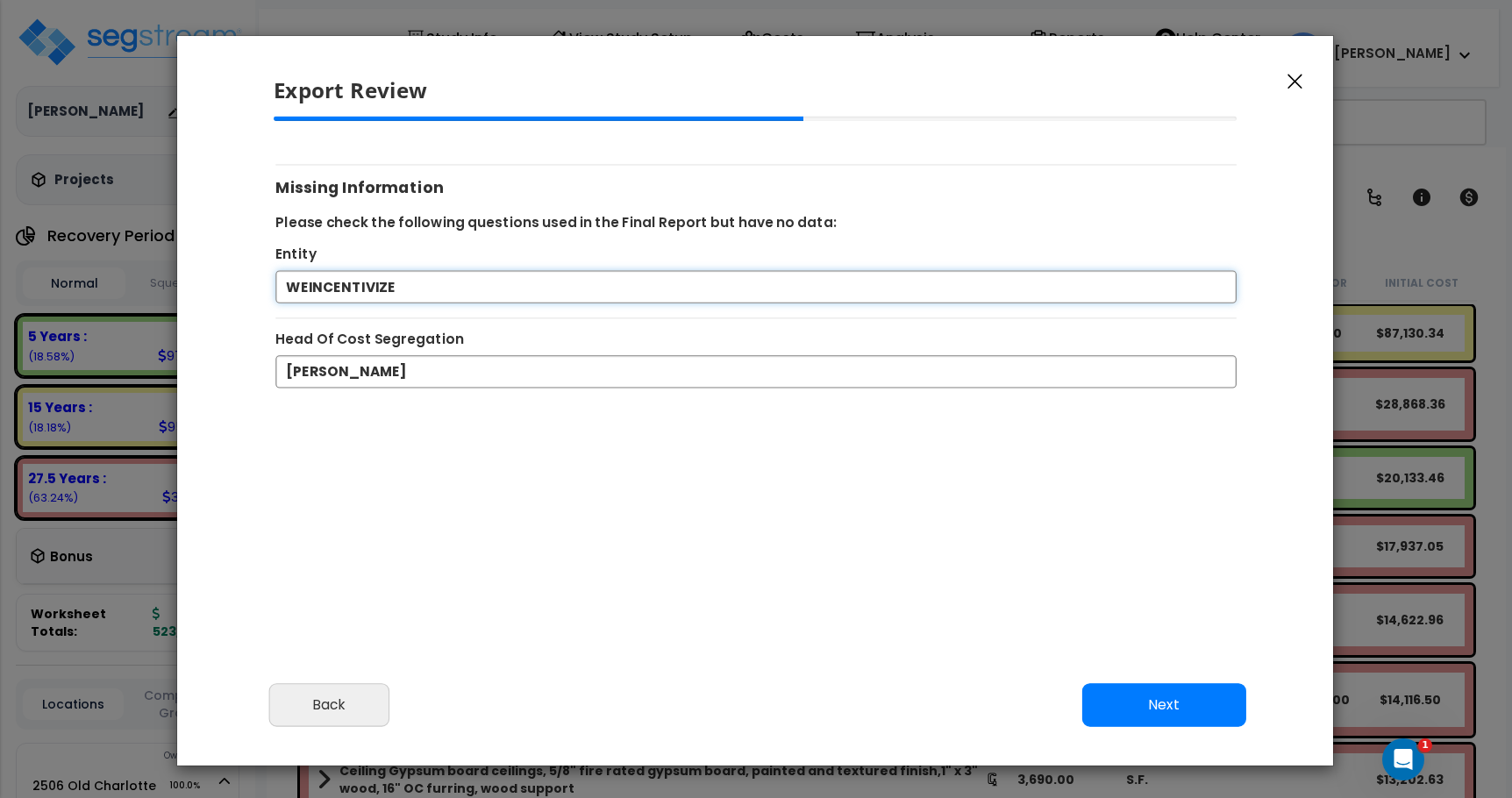
type input "WEINCENTIVIZE"
click at [1107, 712] on button "Next" at bounding box center [1164, 705] width 164 height 44
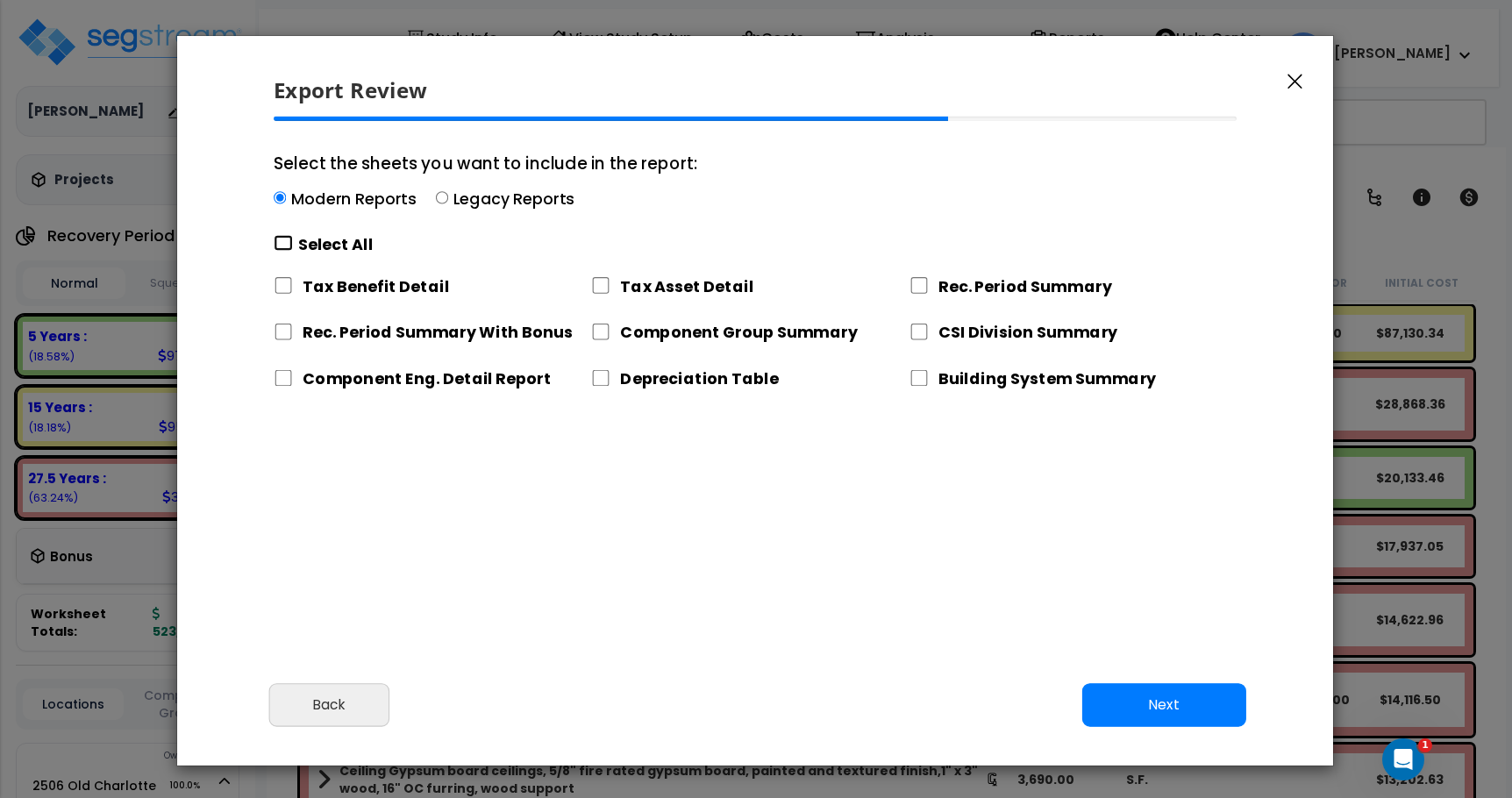
click at [281, 246] on input "Select the sheets you want to include in the report: Modern Reports Legacy Repo…" at bounding box center [283, 243] width 20 height 17
checkbox input "true"
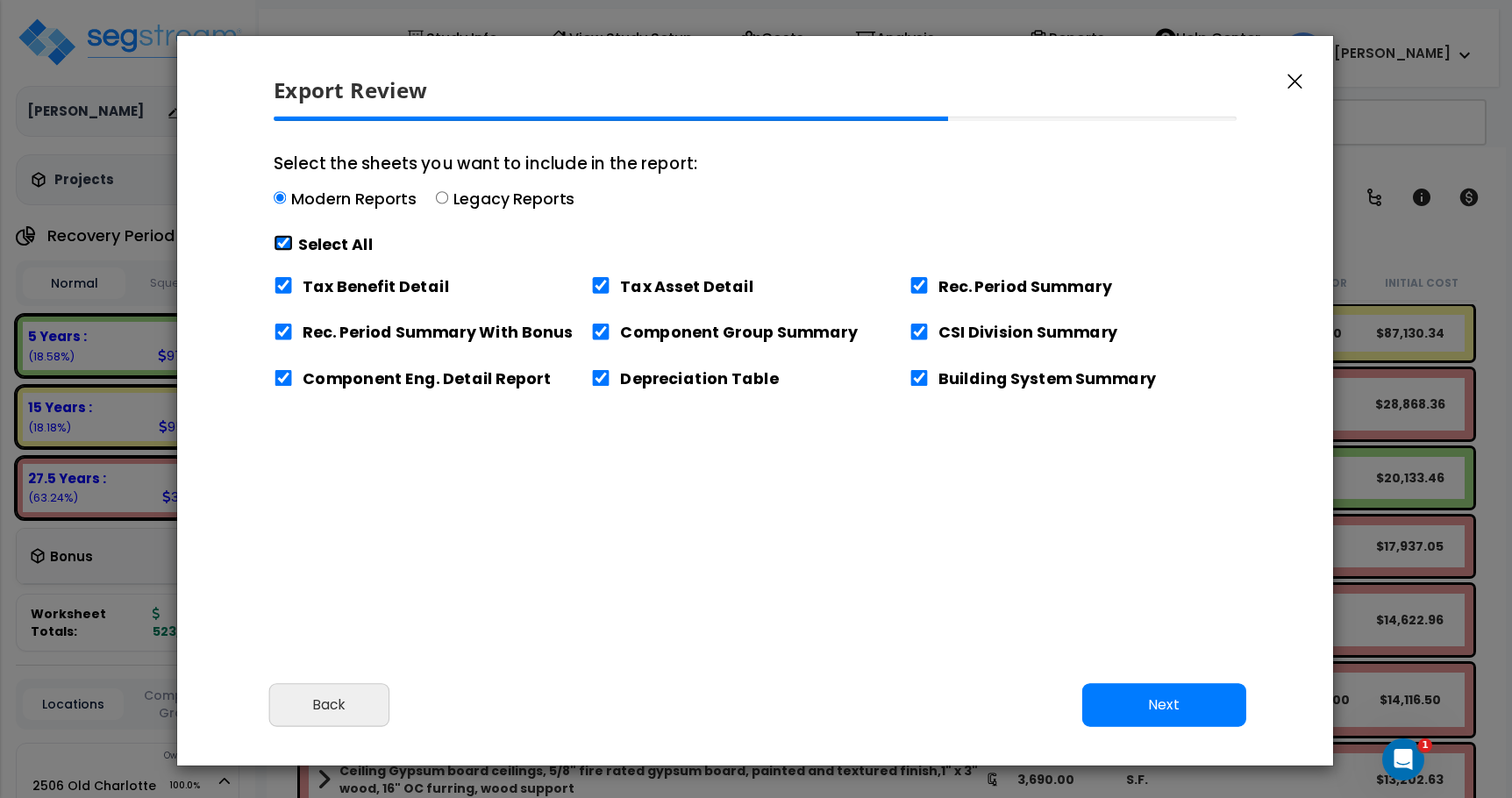
checkbox input "true"
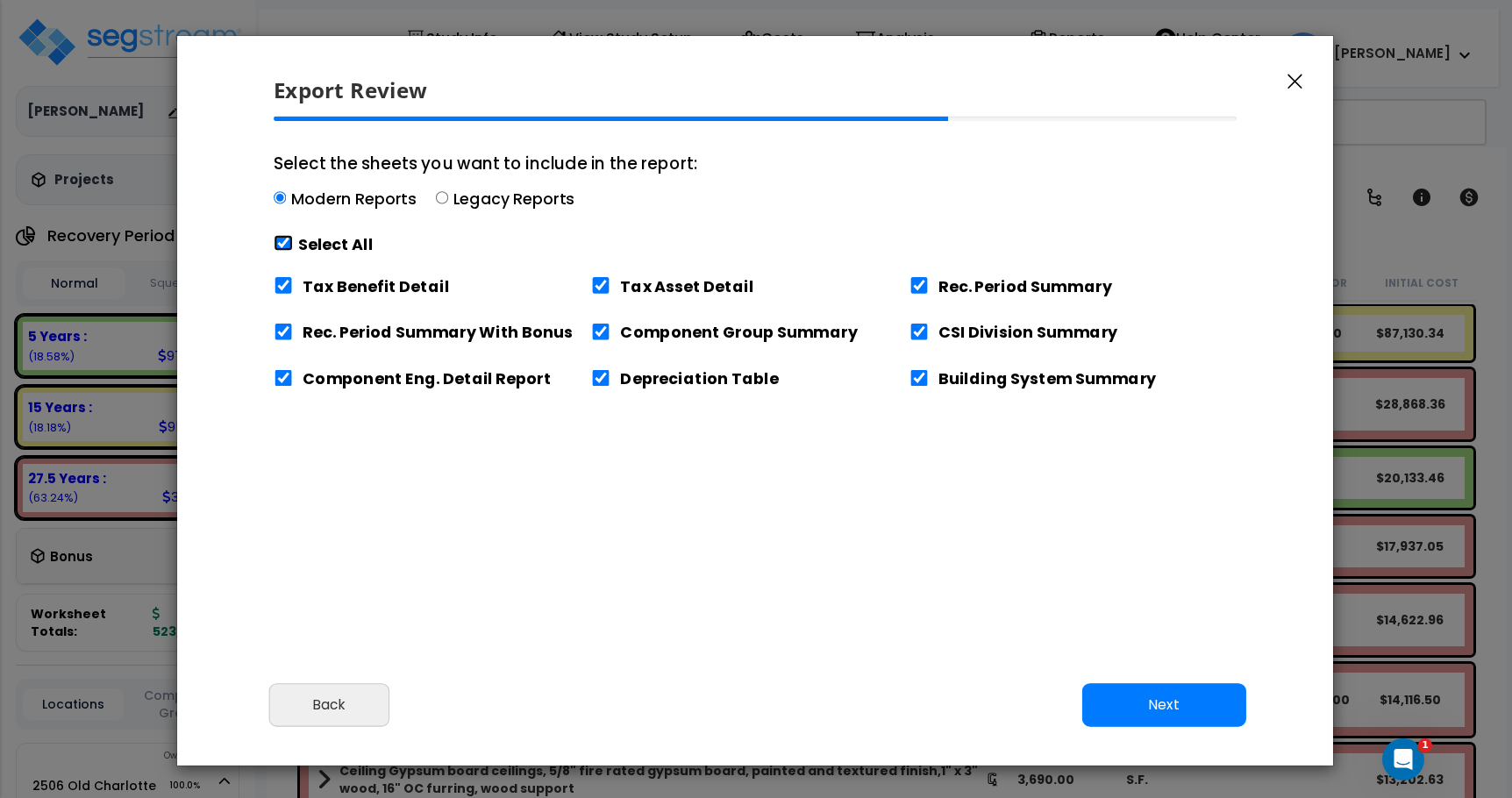
checkbox input "true"
click at [1149, 731] on div "Cancel Back Next Export Edit Images" at bounding box center [755, 717] width 1155 height 96
click at [1147, 704] on button "Next" at bounding box center [1164, 705] width 164 height 44
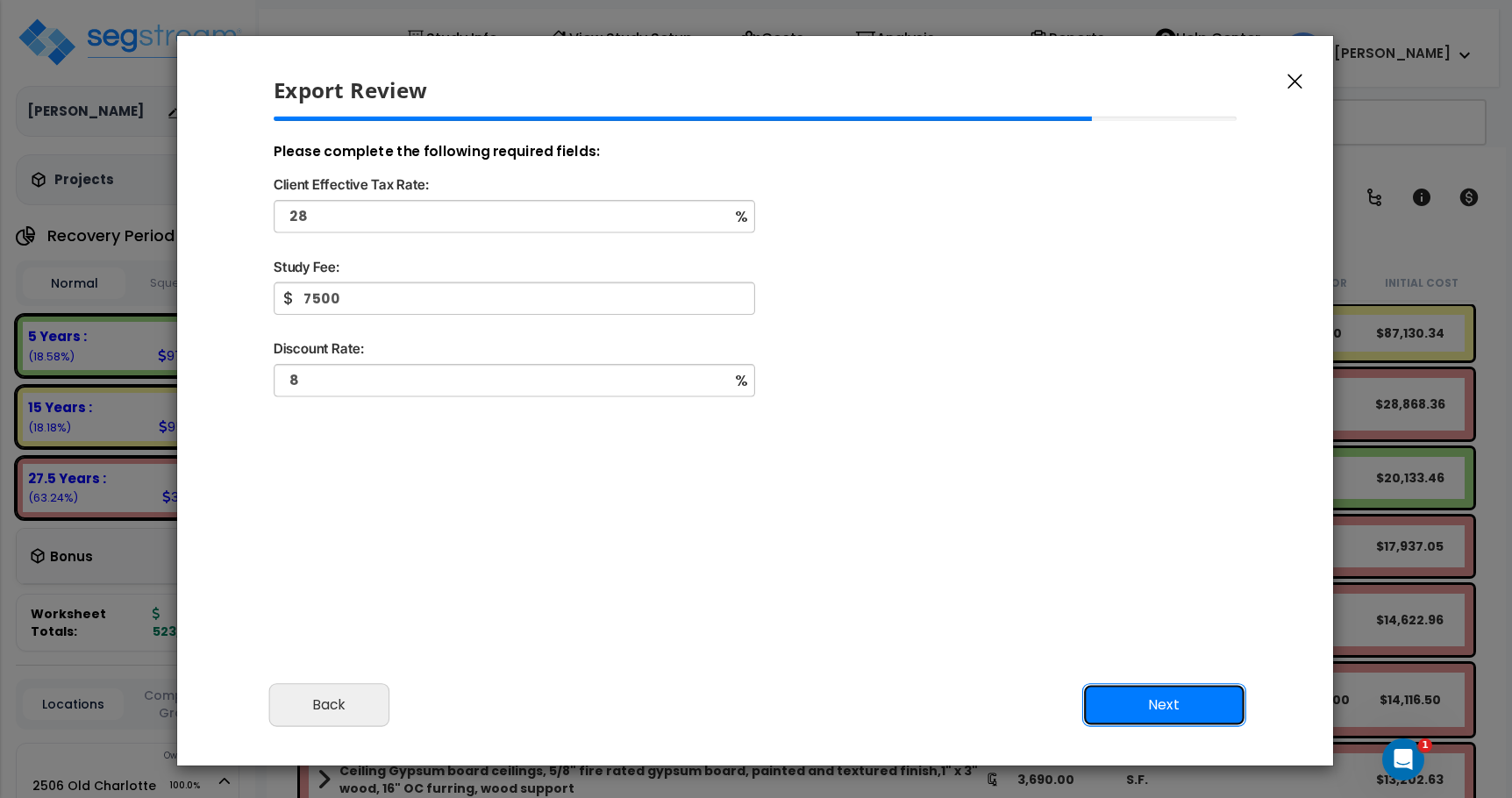
click at [1133, 693] on button "Next" at bounding box center [1164, 705] width 164 height 44
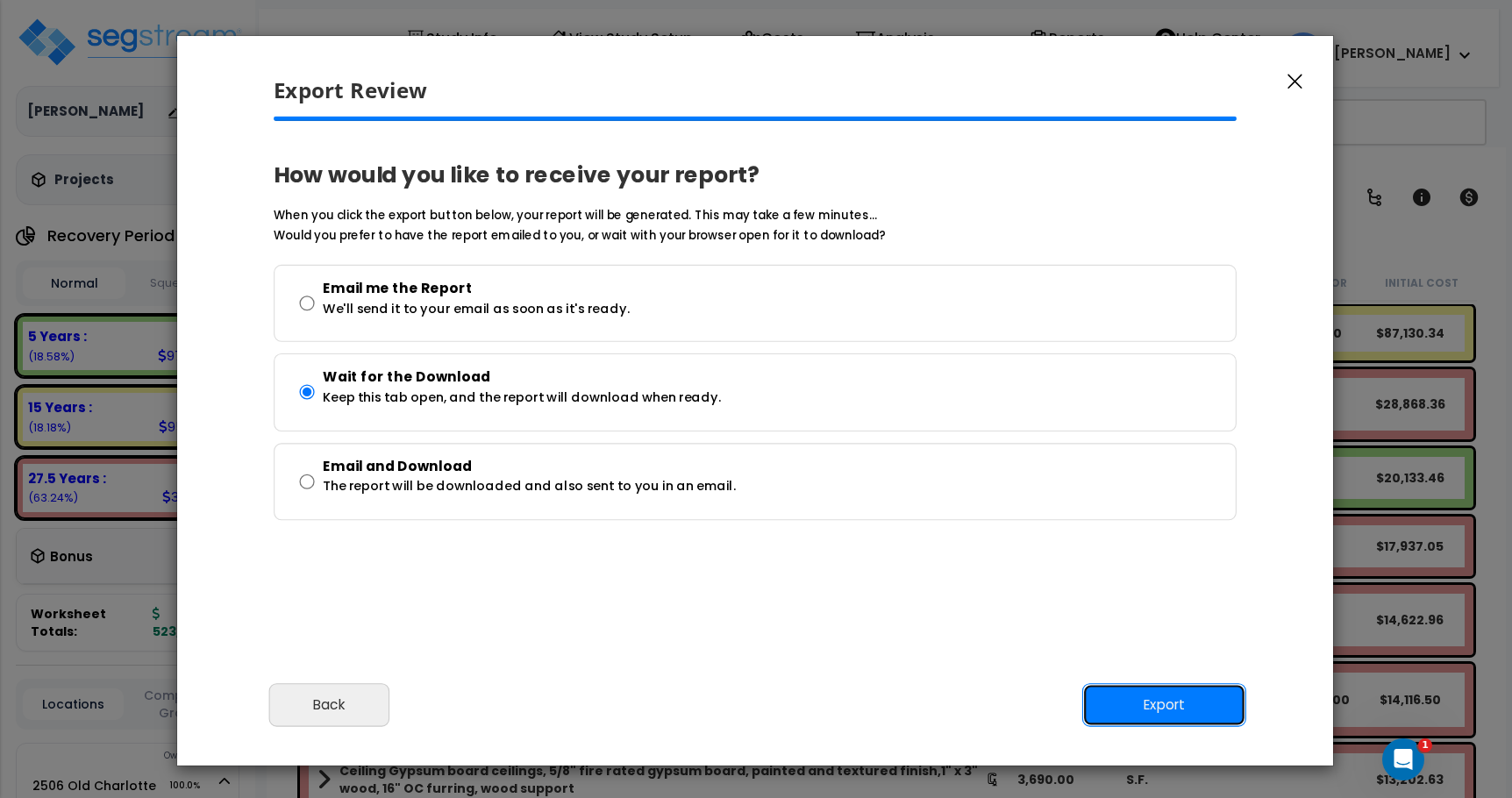
drag, startPoint x: 1132, startPoint y: 713, endPoint x: 411, endPoint y: 732, distance: 721.3
click at [410, 750] on div "Cancel Back Next Export Edit Images" at bounding box center [755, 717] width 1155 height 96
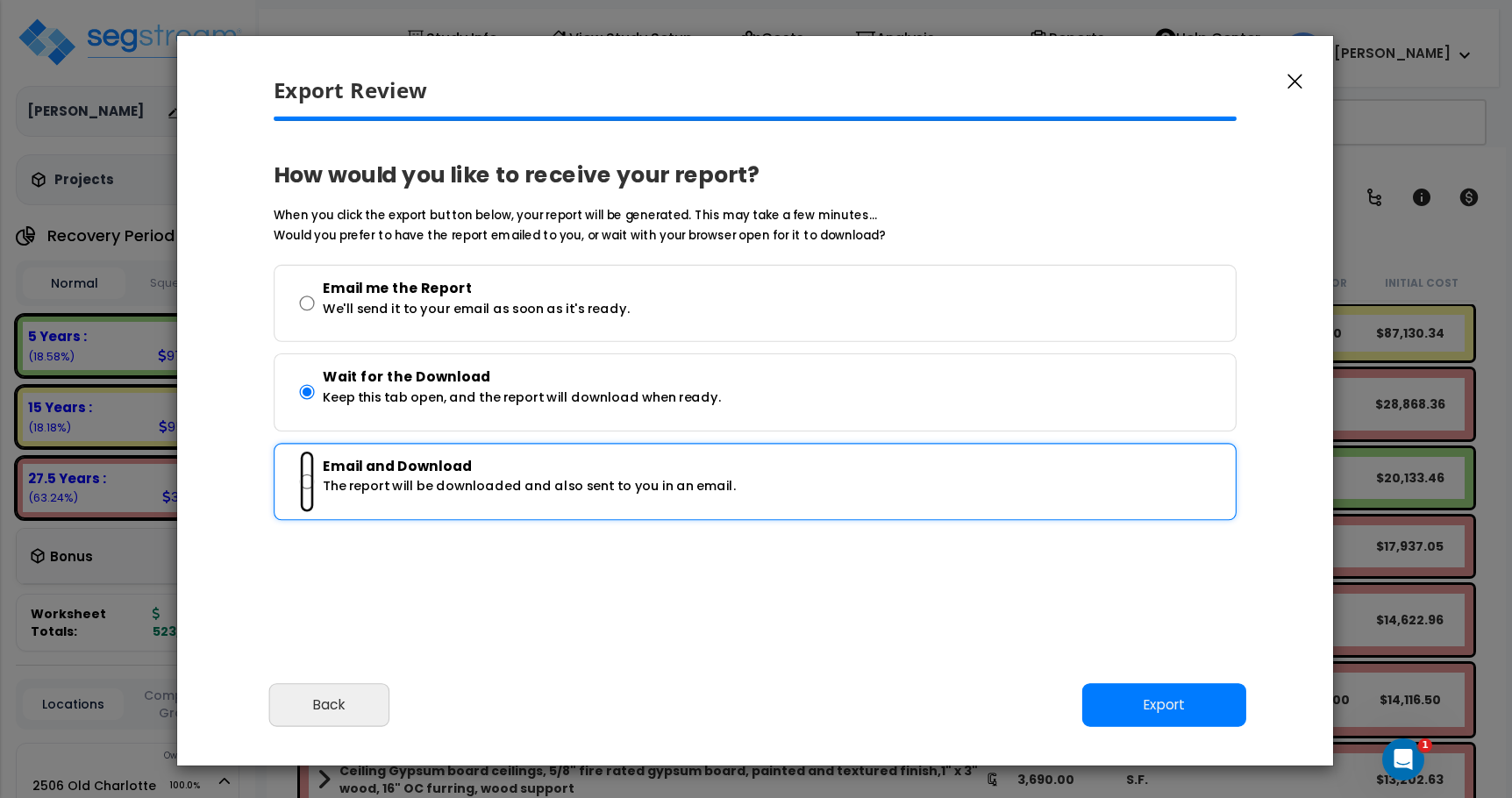
click at [306, 482] on input "Email and Download The report will be downloaded and also sent to you in an ema…" at bounding box center [307, 481] width 15 height 63
radio input "true"
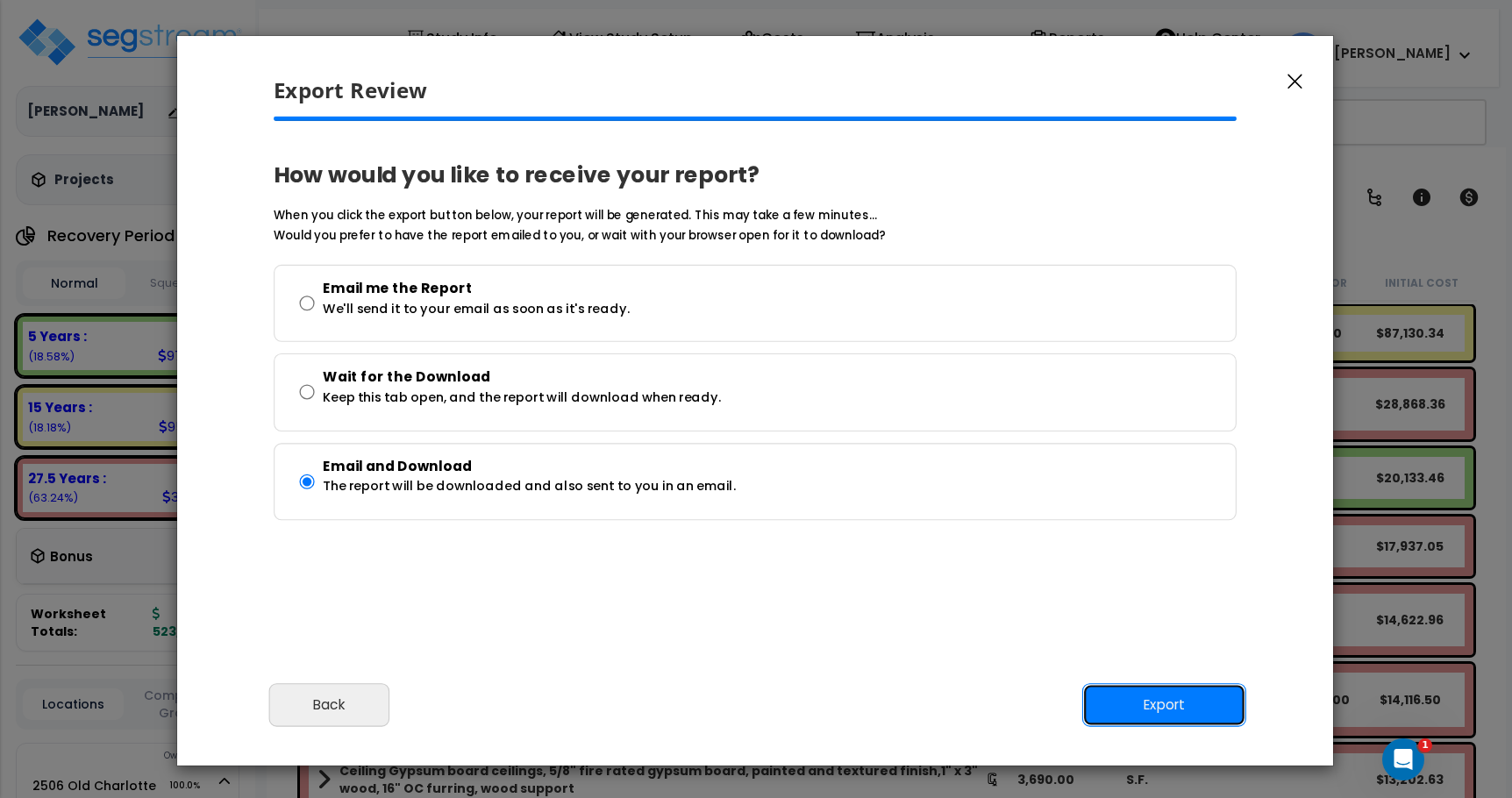
click at [1126, 714] on button "Export" at bounding box center [1164, 705] width 164 height 44
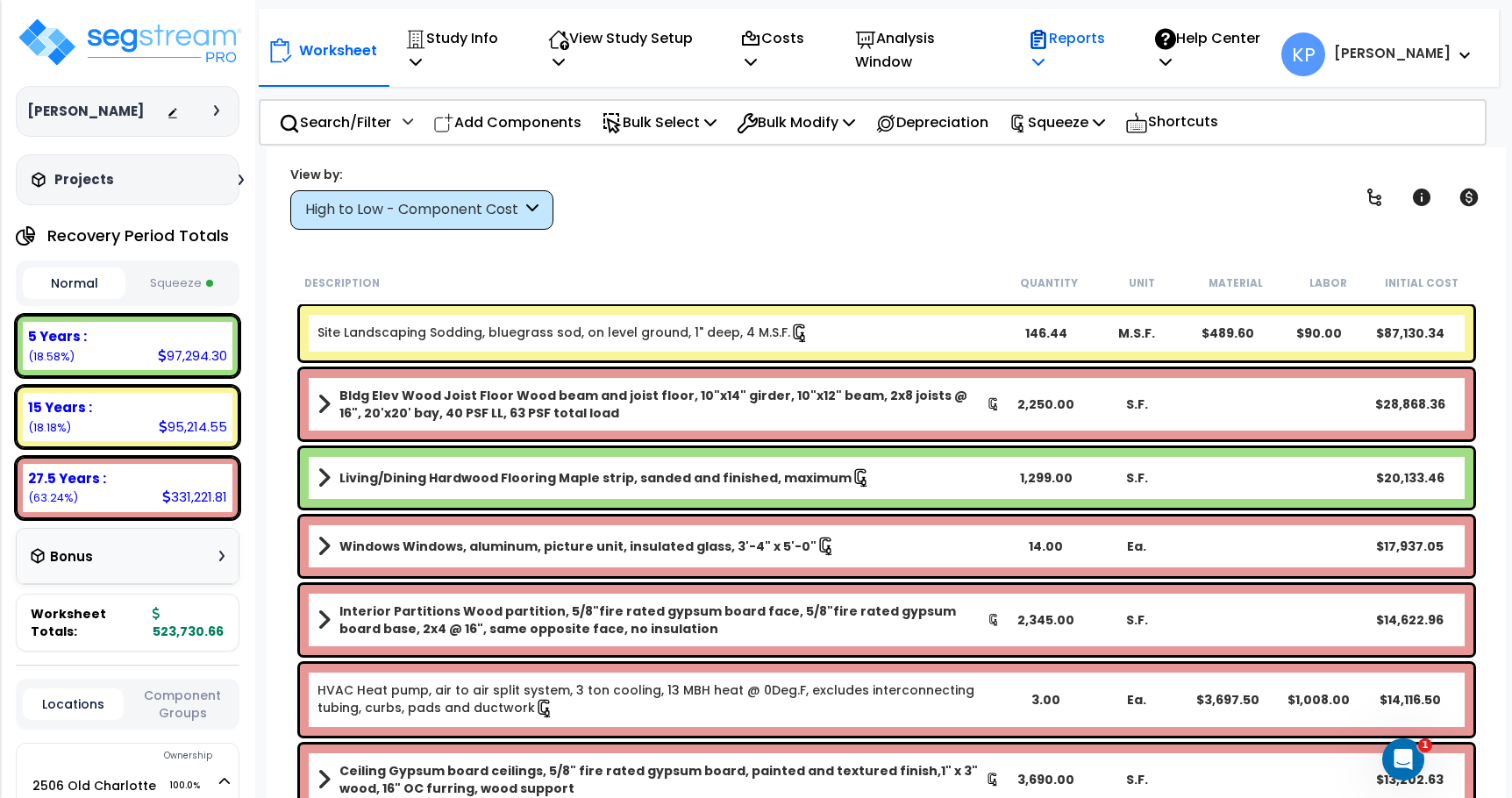
click at [1045, 54] on icon at bounding box center [1038, 61] width 12 height 14
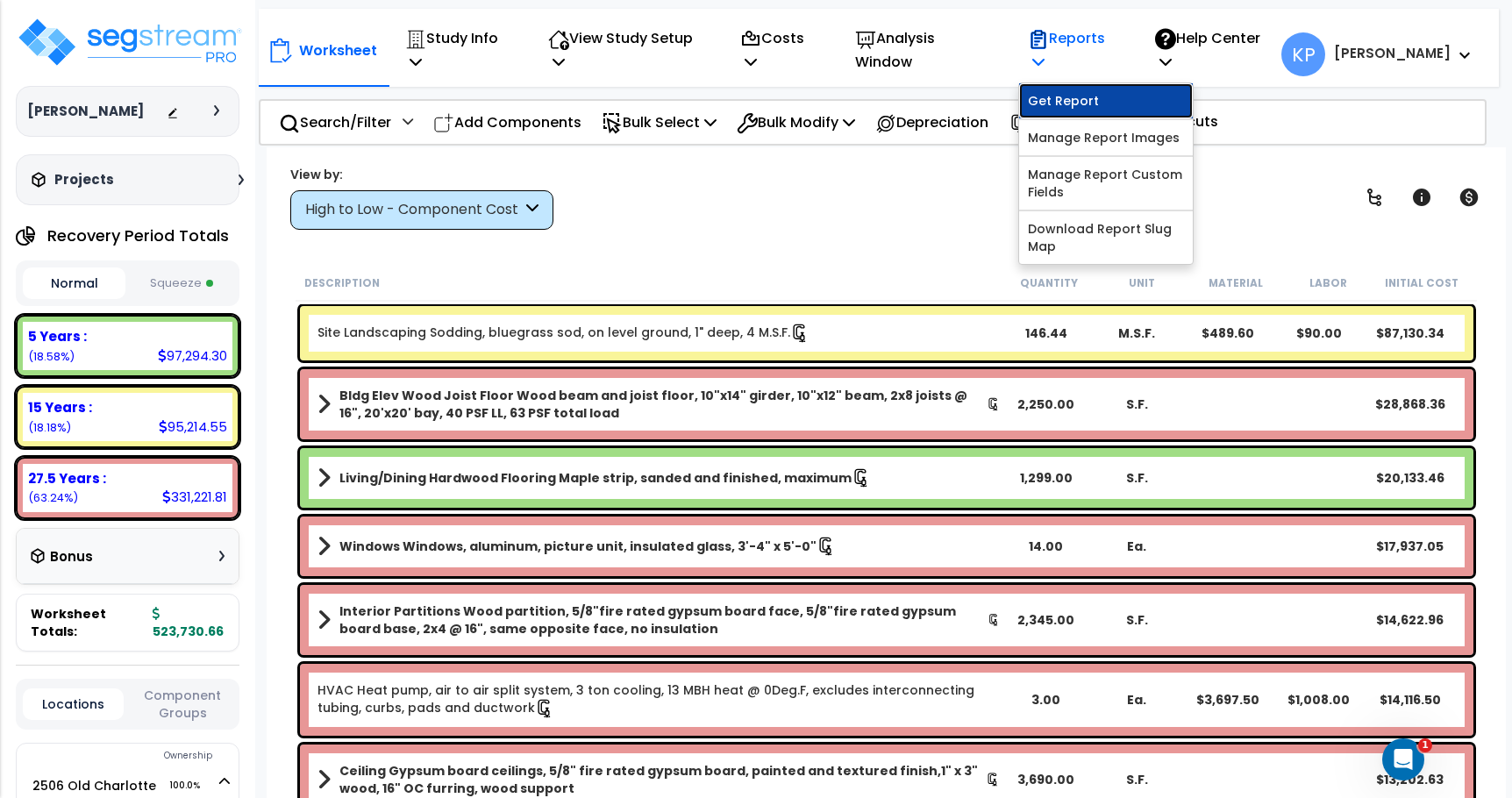
click at [1109, 92] on link "Get Report" at bounding box center [1106, 100] width 174 height 35
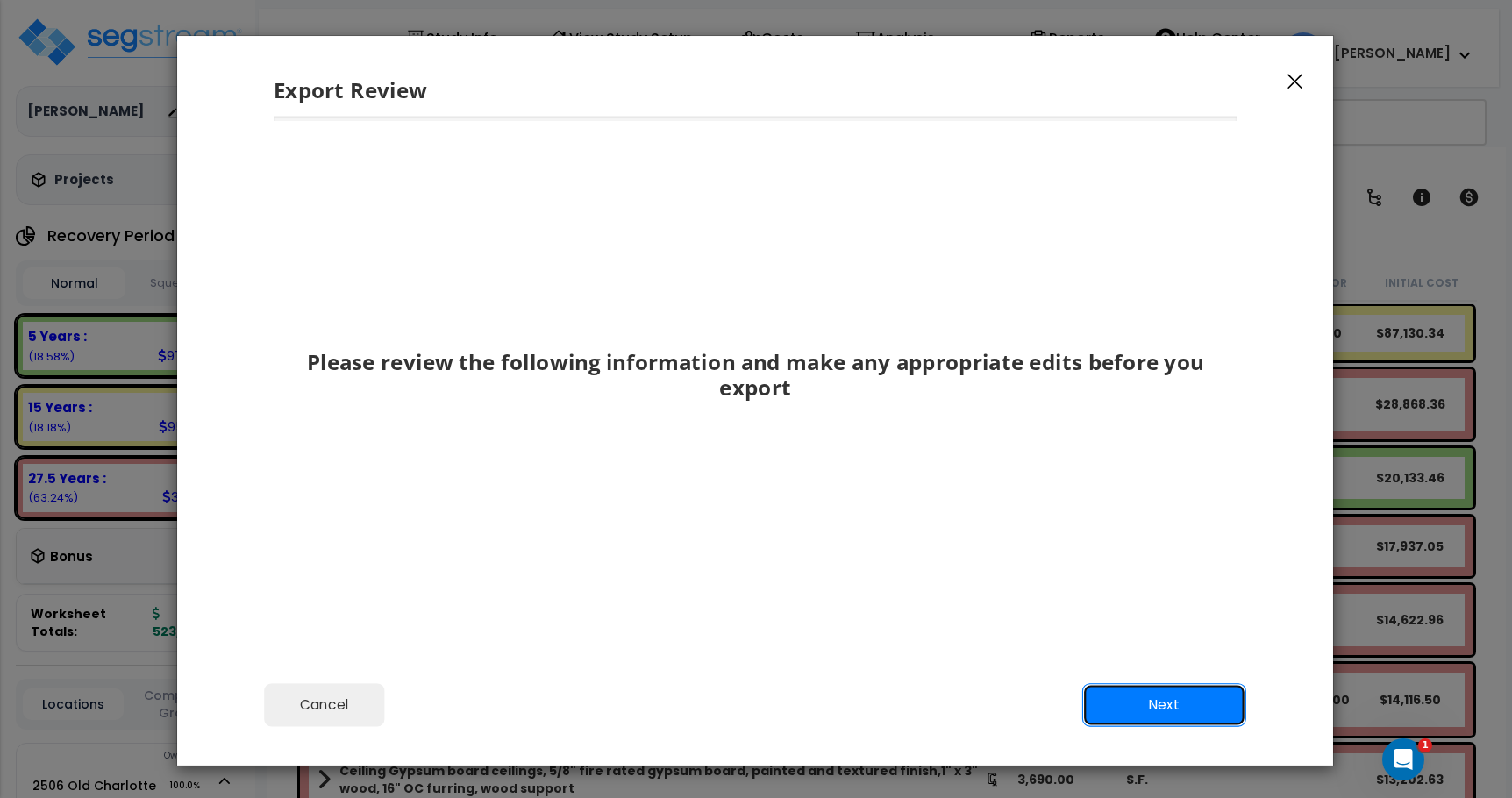
click at [1128, 710] on button "Next" at bounding box center [1164, 705] width 164 height 44
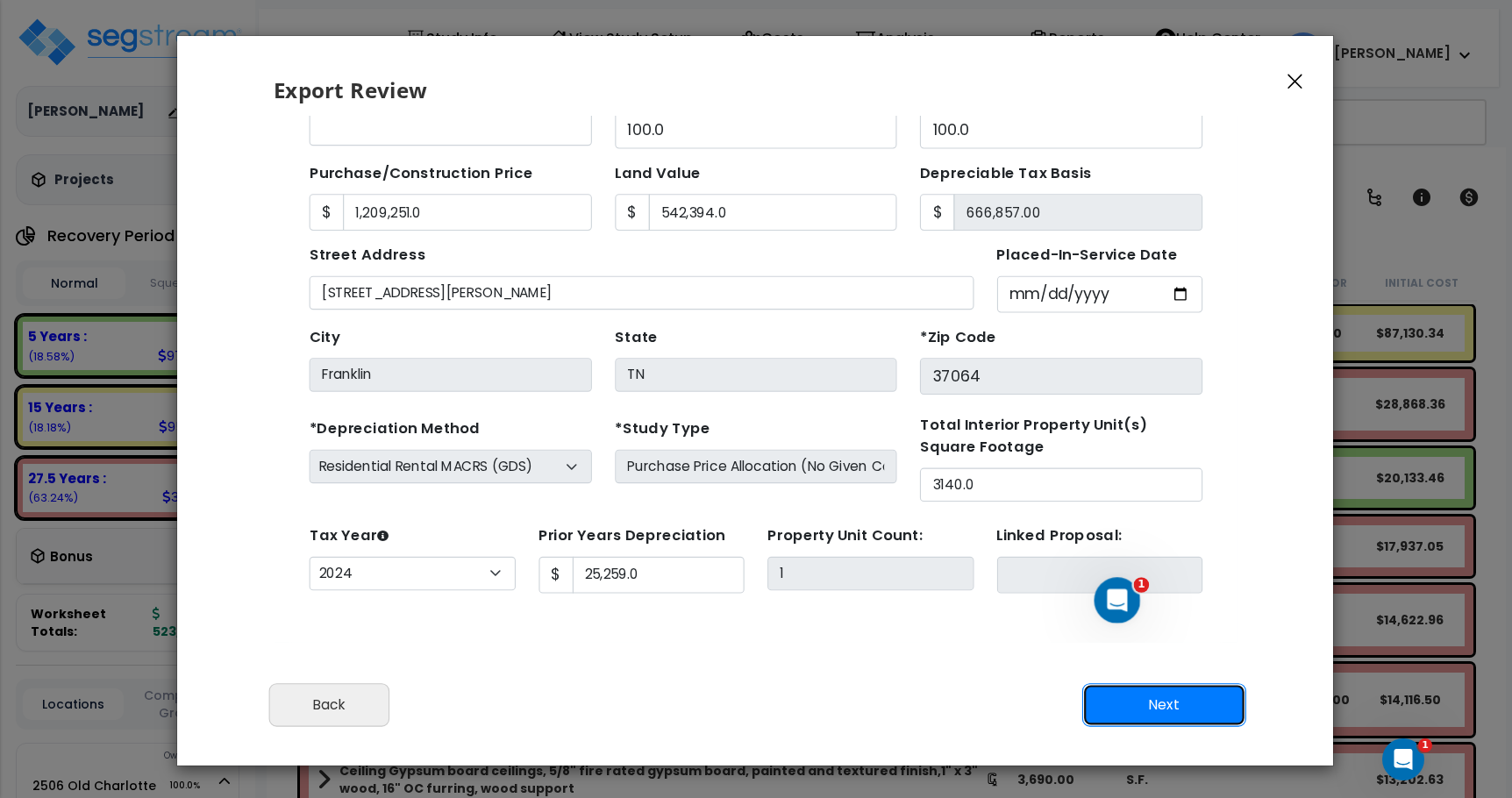
scroll to position [53, 0]
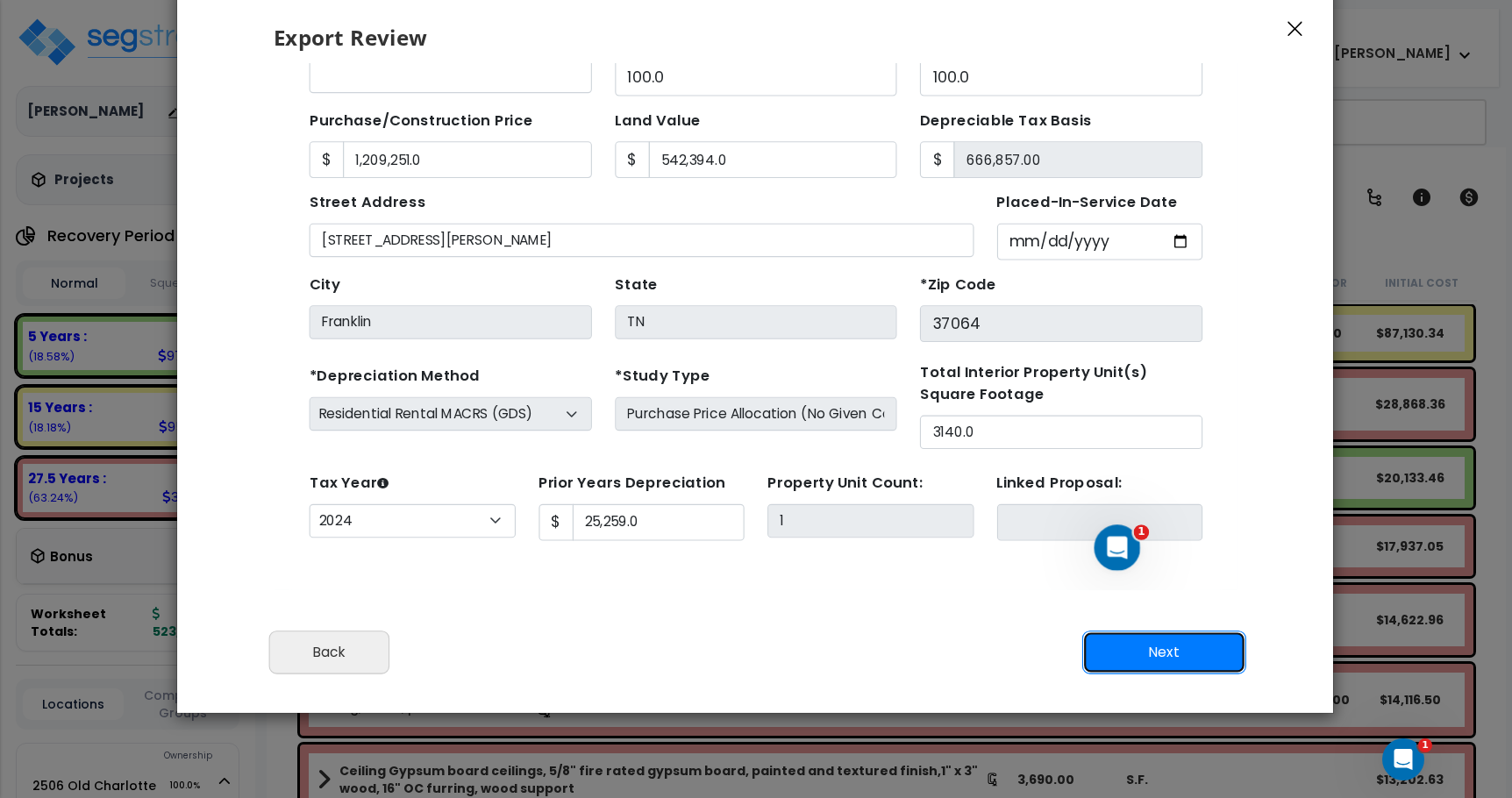
click at [1130, 666] on button "Next" at bounding box center [1164, 652] width 164 height 44
type input "1209251"
type input "542394"
type input "25259"
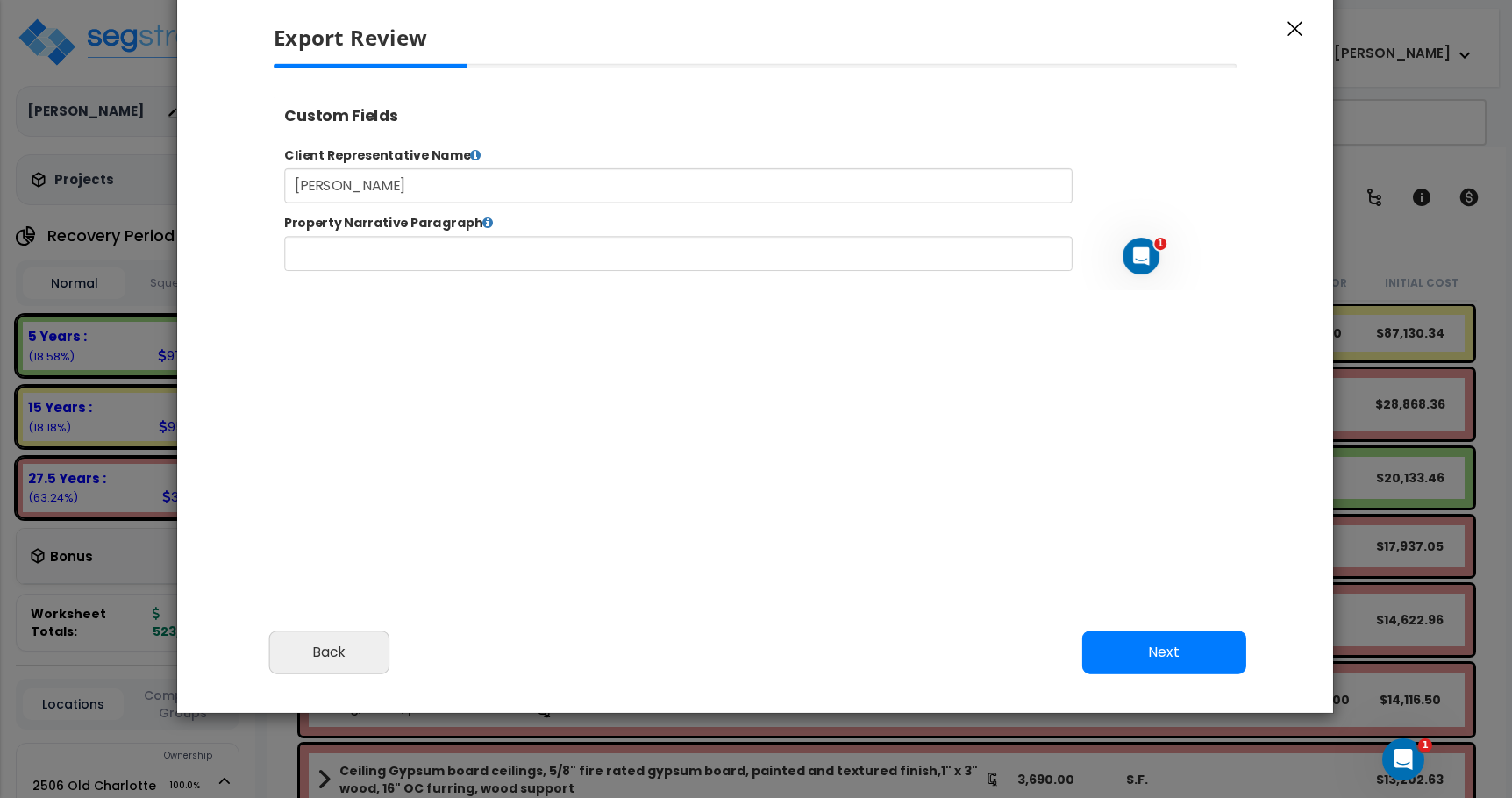
select select "2024"
click at [630, 258] on input "text" at bounding box center [734, 275] width 895 height 39
click at [1156, 663] on button "Next" at bounding box center [1164, 652] width 164 height 44
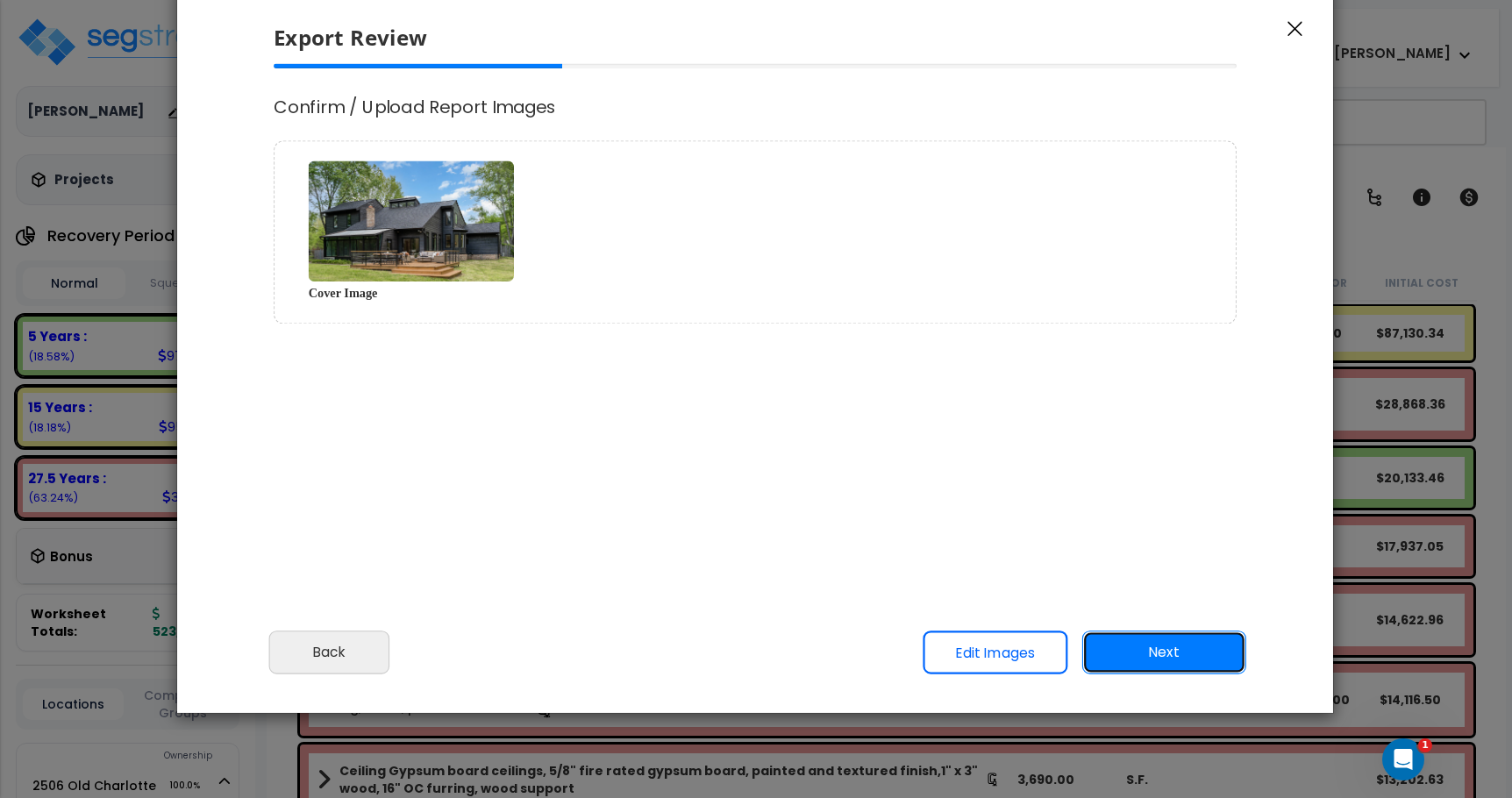
click at [1156, 663] on button "Next" at bounding box center [1164, 652] width 164 height 44
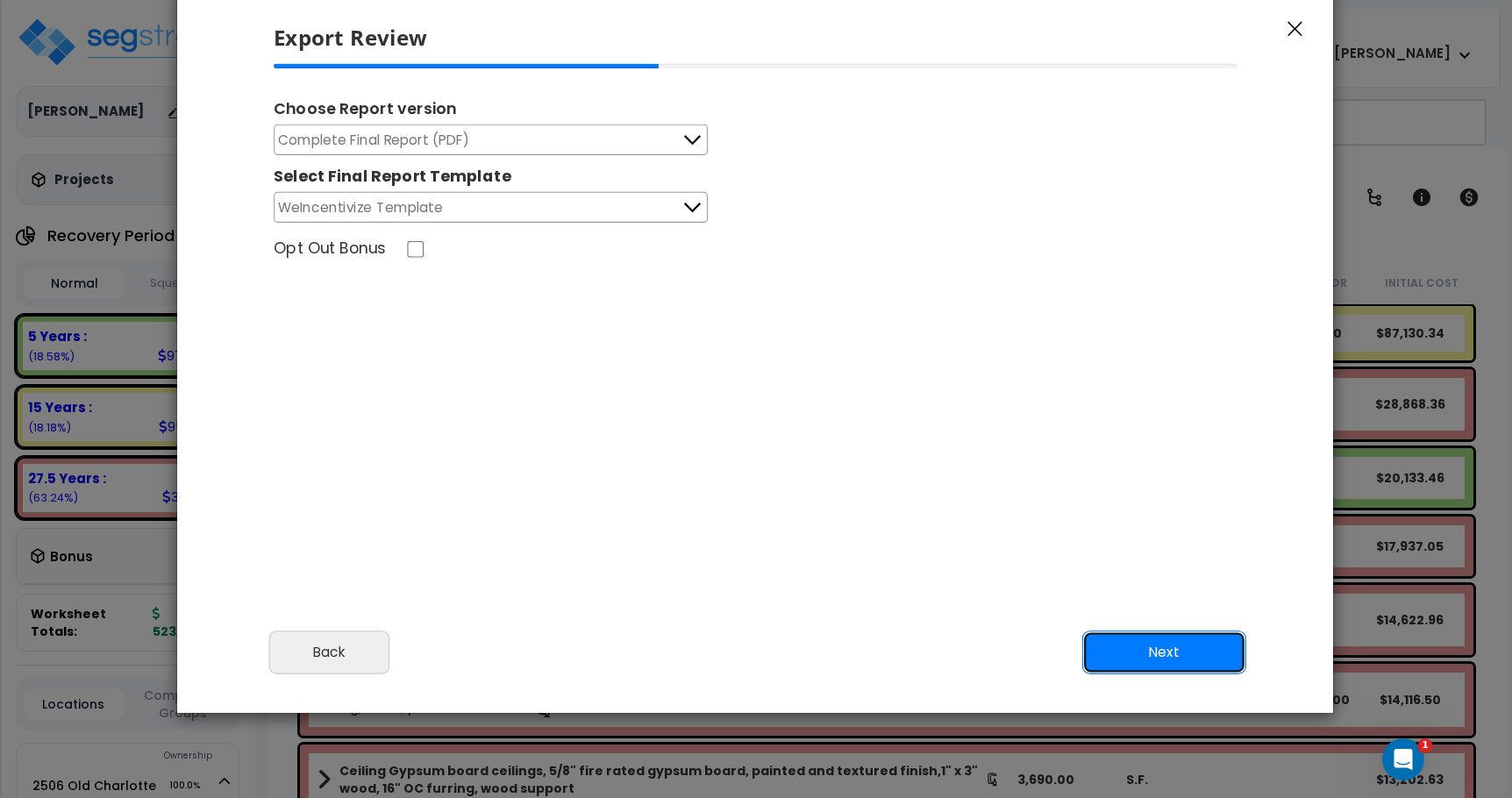
click at [1136, 665] on button "Next" at bounding box center [1164, 652] width 164 height 44
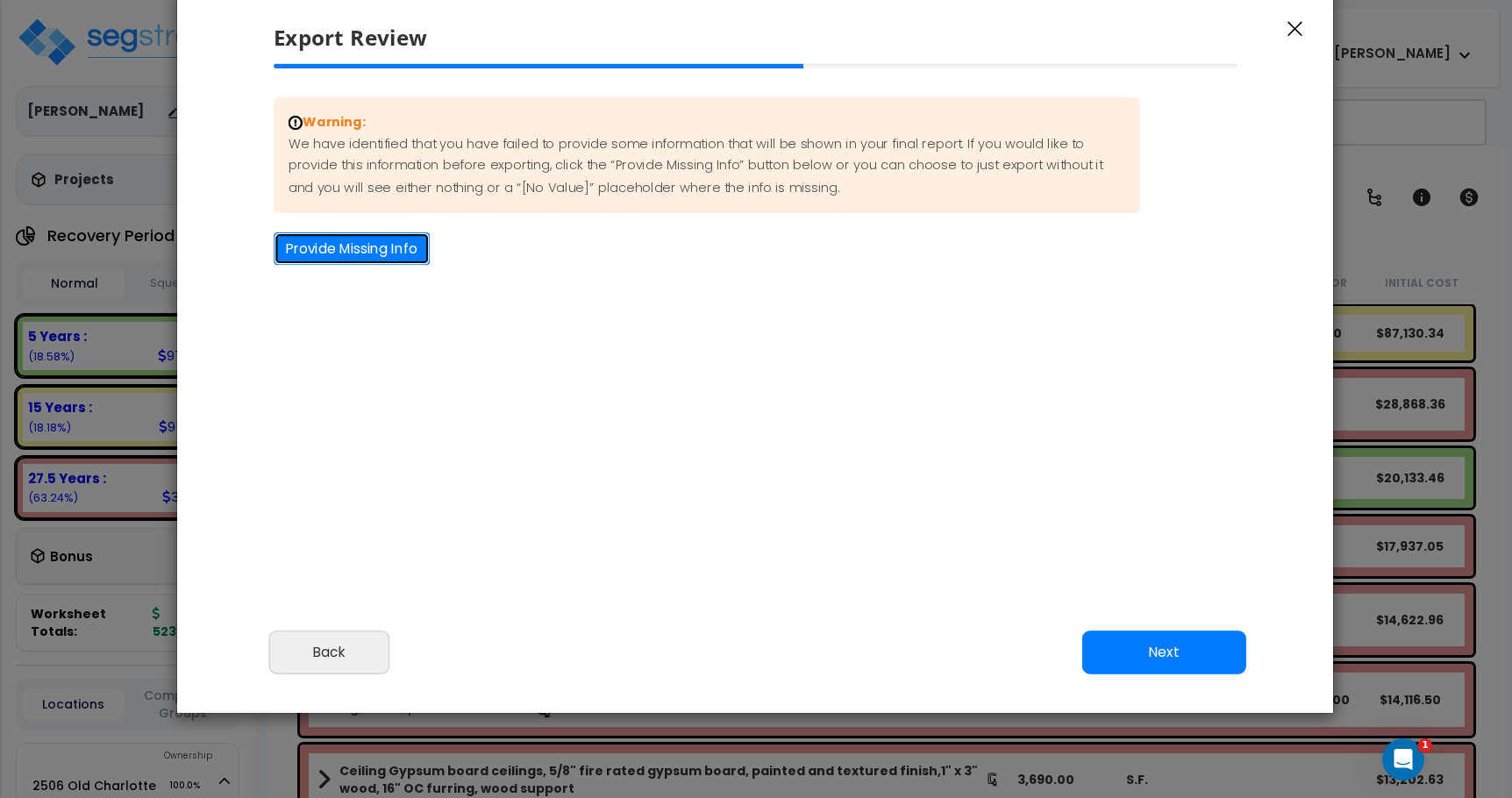
click at [393, 255] on button "Provide Missing Info" at bounding box center [351, 249] width 156 height 33
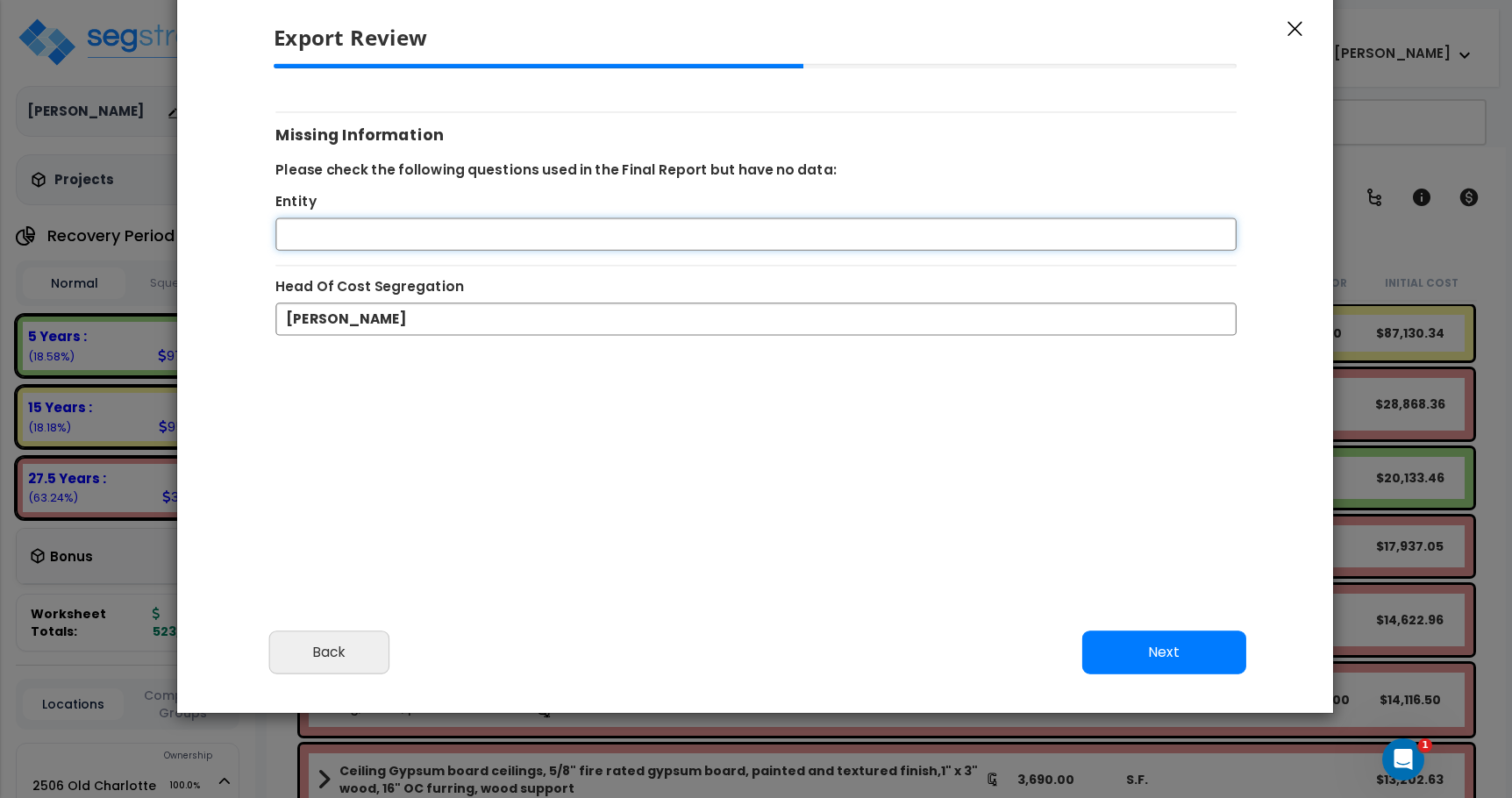
click at [383, 230] on input "Entity" at bounding box center [756, 235] width 961 height 33
type input "M"
drag, startPoint x: 389, startPoint y: 239, endPoint x: 272, endPoint y: 235, distance: 117.1
click at [272, 235] on div "[PERSON_NAME]" at bounding box center [756, 235] width 990 height 33
paste input "[PERSON_NAME]"
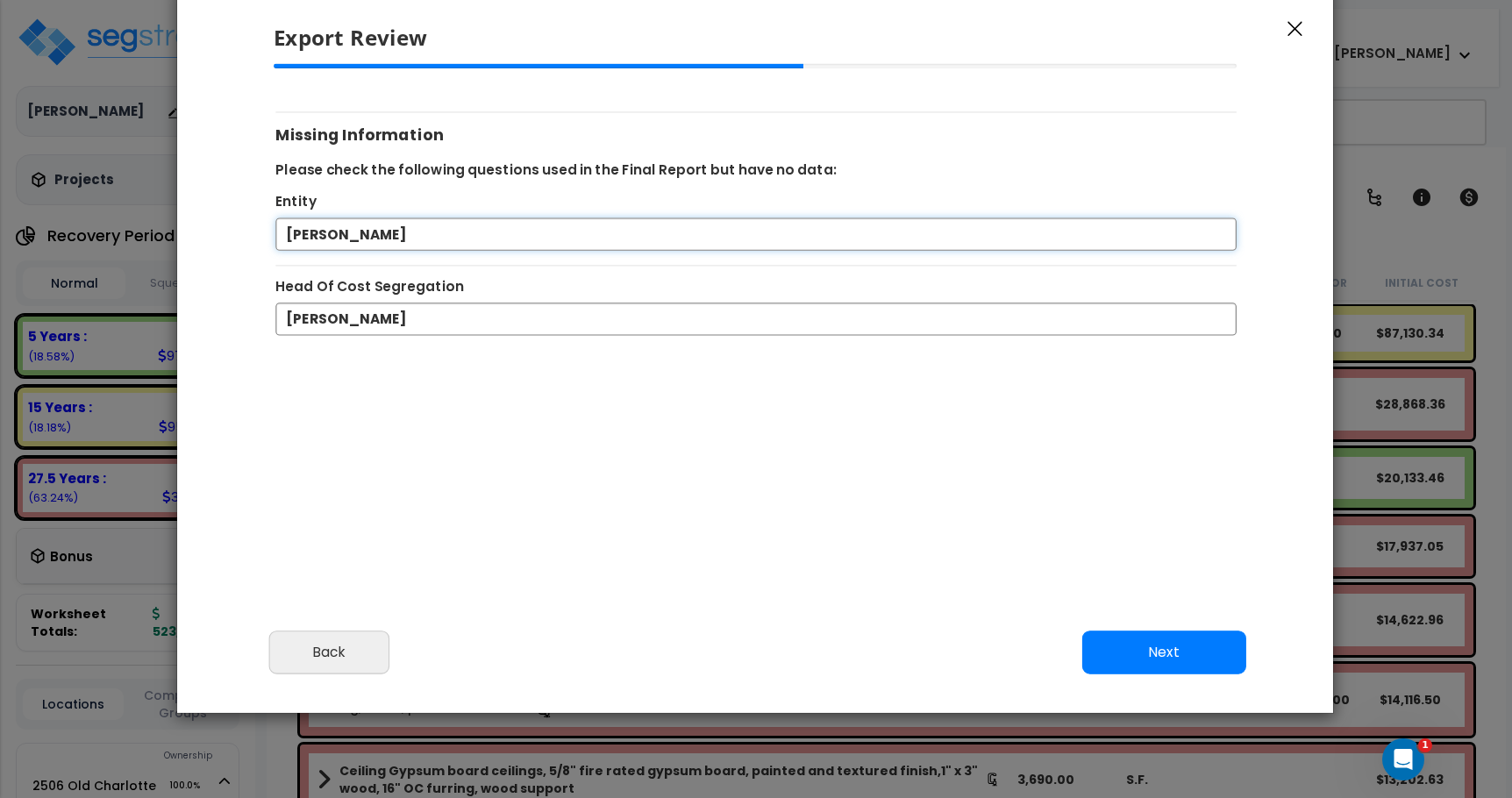
drag, startPoint x: 399, startPoint y: 238, endPoint x: 275, endPoint y: 238, distance: 124.0
click at [275, 238] on input "[PERSON_NAME]" at bounding box center [756, 235] width 961 height 33
click at [408, 247] on input "[PERSON_NAME] &" at bounding box center [756, 235] width 961 height 33
paste input "[PERSON_NAME]"
drag, startPoint x: 542, startPoint y: 237, endPoint x: 102, endPoint y: 273, distance: 441.5
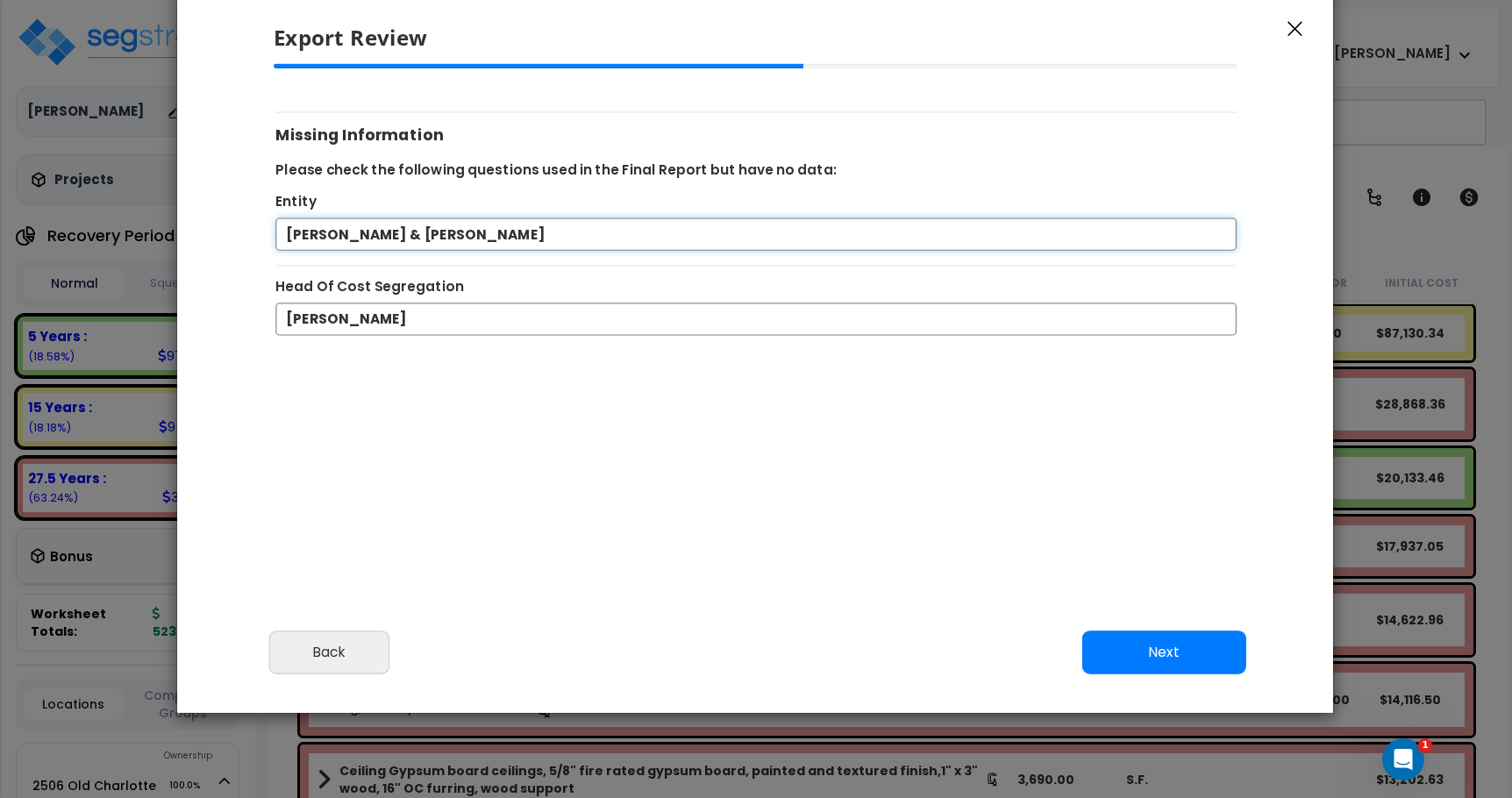
click at [102, 273] on div "Export Review Please review the following information and make any appropriate …" at bounding box center [756, 399] width 1512 height 798
type input "[PERSON_NAME]"
click at [1153, 660] on button "Next" at bounding box center [1164, 652] width 164 height 44
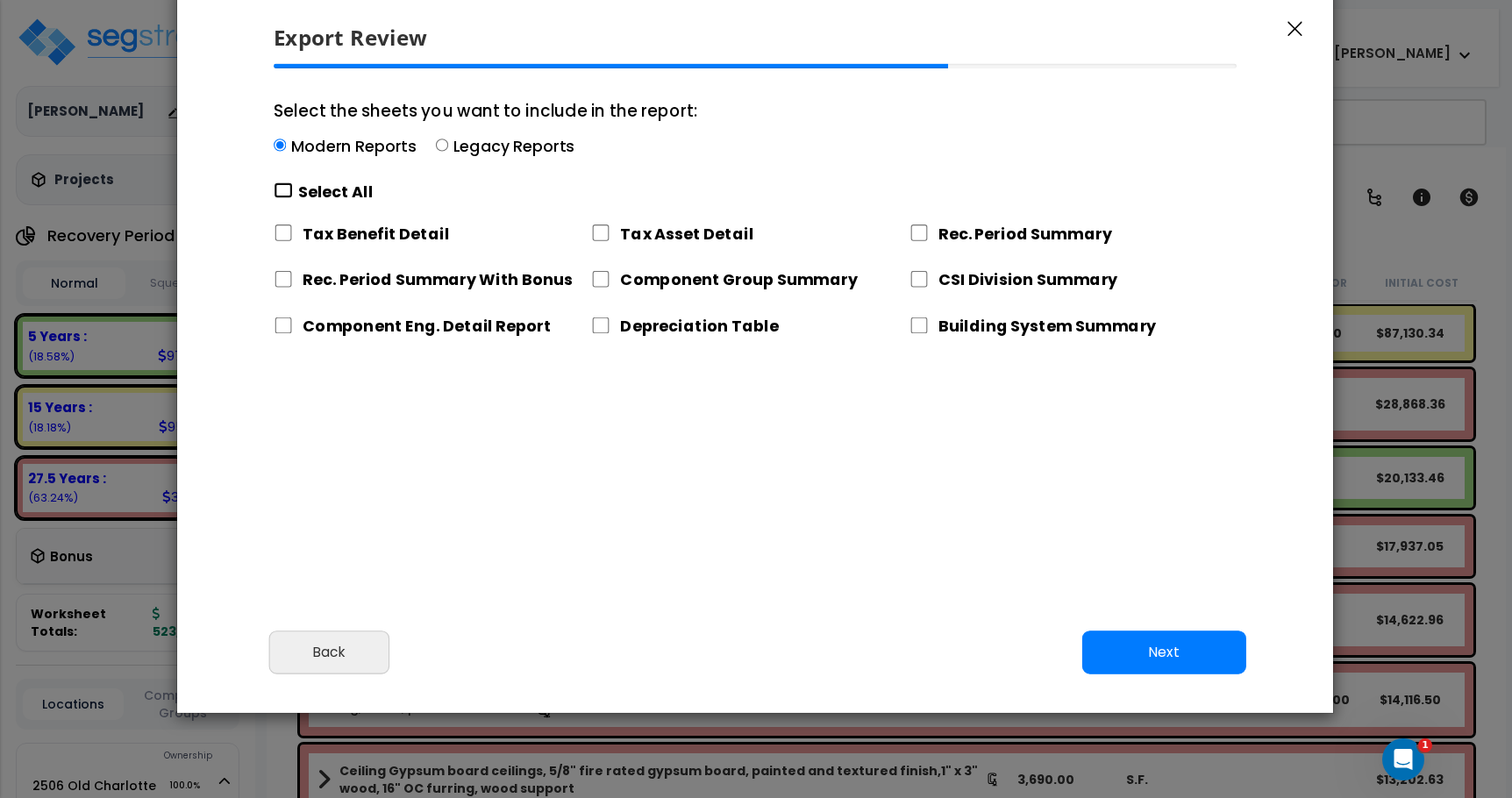
click at [283, 188] on input "Select the sheets you want to include in the report: Modern Reports Legacy Repo…" at bounding box center [283, 191] width 20 height 17
checkbox input "true"
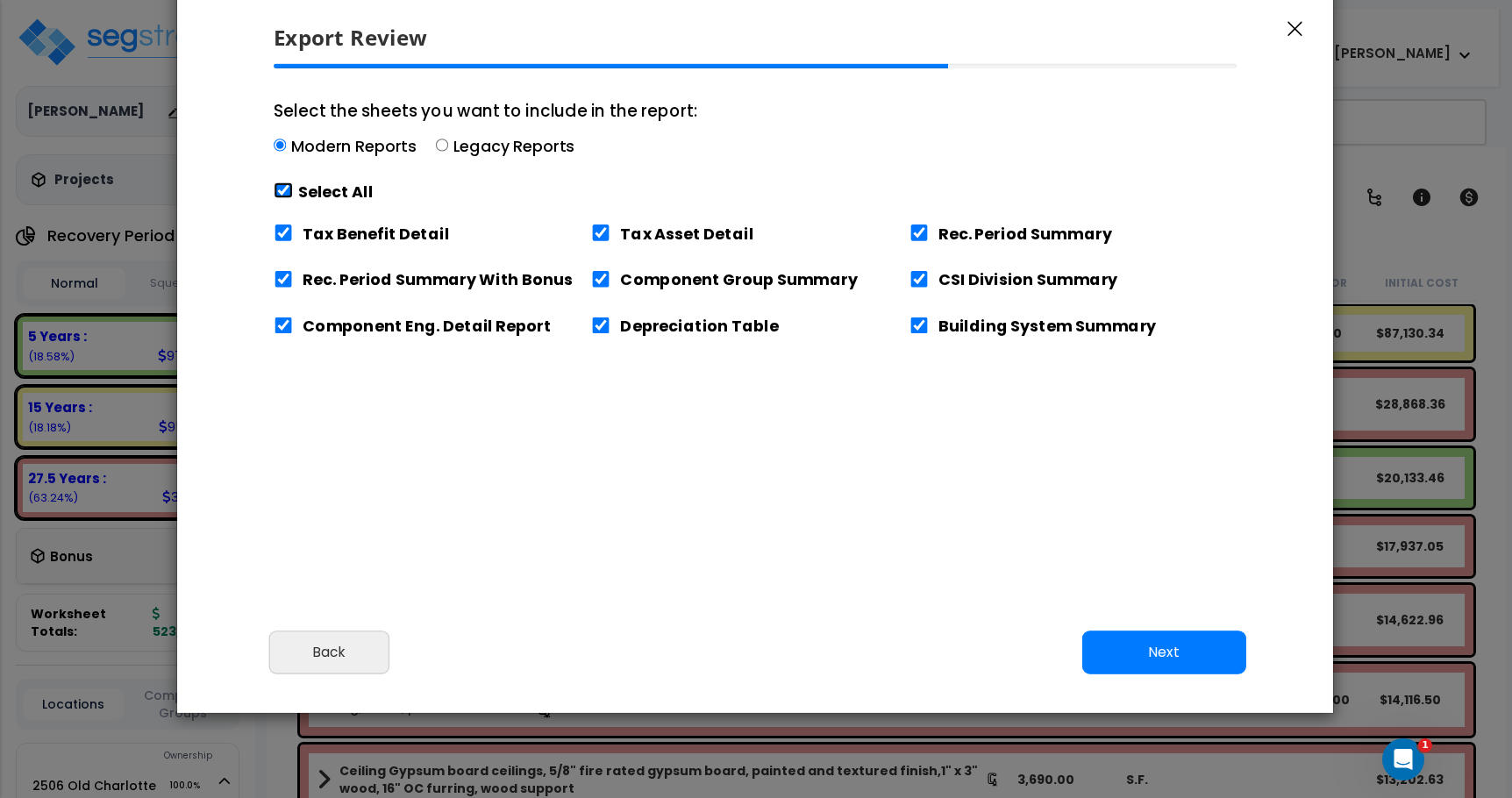
checkbox input "true"
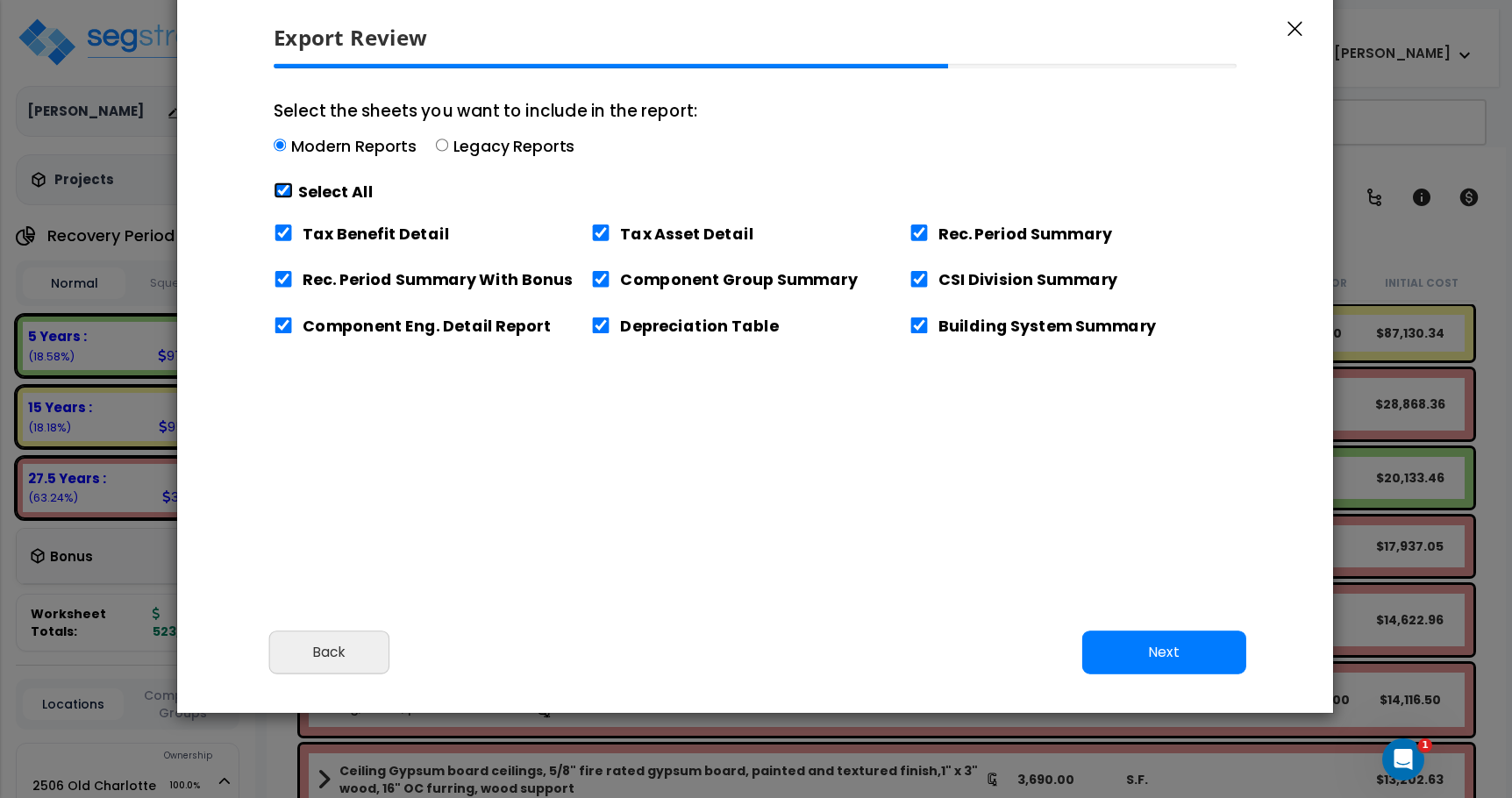
checkbox input "true"
click at [1131, 638] on button "Next" at bounding box center [1164, 652] width 164 height 44
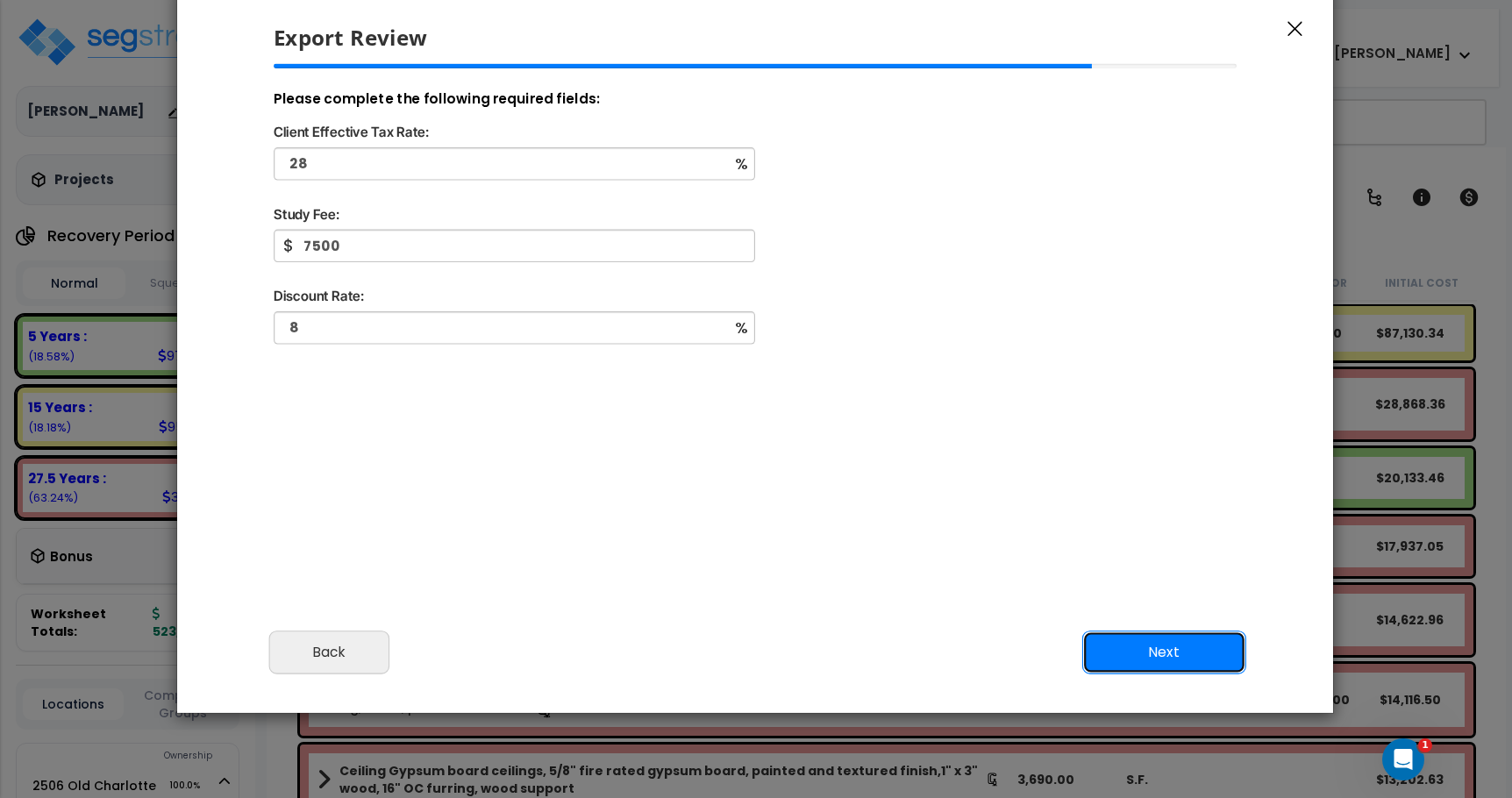
click at [1153, 651] on button "Next" at bounding box center [1164, 652] width 164 height 44
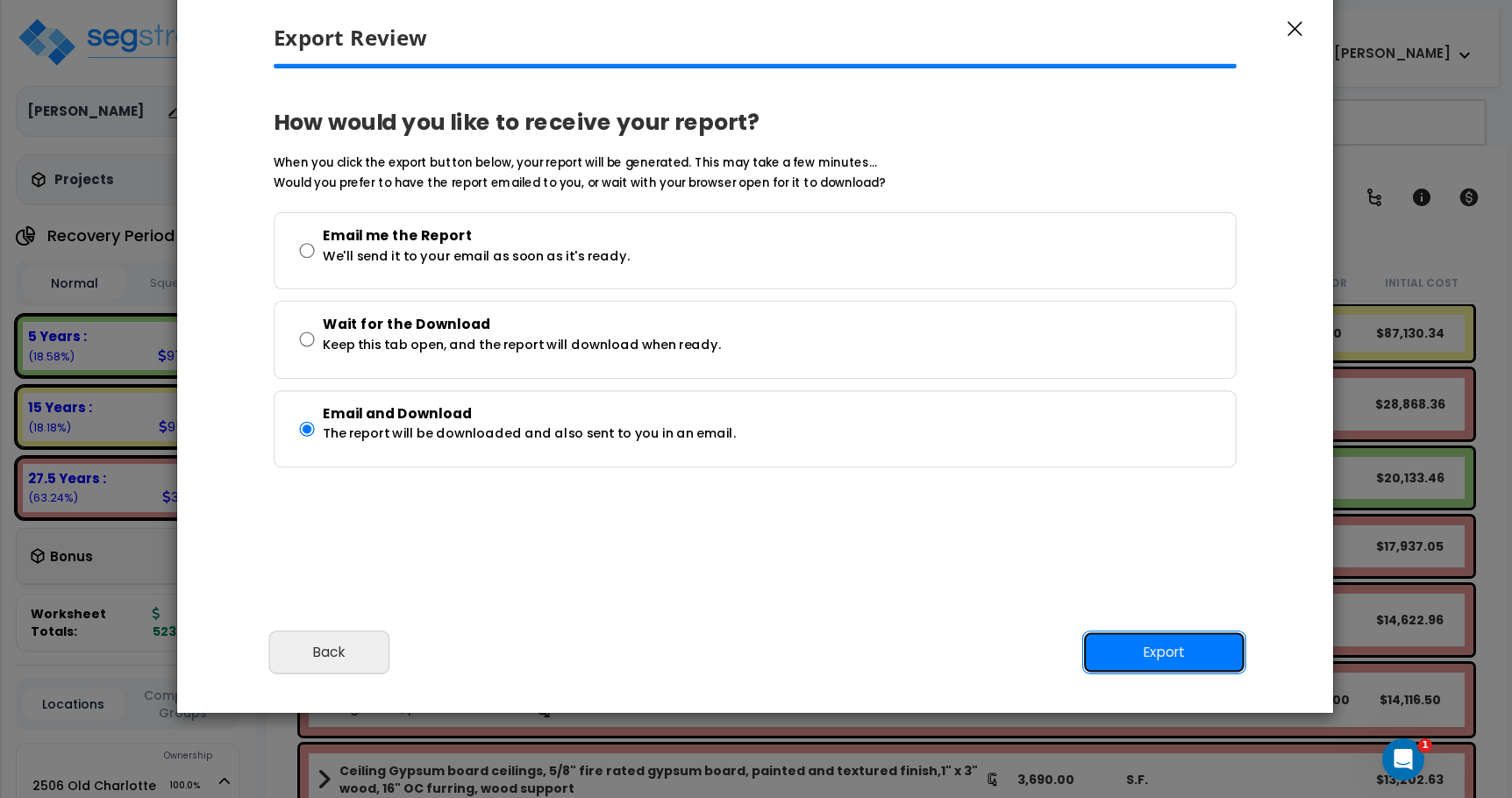
click at [1133, 657] on button "Export" at bounding box center [1164, 652] width 164 height 44
